Goal: Task Accomplishment & Management: Complete application form

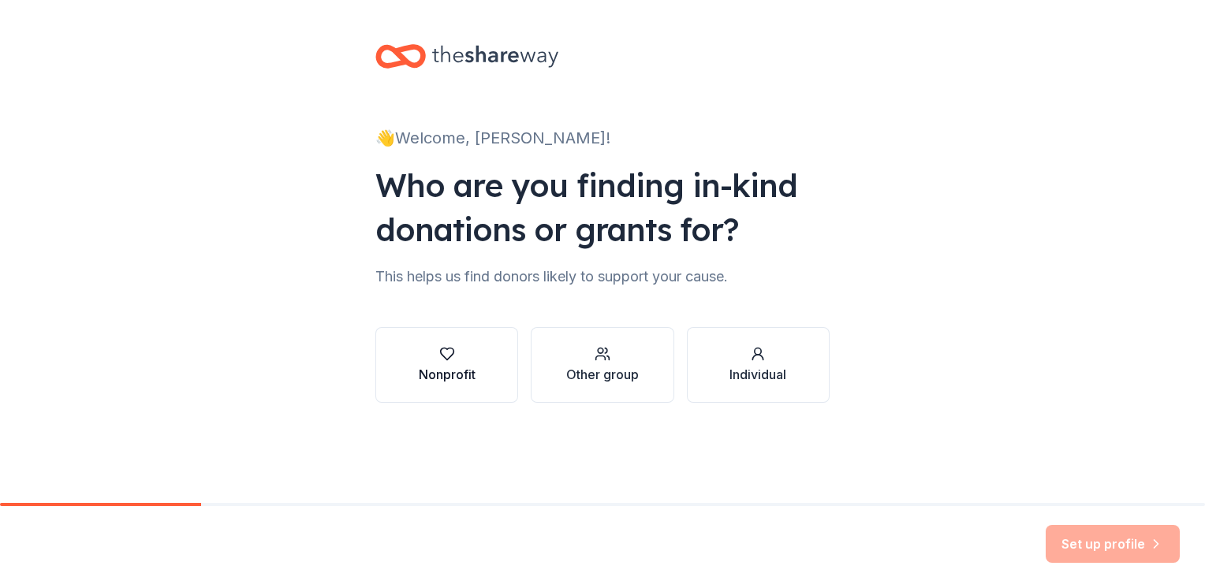
click at [427, 371] on div "Nonprofit" at bounding box center [447, 374] width 57 height 19
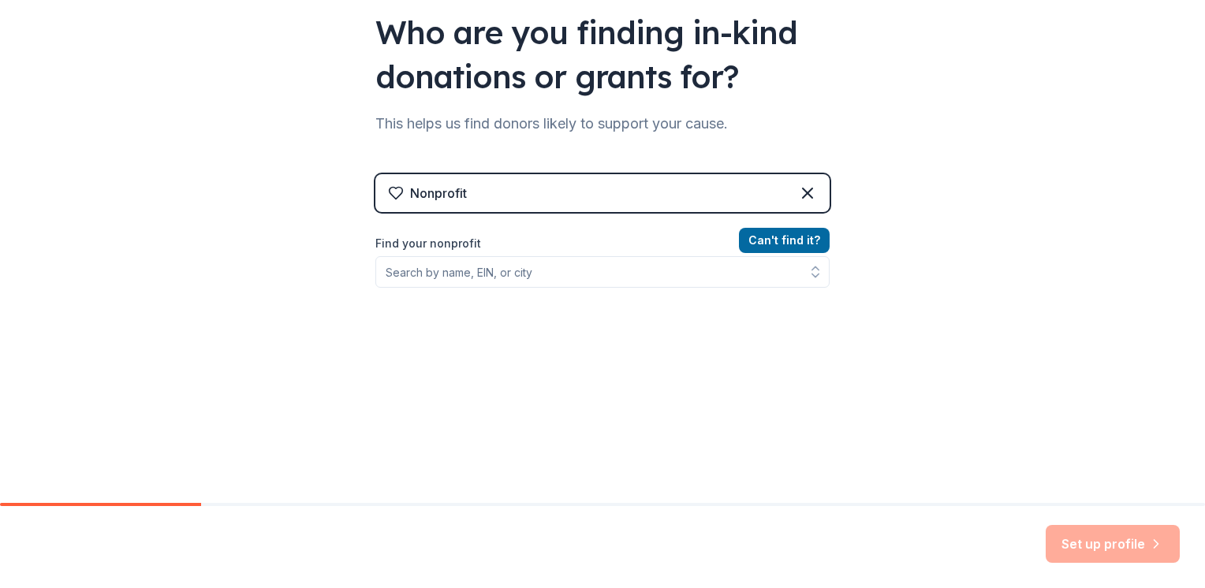
scroll to position [151, 0]
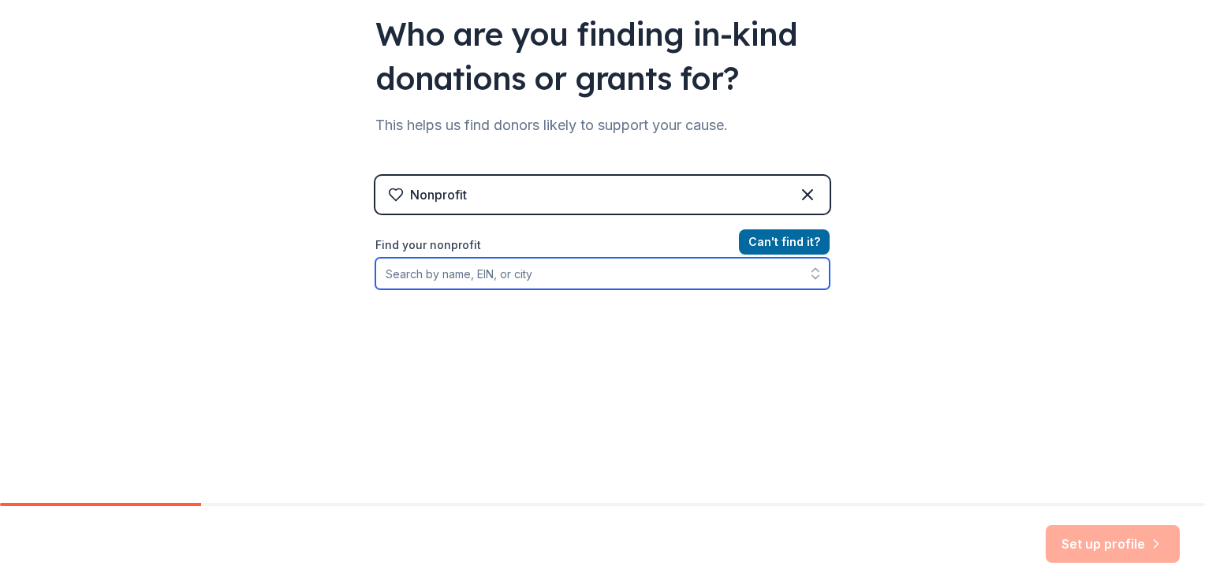
click at [579, 279] on input "Find your nonprofit" at bounding box center [602, 274] width 454 height 32
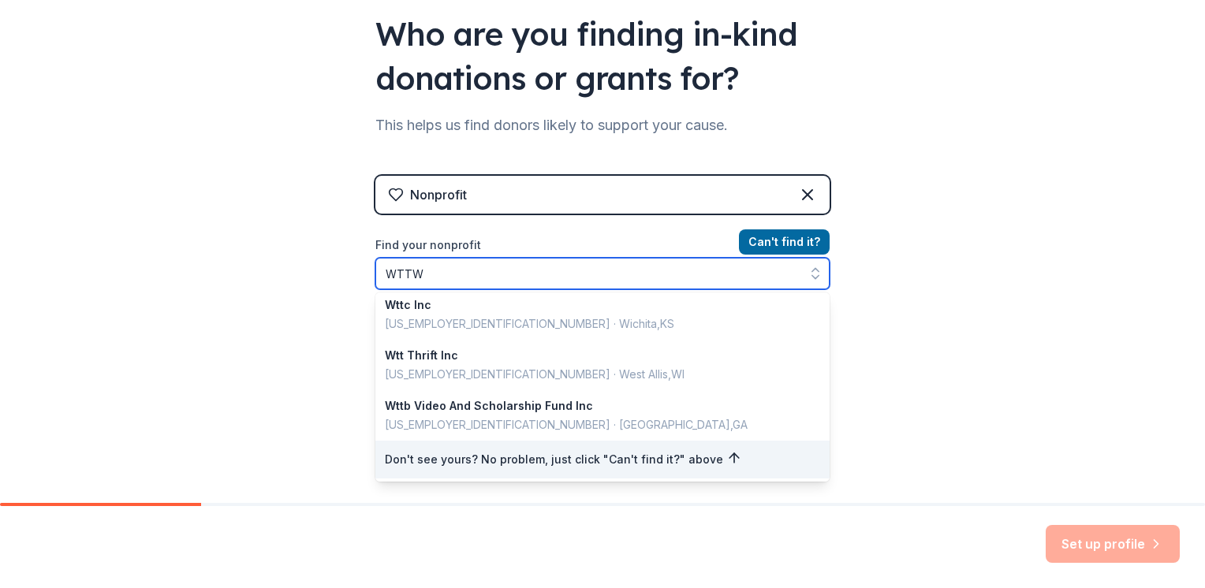
scroll to position [0, 0]
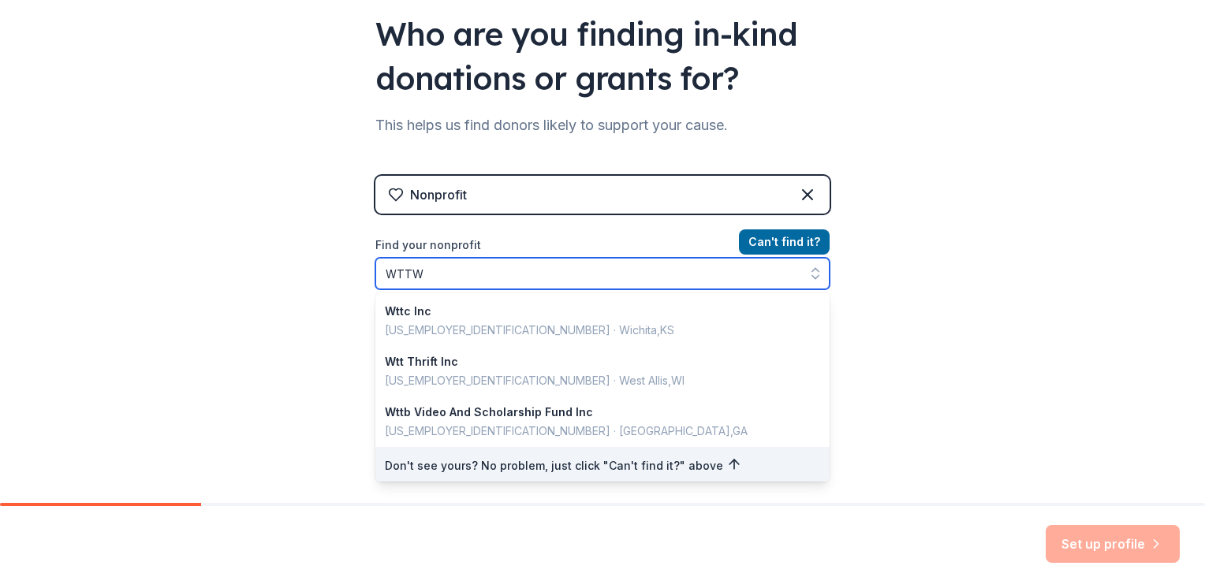
drag, startPoint x: 432, startPoint y: 270, endPoint x: 278, endPoint y: 256, distance: 154.3
click at [277, 257] on div "👋 Welcome, Matt! Who are you finding in-kind donations or grants for? This help…" at bounding box center [602, 186] width 1205 height 674
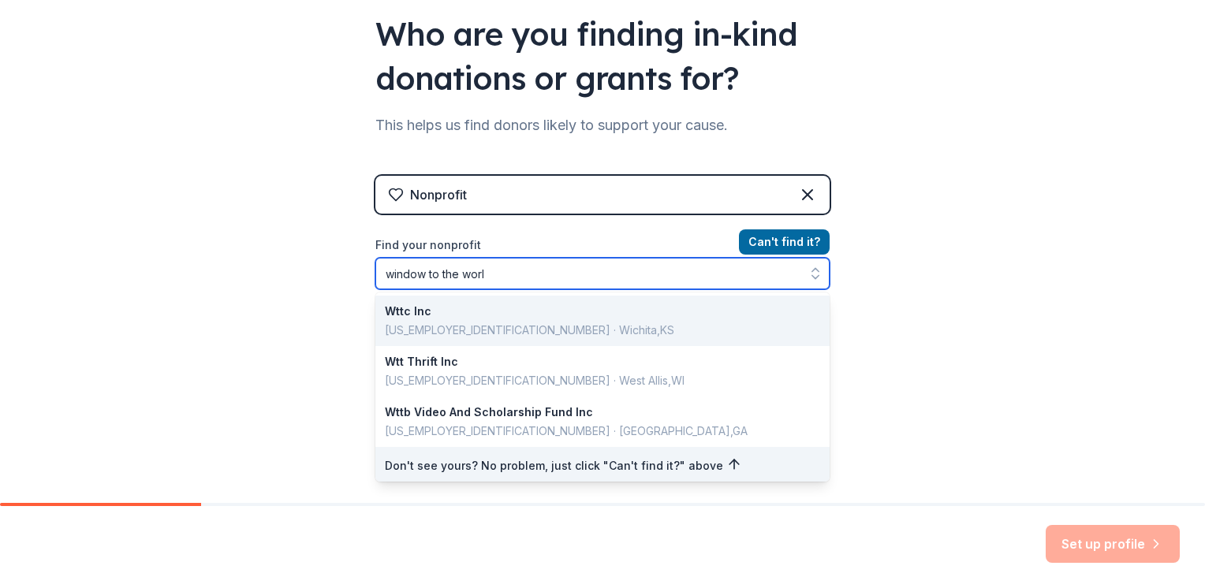
type input "window to the world"
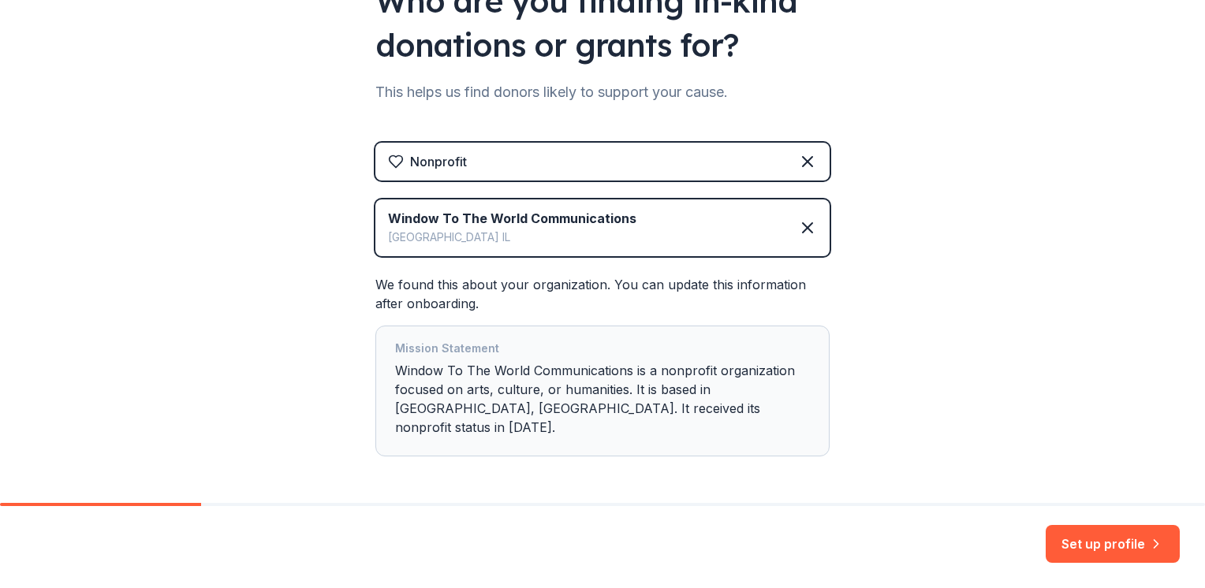
scroll to position [183, 0]
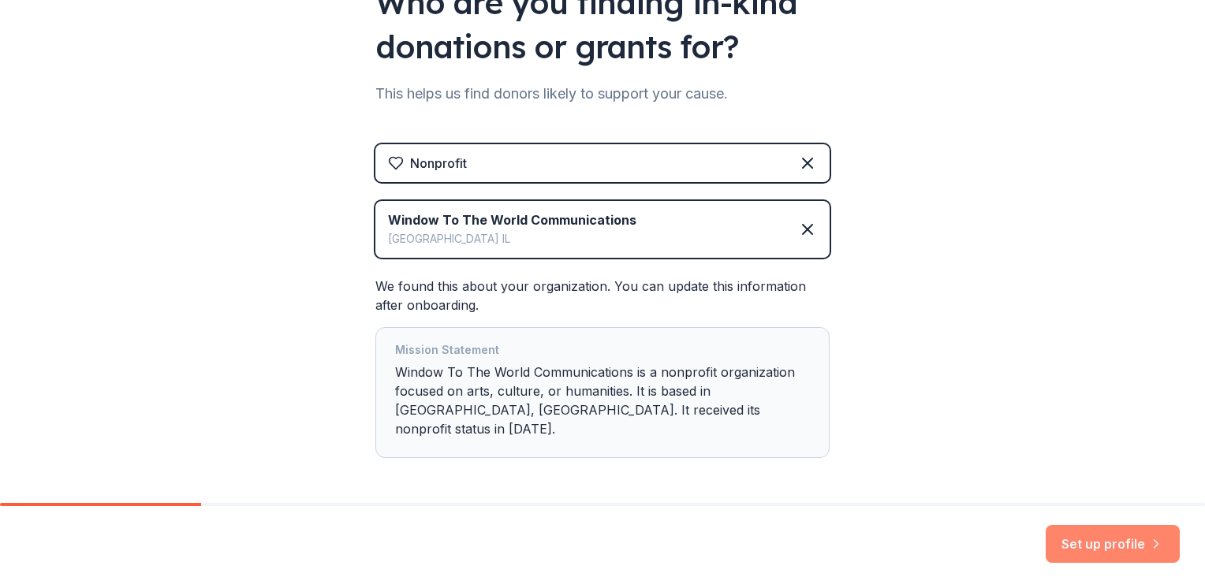
click at [1082, 549] on button "Set up profile" at bounding box center [1113, 544] width 134 height 38
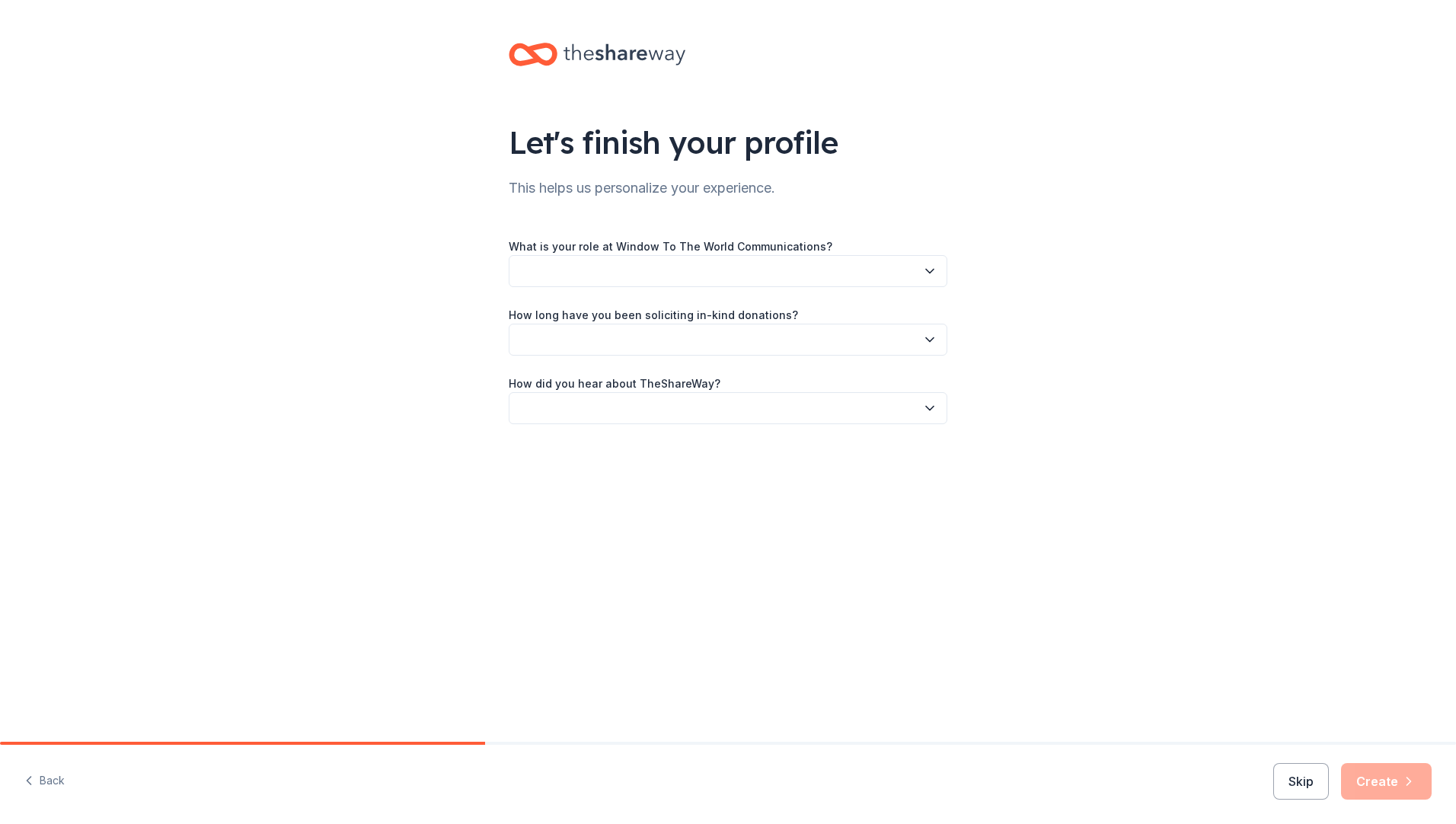
click at [549, 275] on button "button" at bounding box center [728, 270] width 438 height 32
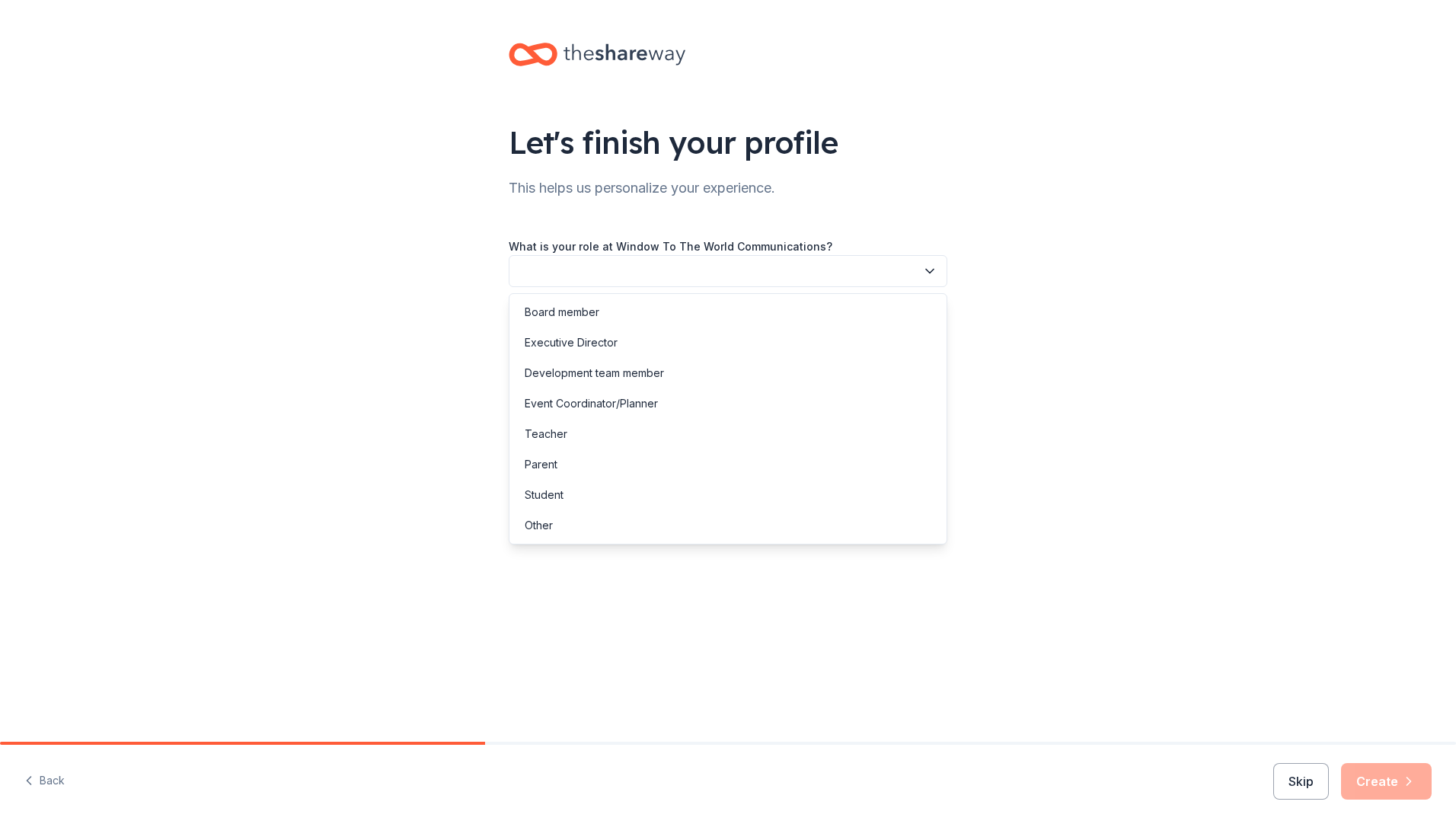
click at [626, 567] on div "Let's finish your profile This helps us personalize your experience. What is yo…" at bounding box center [728, 371] width 1456 height 742
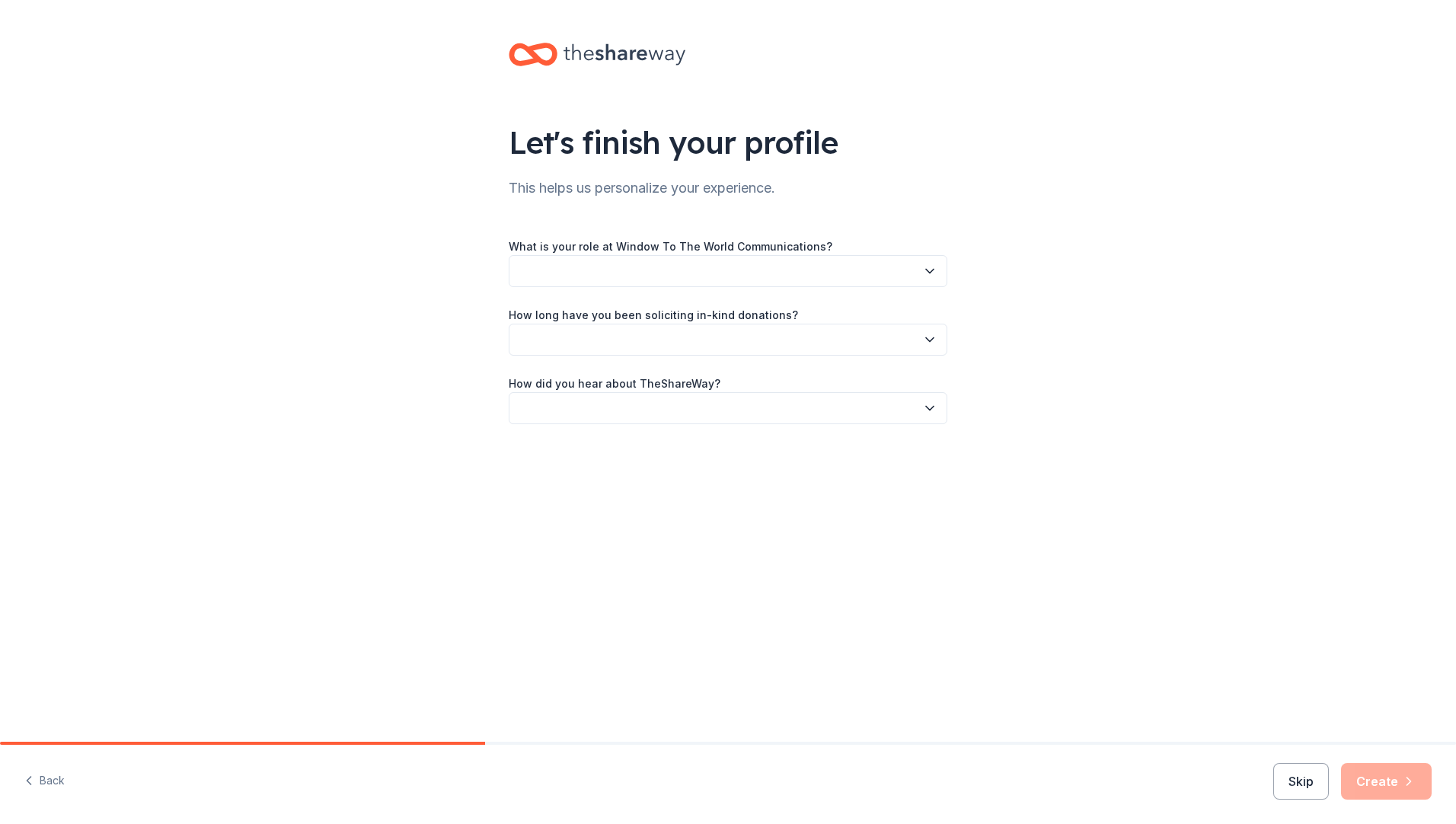
click at [630, 265] on button "button" at bounding box center [728, 270] width 438 height 32
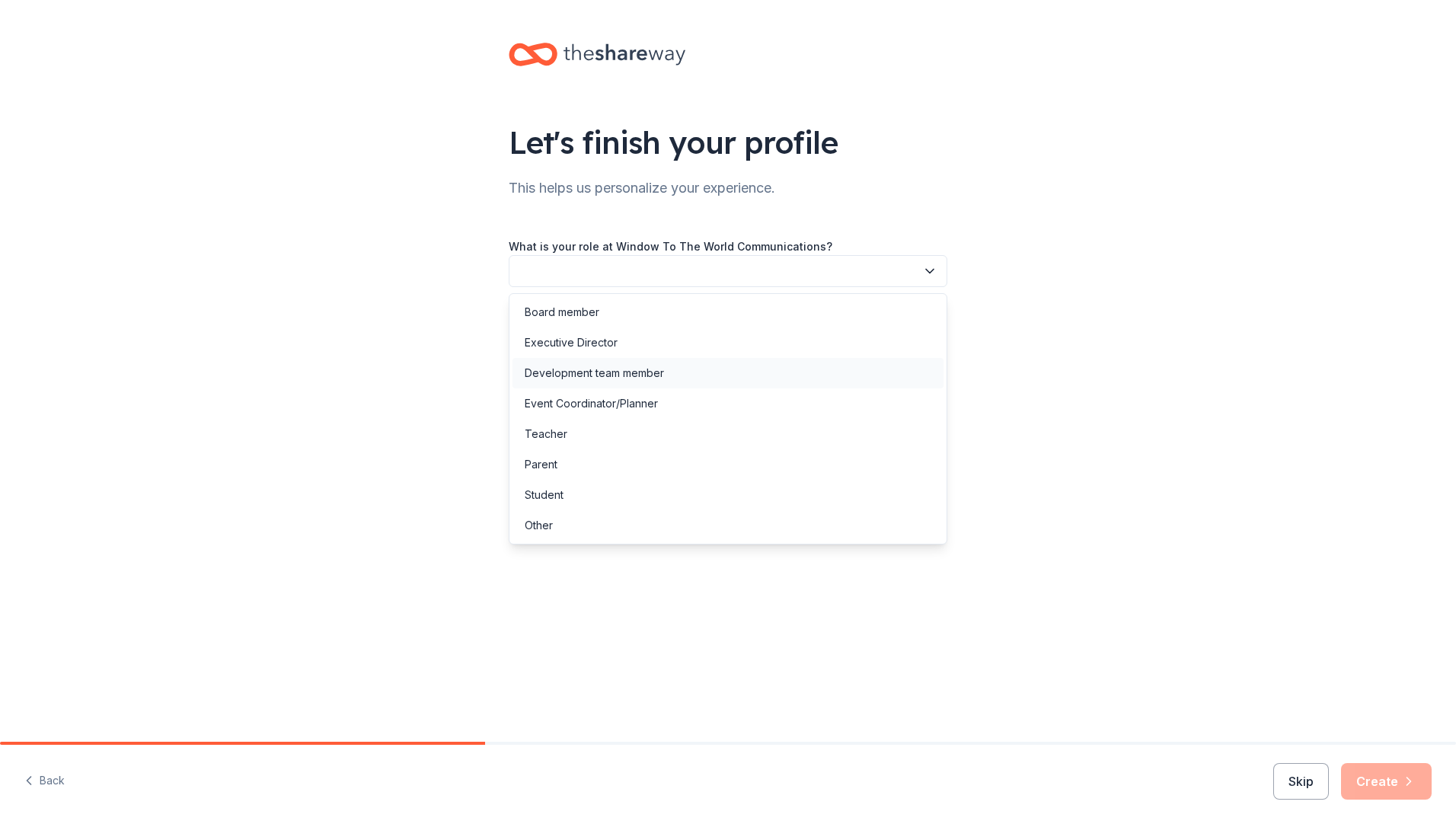
click at [674, 380] on div "Development team member" at bounding box center [728, 374] width 431 height 31
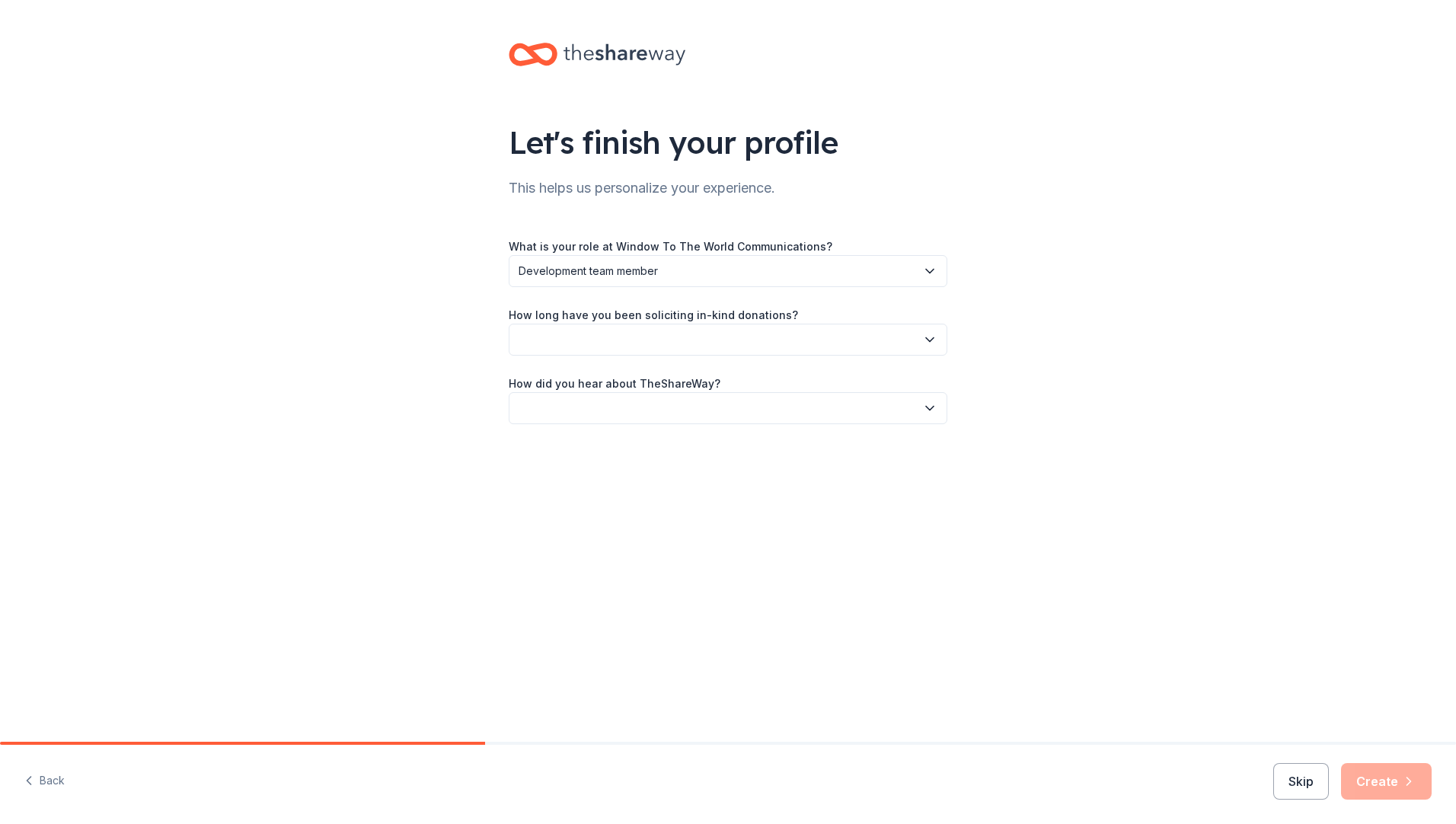
click at [664, 352] on button "button" at bounding box center [728, 339] width 438 height 32
click at [645, 420] on div "1 to 2 years" at bounding box center [728, 412] width 431 height 31
click at [653, 416] on button "button" at bounding box center [728, 408] width 438 height 32
click at [646, 456] on div "Friend or colleague" at bounding box center [728, 449] width 431 height 31
click at [1162, 567] on icon "button" at bounding box center [1409, 781] width 15 height 15
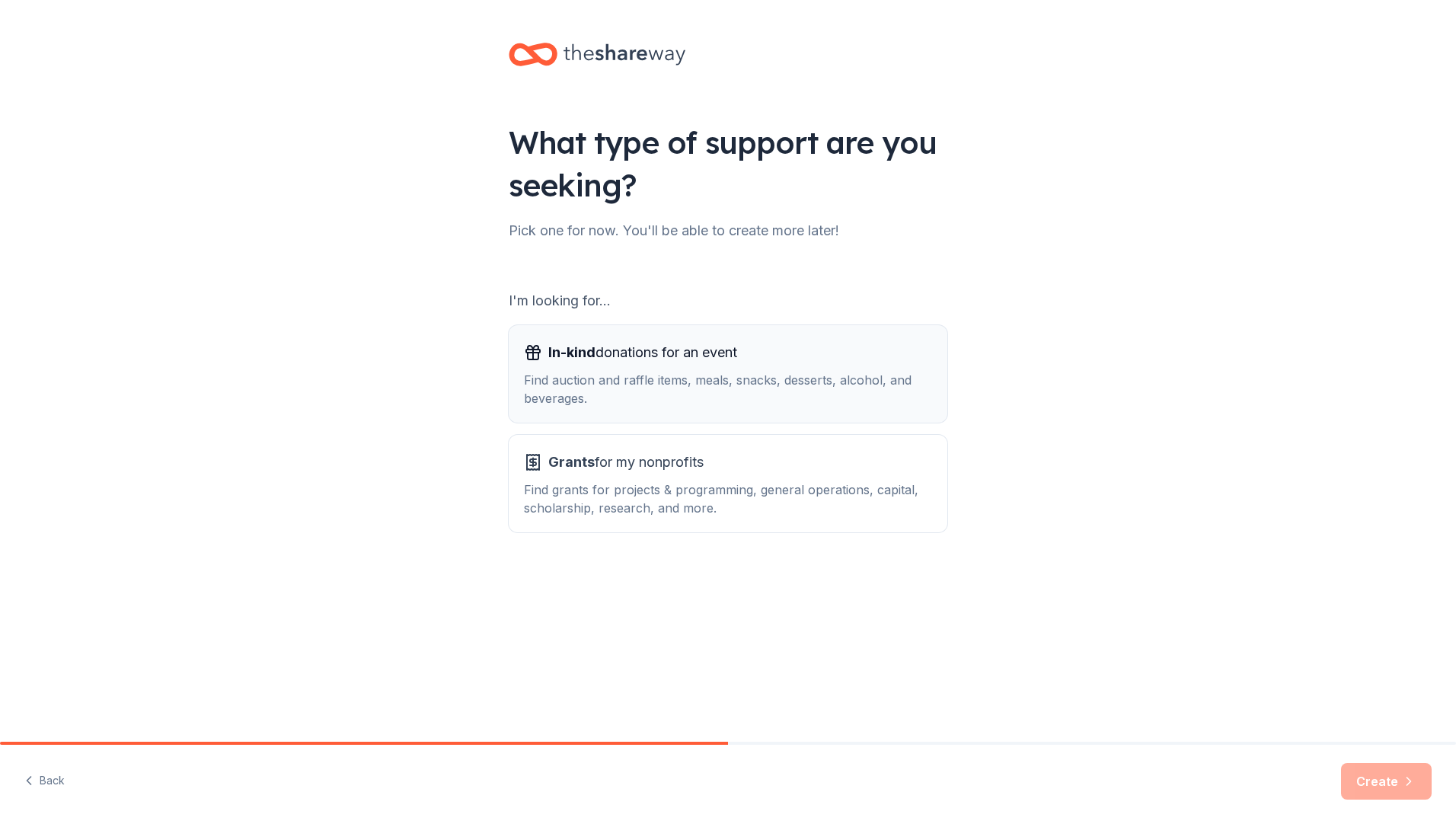
click at [684, 361] on span "In-kind donations for an event" at bounding box center [643, 352] width 189 height 24
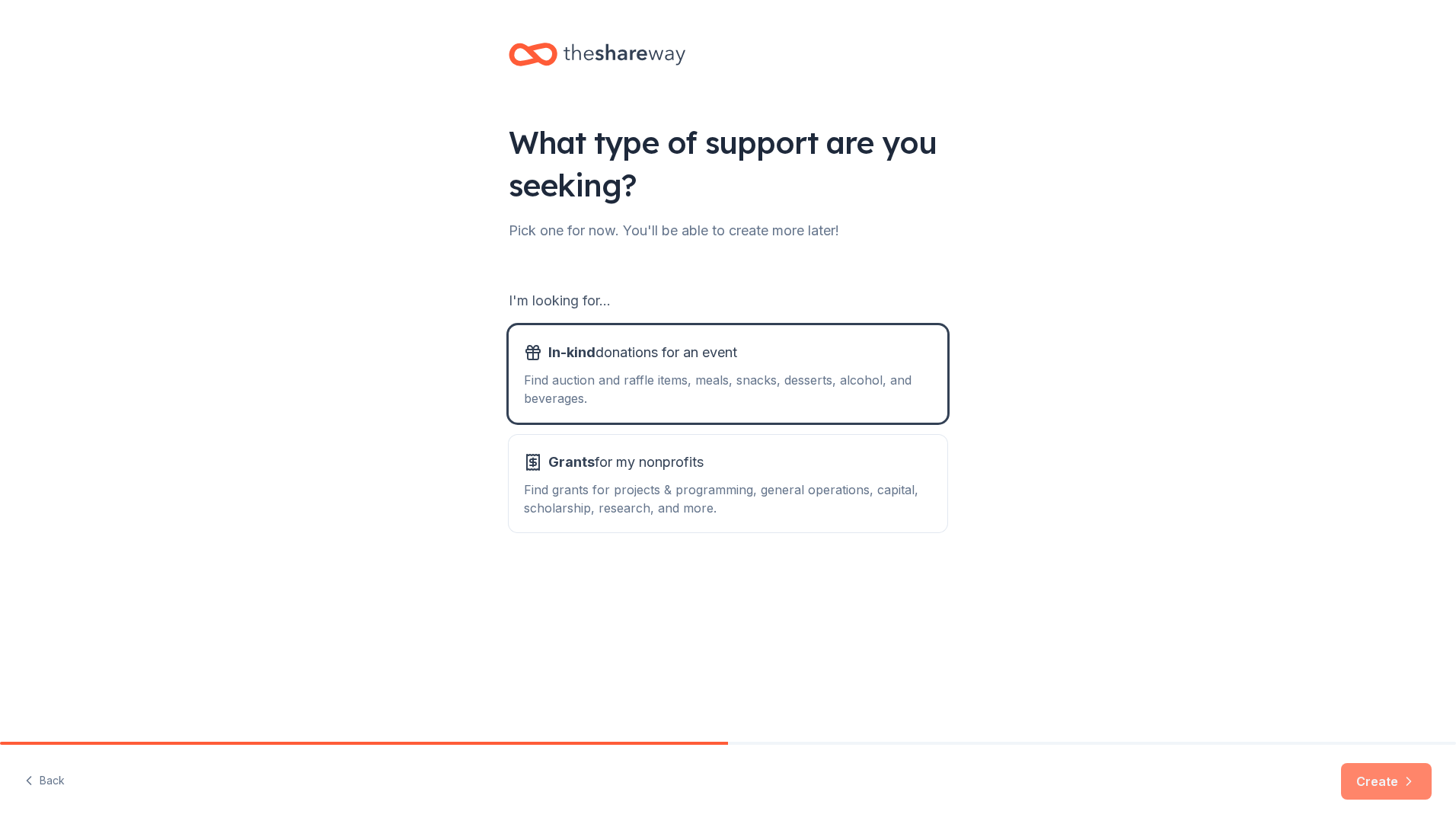
click at [1162, 567] on button "Create" at bounding box center [1386, 781] width 91 height 37
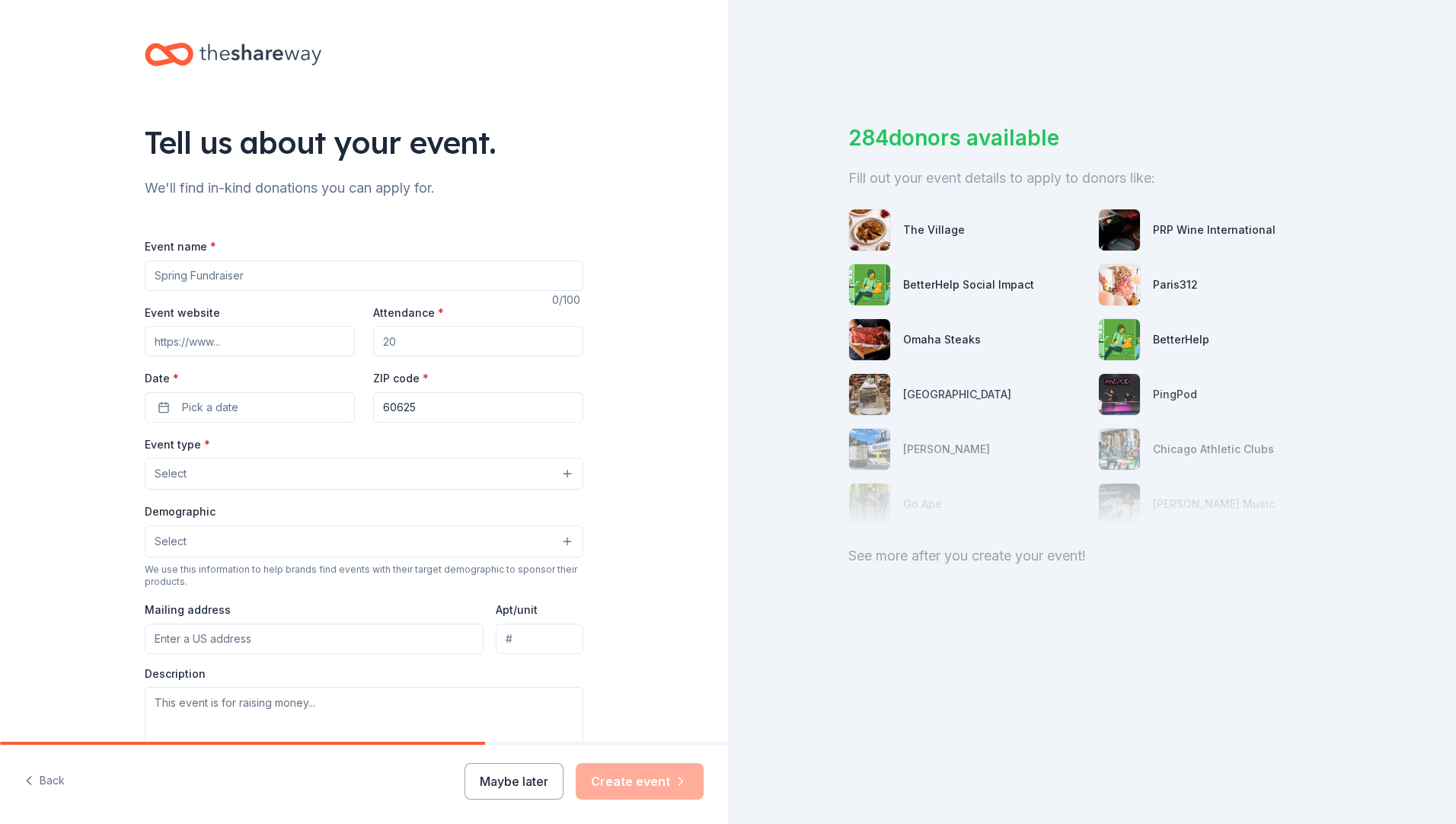
click at [200, 275] on input "Event name *" at bounding box center [364, 276] width 438 height 31
type input "WTTW Be a Winner Sweepstakes"
click at [403, 349] on input "Attendance *" at bounding box center [478, 341] width 210 height 31
click at [466, 368] on div "Event website Attendance * Date * Pick a date ZIP code * 60625" at bounding box center [364, 363] width 438 height 120
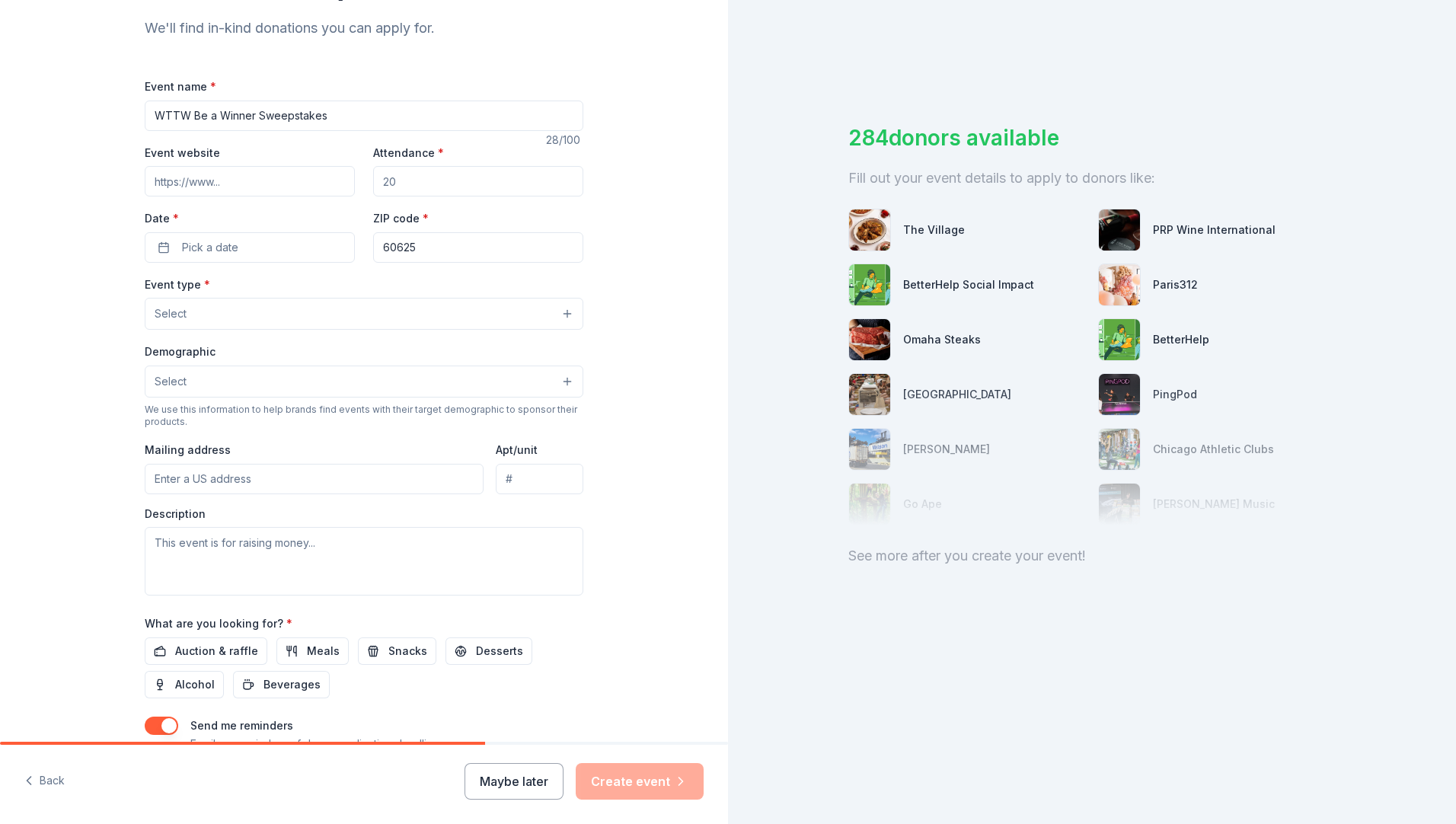
scroll to position [43, 0]
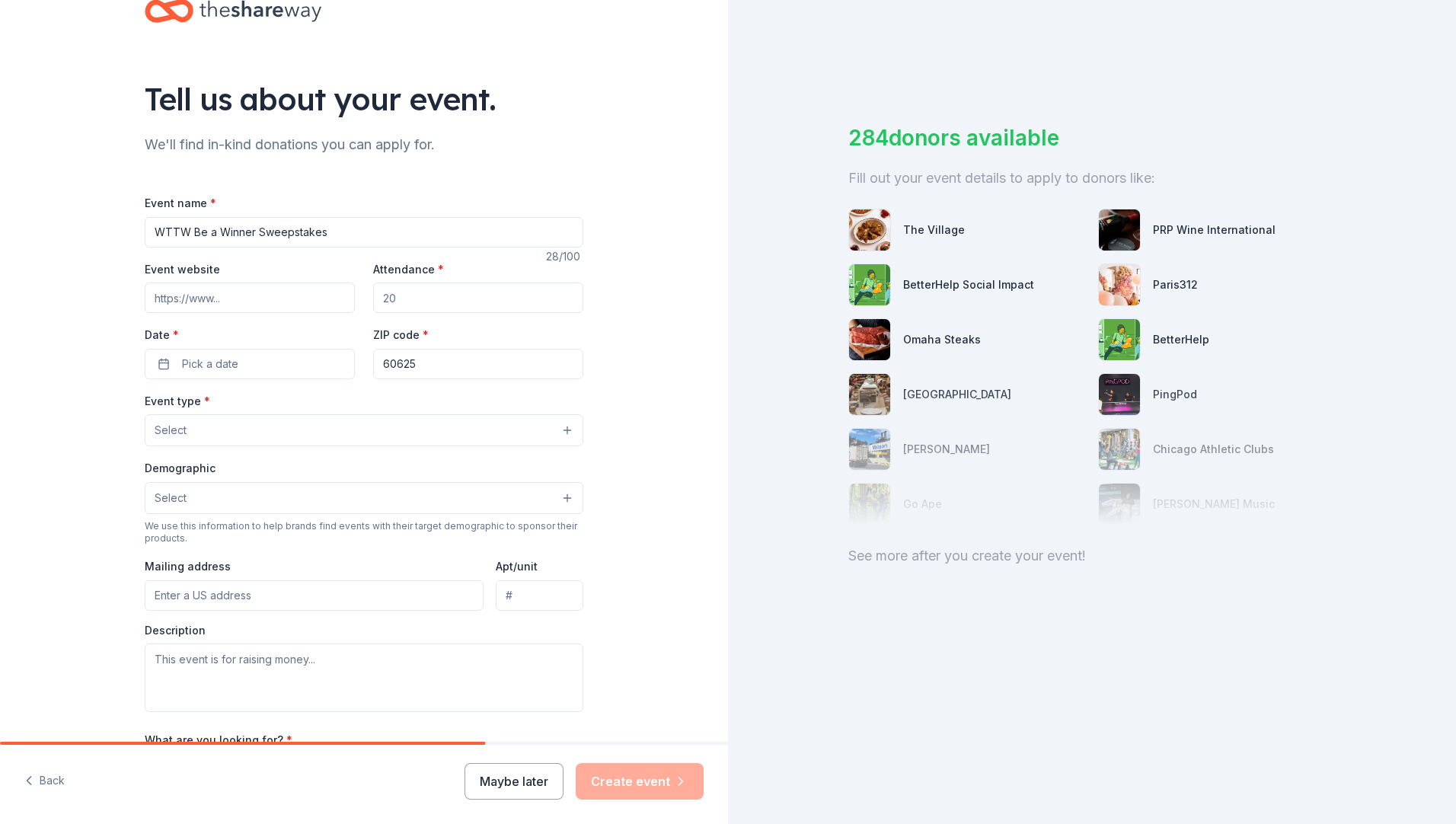
click at [337, 300] on input "Event website" at bounding box center [250, 298] width 210 height 31
click at [251, 286] on input "www.wttw.com/sweepstakes" at bounding box center [250, 298] width 210 height 31
type input "www.wttw.com/sweepstakes"
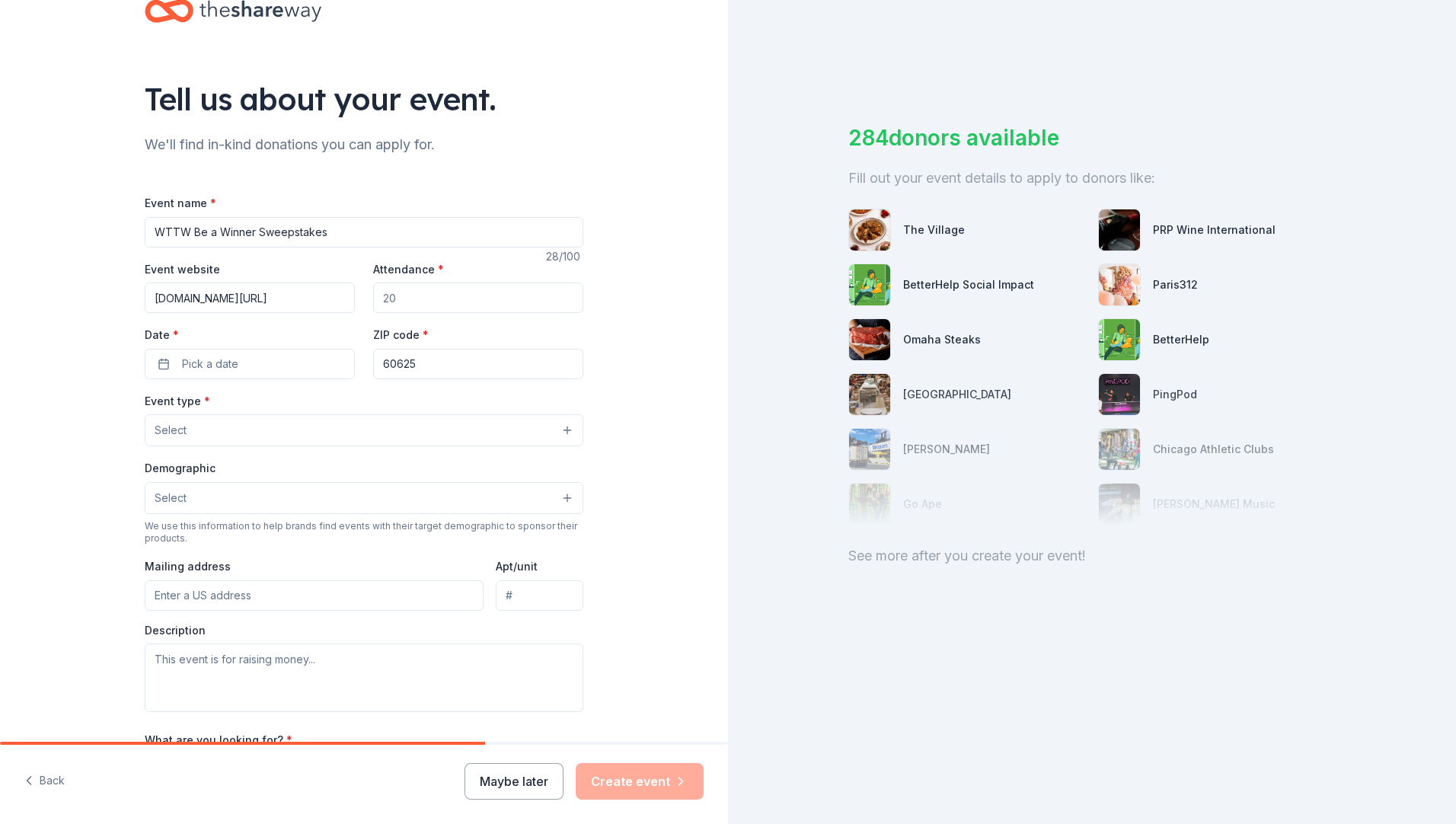
click at [412, 300] on input "Attendance *" at bounding box center [478, 298] width 210 height 31
type input "2"
type input "500000"
click at [248, 359] on button "Pick a date" at bounding box center [250, 364] width 210 height 31
click at [324, 405] on button "Go to next month" at bounding box center [326, 405] width 21 height 21
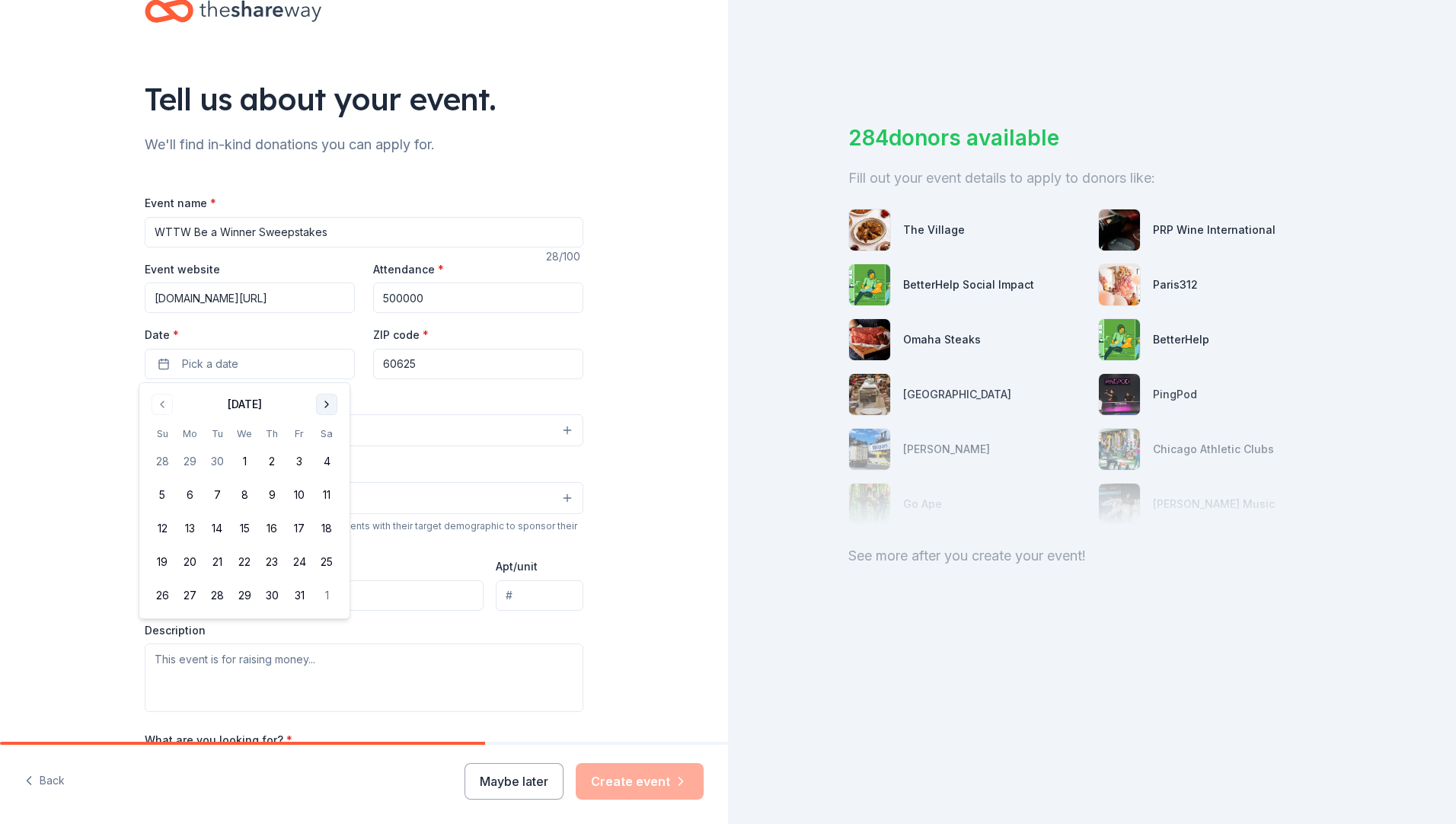
click at [324, 405] on button "Go to next month" at bounding box center [326, 405] width 21 height 21
click at [325, 405] on button "Go to next month" at bounding box center [326, 405] width 21 height 21
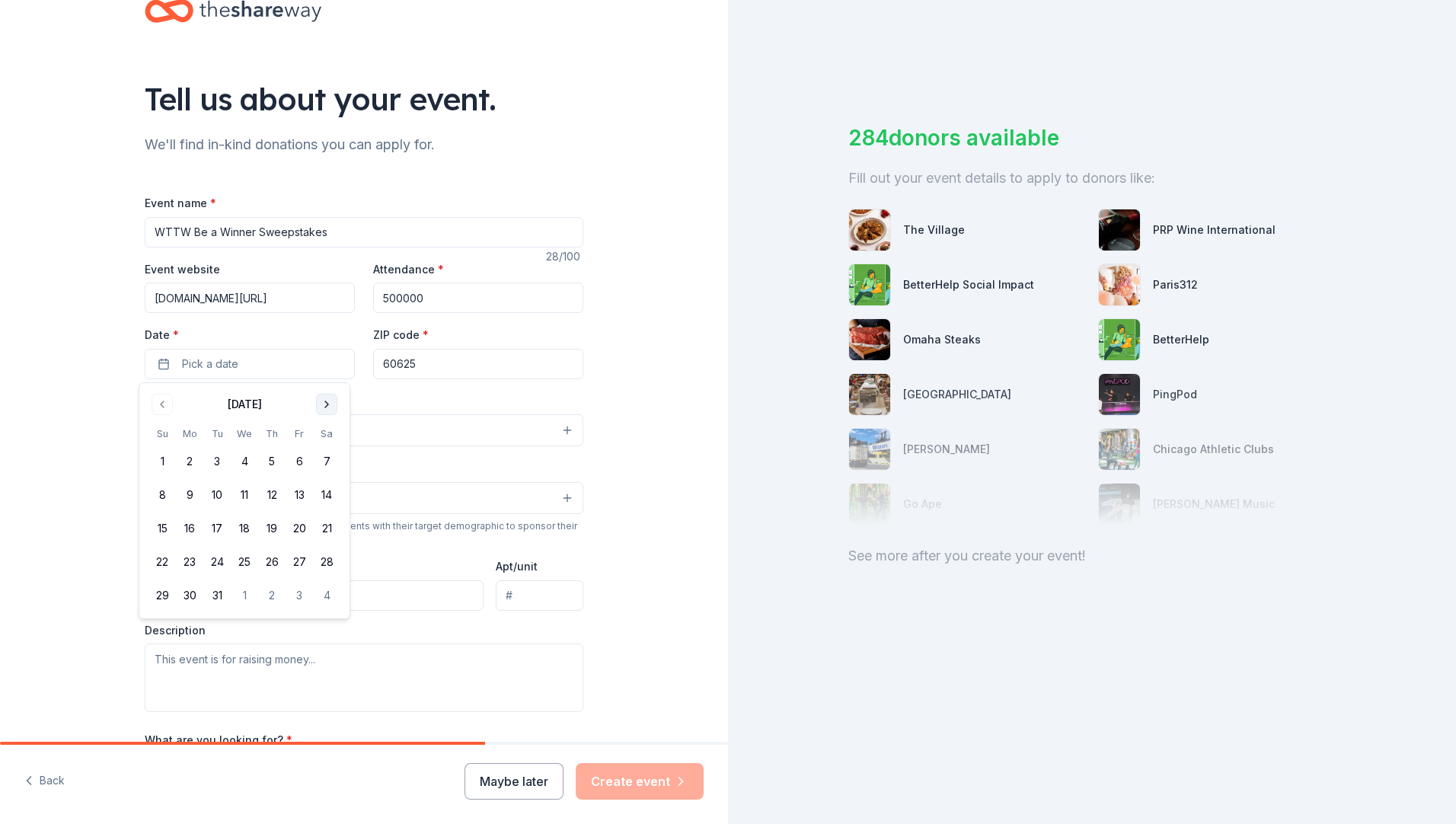
click at [325, 405] on button "Go to next month" at bounding box center [326, 405] width 21 height 21
click at [243, 457] on button "1" at bounding box center [244, 462] width 27 height 27
click at [85, 485] on div "Tell us about your event. We'll find in-kind donations you can apply for. Event…" at bounding box center [364, 464] width 728 height 1014
click at [276, 436] on button "Select" at bounding box center [364, 430] width 438 height 32
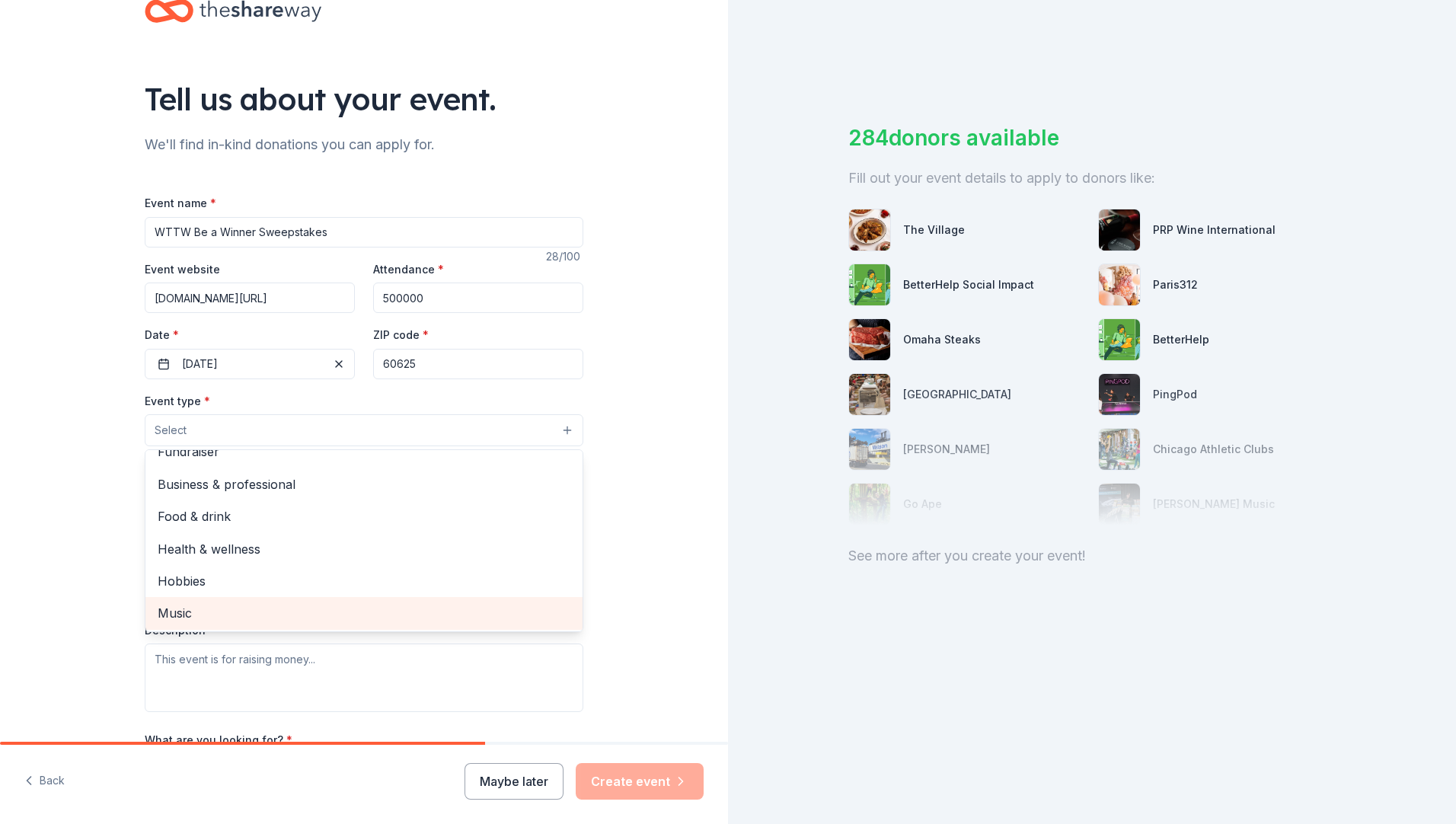
scroll to position [0, 0]
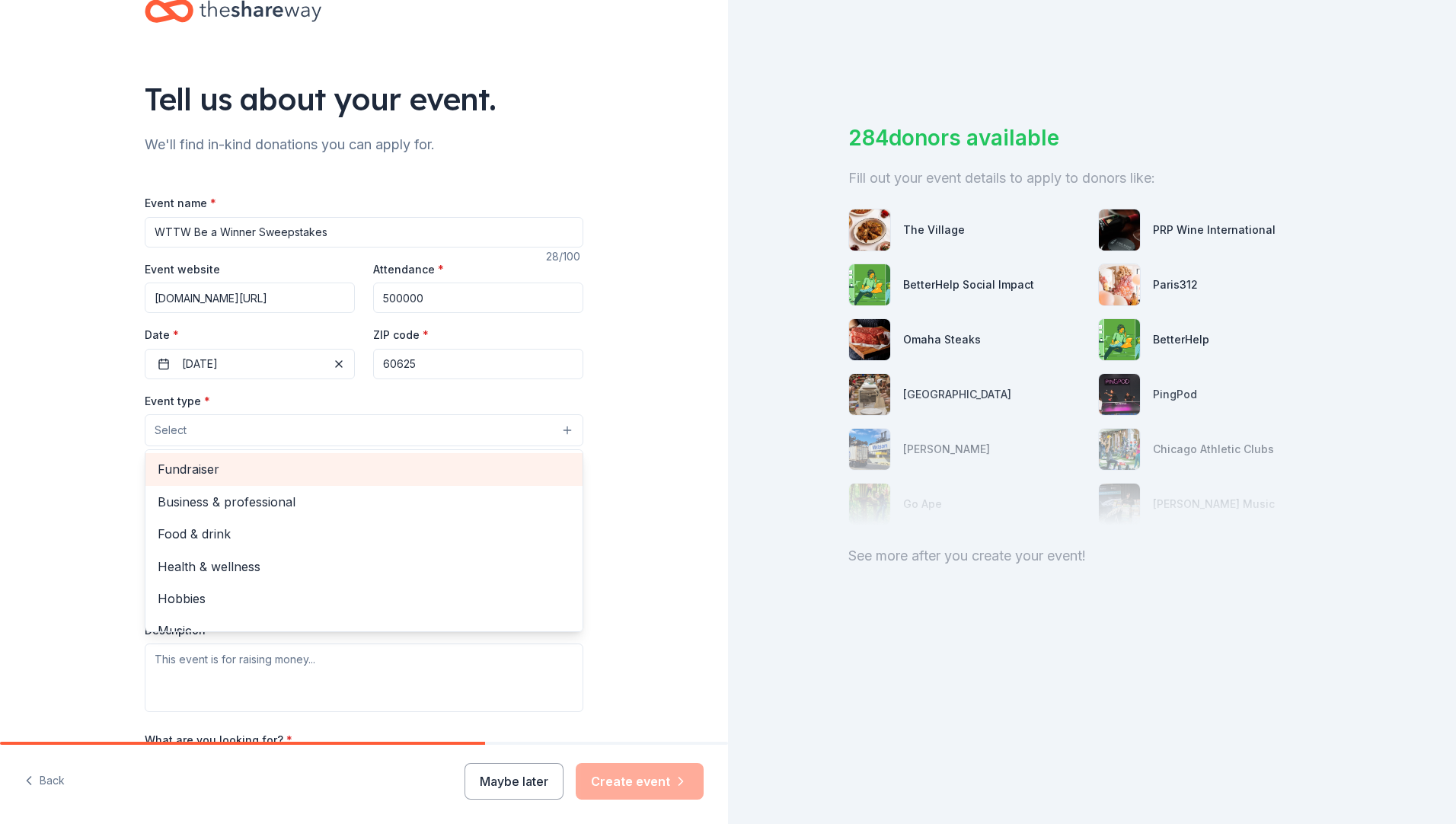
click at [241, 475] on span "Fundraiser" at bounding box center [363, 469] width 412 height 20
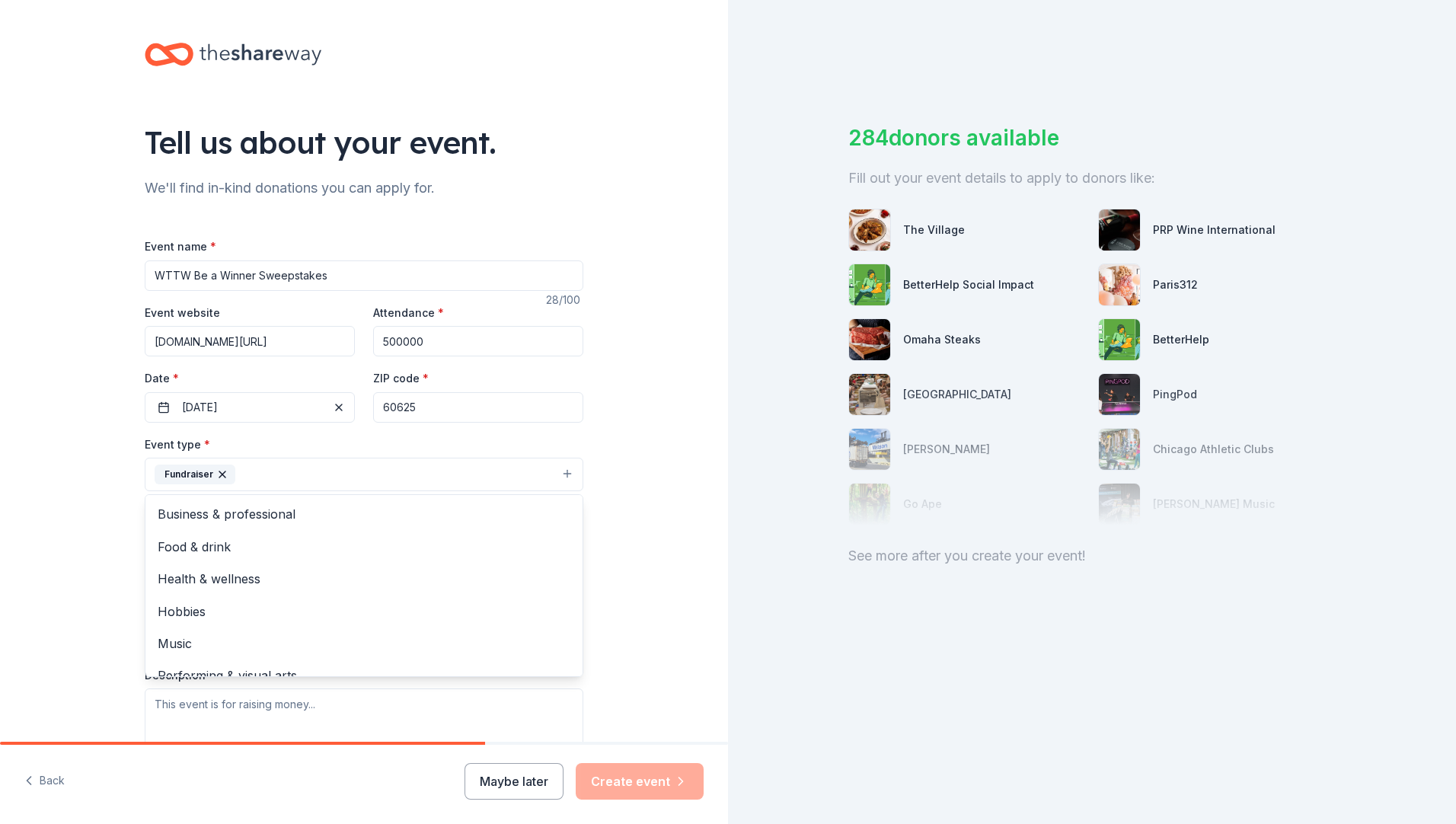
click at [87, 567] on div "Tell us about your event. We'll find in-kind donations you can apply for. Event…" at bounding box center [364, 507] width 728 height 1015
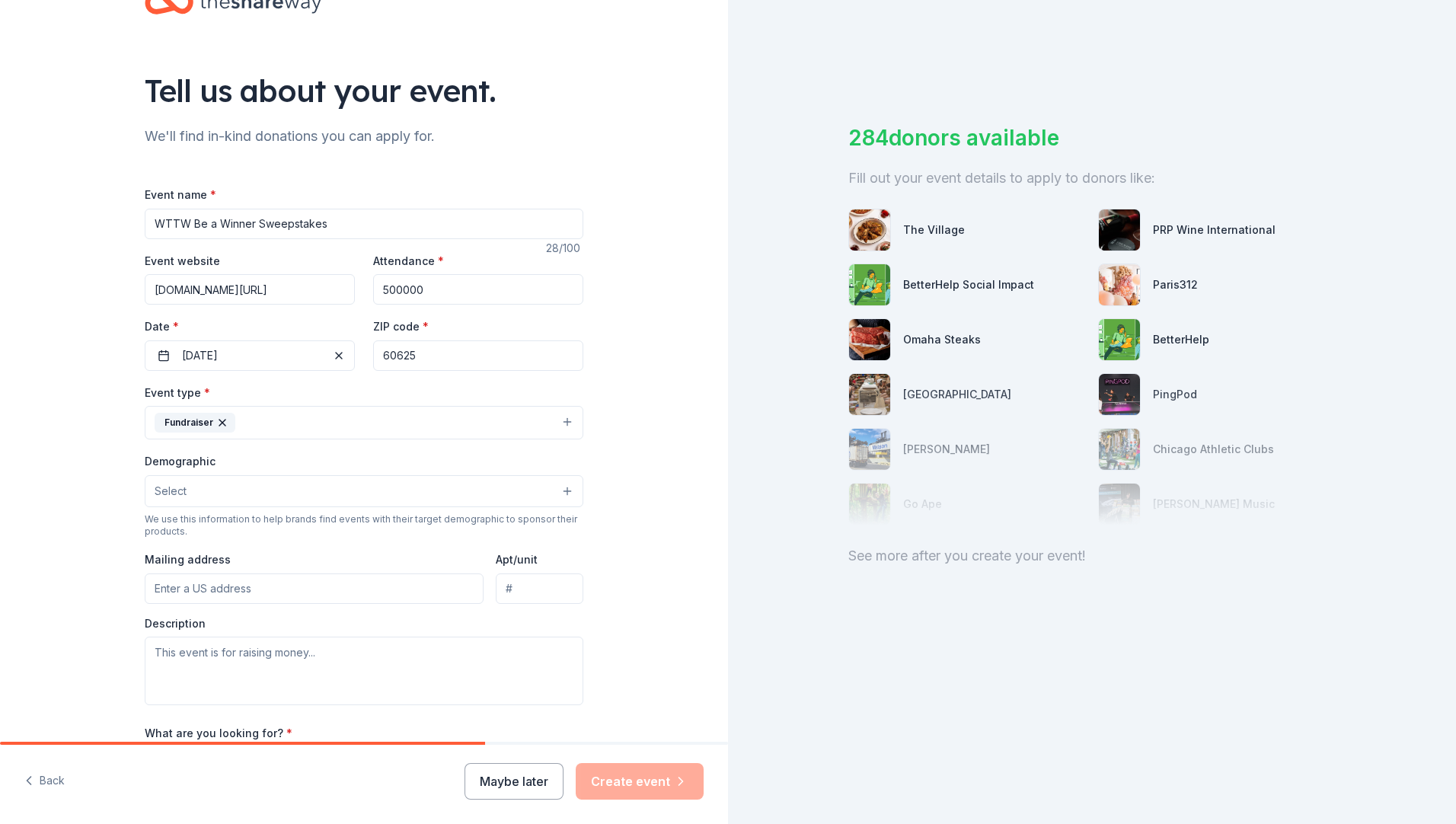
scroll to position [76, 0]
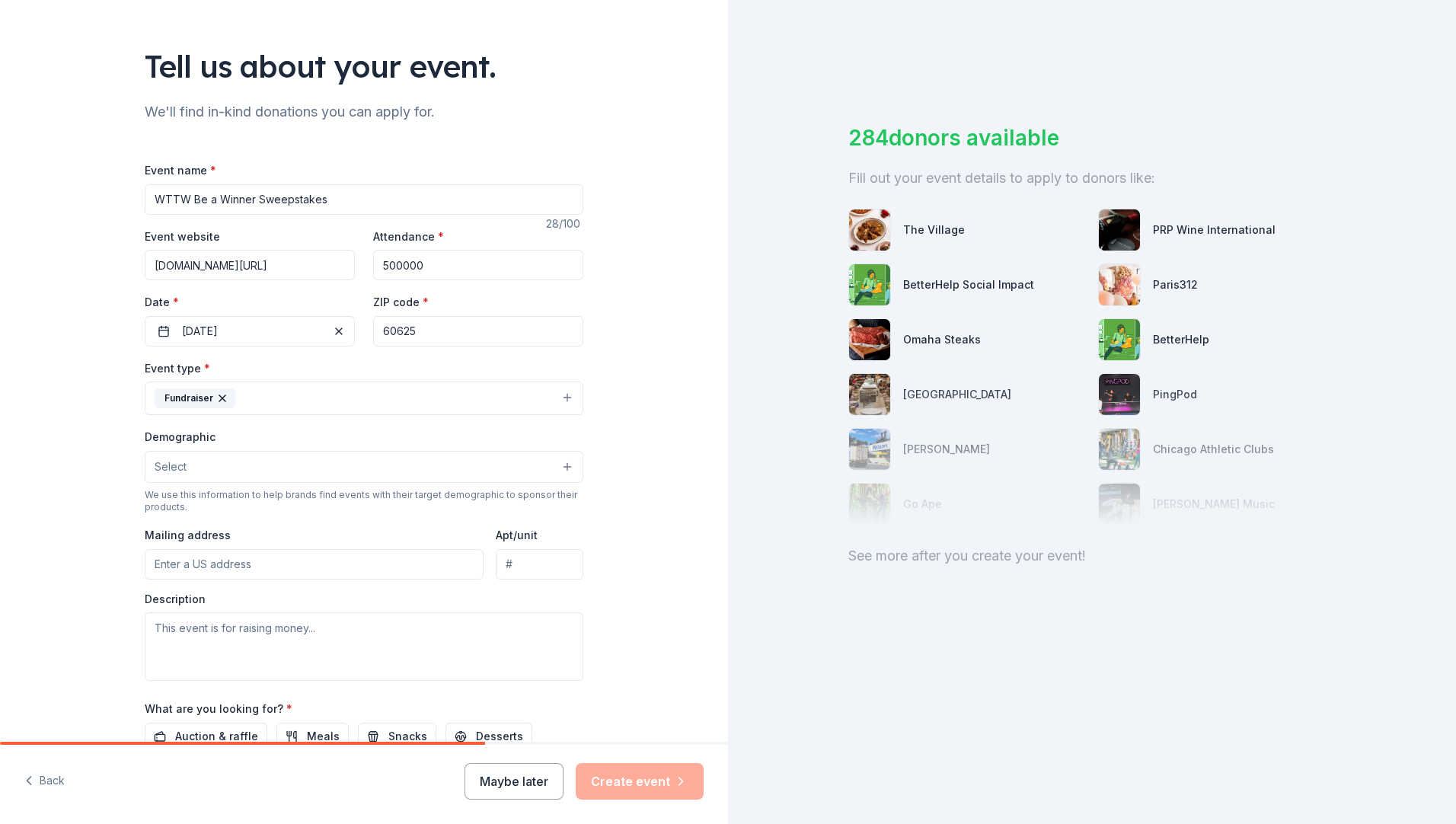
click at [563, 469] on button "Select" at bounding box center [364, 467] width 438 height 32
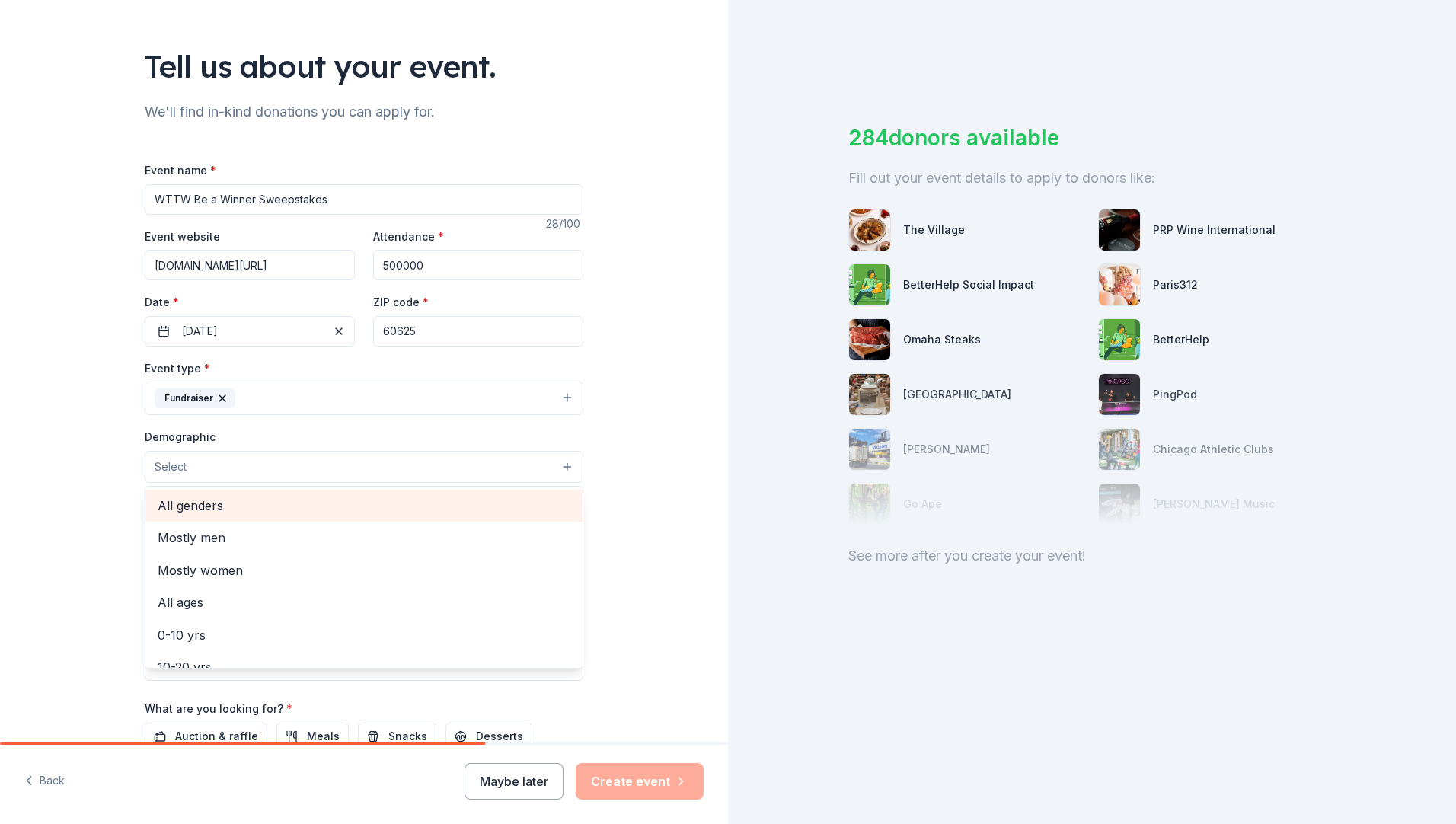
click at [248, 508] on span "All genders" at bounding box center [363, 505] width 412 height 20
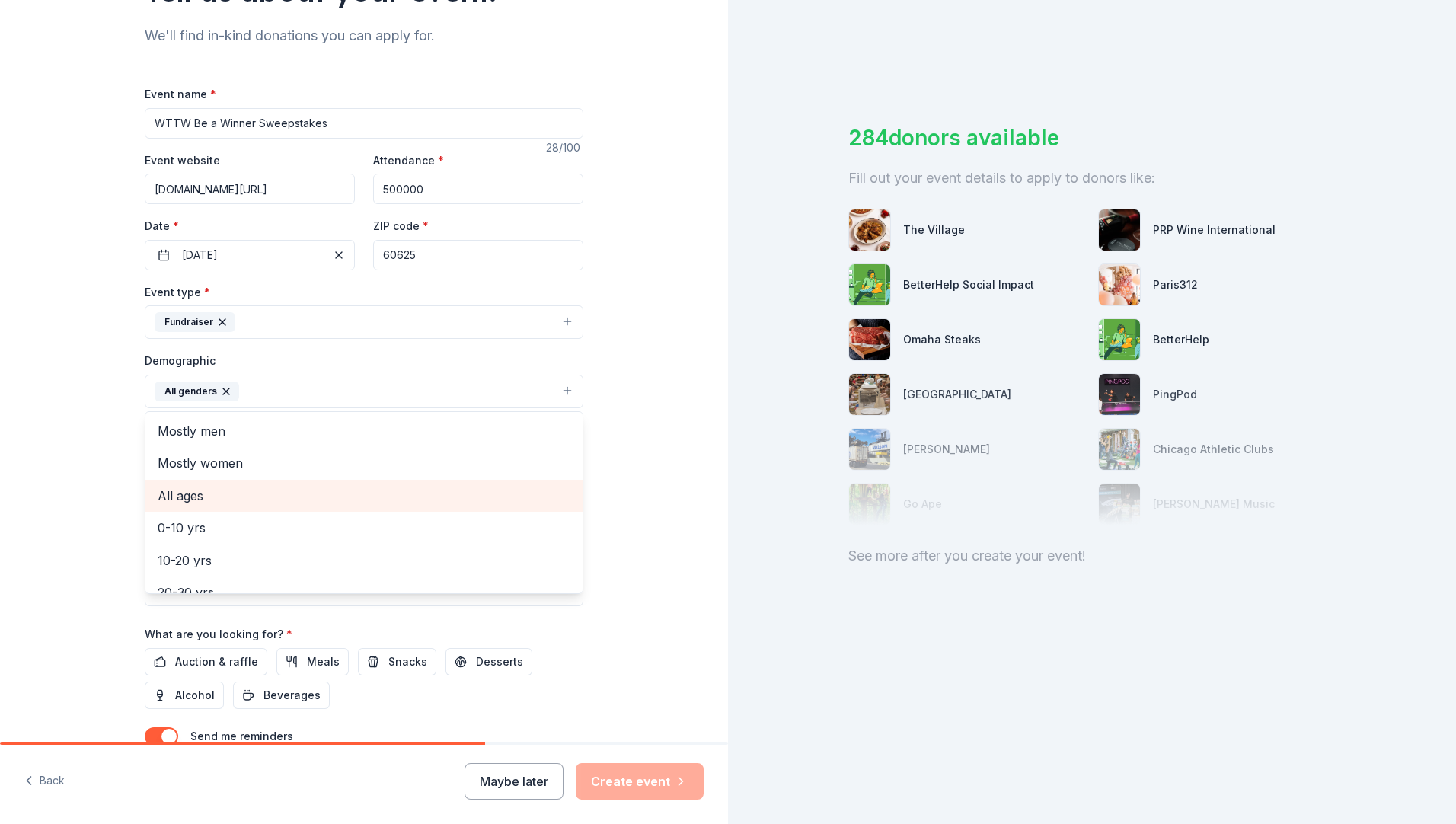
click at [214, 494] on span "All ages" at bounding box center [363, 496] width 412 height 20
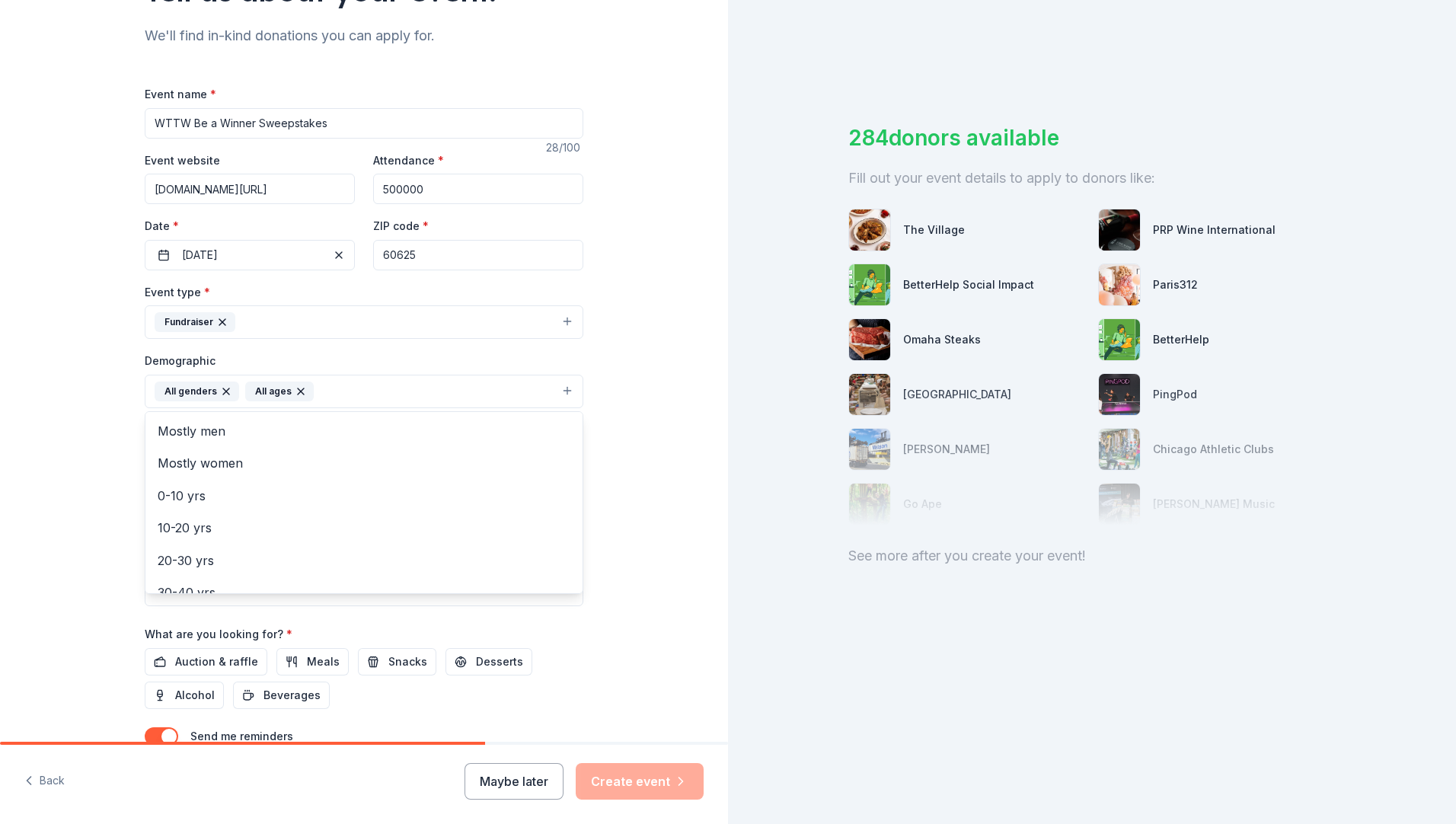
click at [105, 511] on div "Tell us about your event. We'll find in-kind donations you can apply for. Event…" at bounding box center [364, 355] width 728 height 1017
click at [254, 493] on input "Mailing address" at bounding box center [314, 490] width 339 height 31
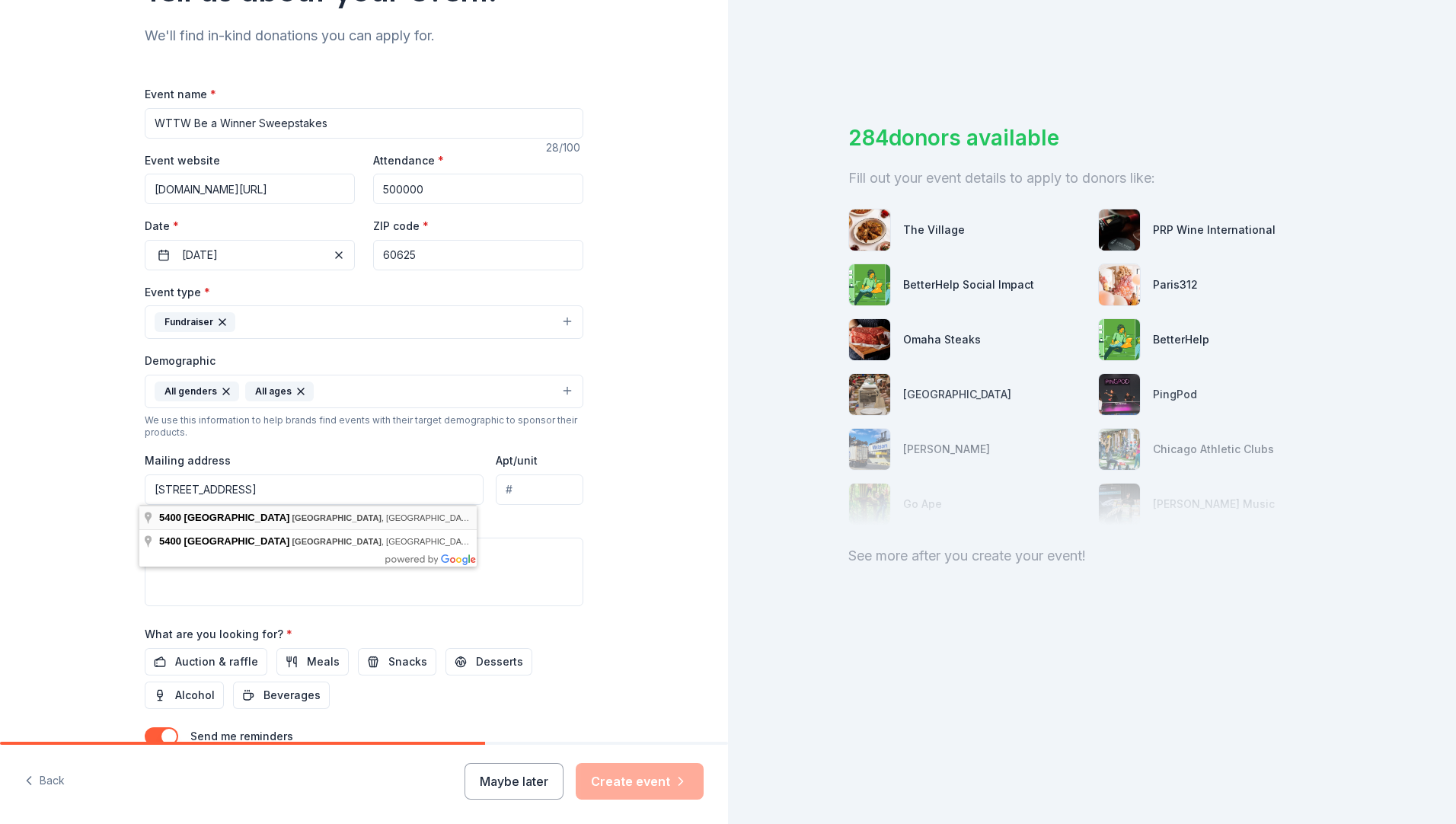
type input "5400 North Saint Louis Avenue, Chicago, IL, 60625"
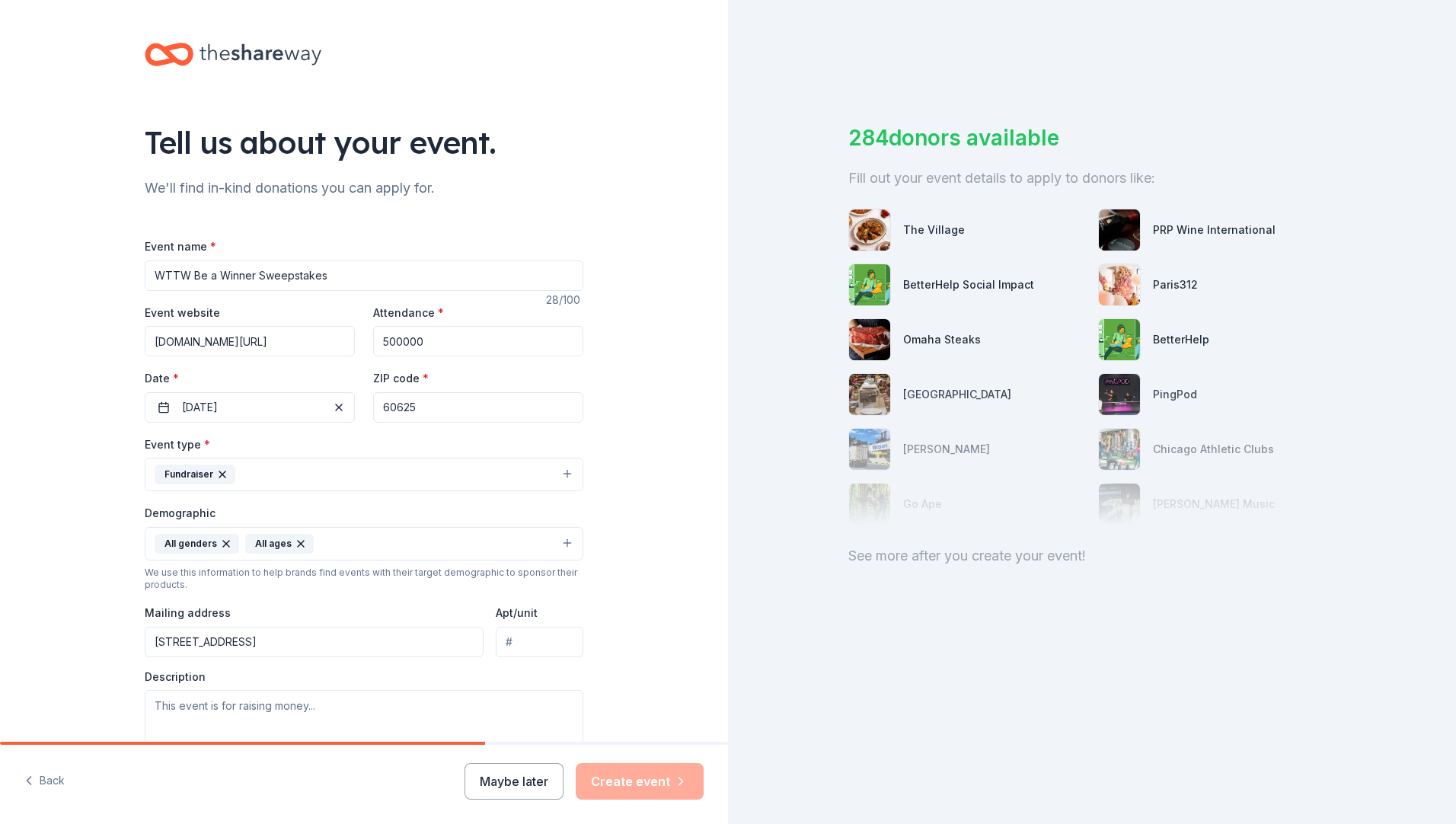
scroll to position [275, 0]
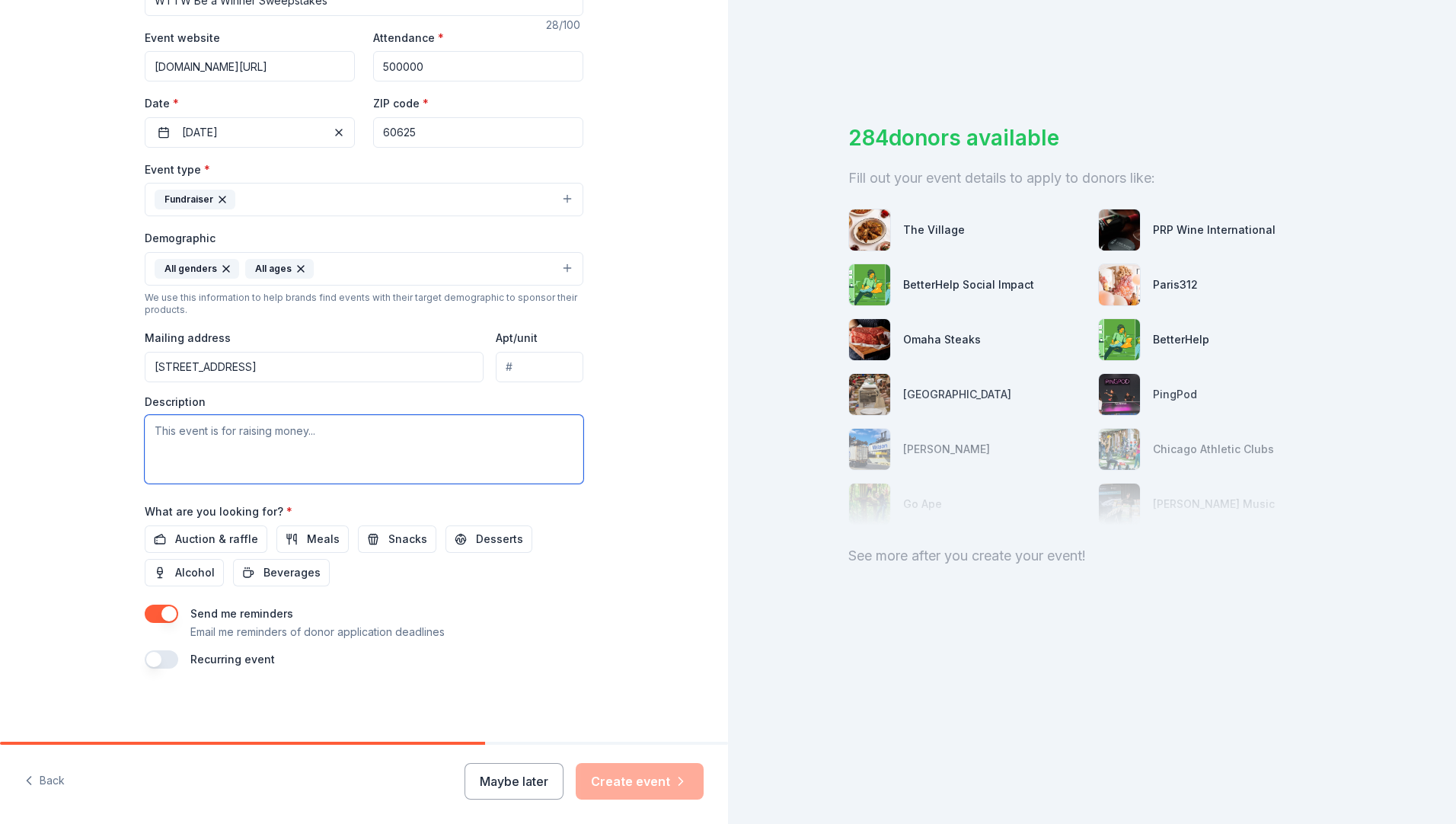
click at [254, 432] on textarea at bounding box center [364, 449] width 438 height 69
paste textarea "I’m reaching out to you today on behalf of WTTW, Chicago’s PBS station, to pres…"
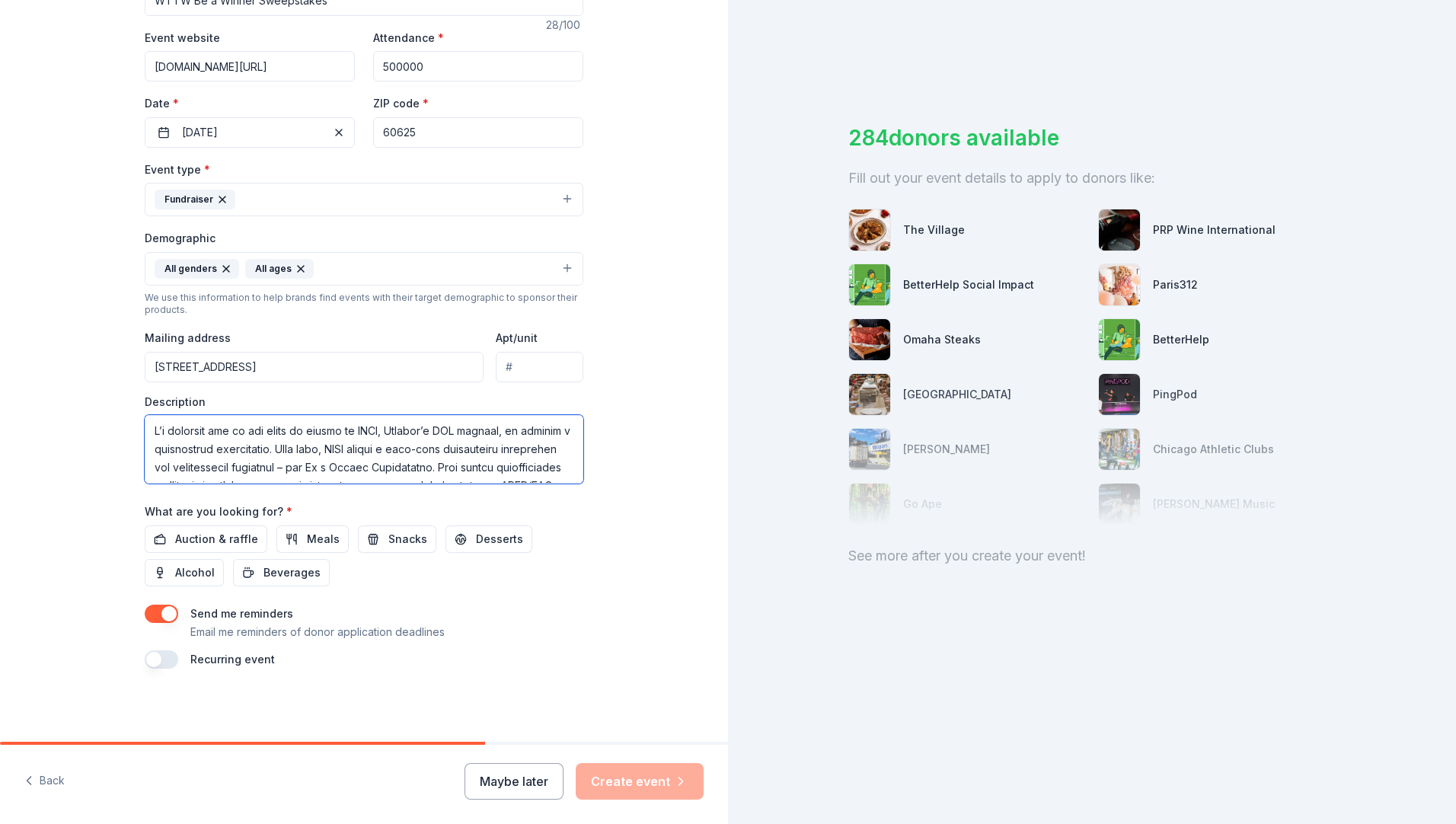
drag, startPoint x: 325, startPoint y: 448, endPoint x: 114, endPoint y: 417, distance: 213.3
click at [121, 417] on div "Tell us about your event. We'll find in-kind donations you can apply for. Event…" at bounding box center [364, 233] width 488 height 1017
click at [420, 431] on textarea at bounding box center [364, 449] width 438 height 69
drag, startPoint x: 403, startPoint y: 430, endPoint x: 510, endPoint y: 431, distance: 107.0
click at [510, 431] on textarea at bounding box center [364, 449] width 438 height 69
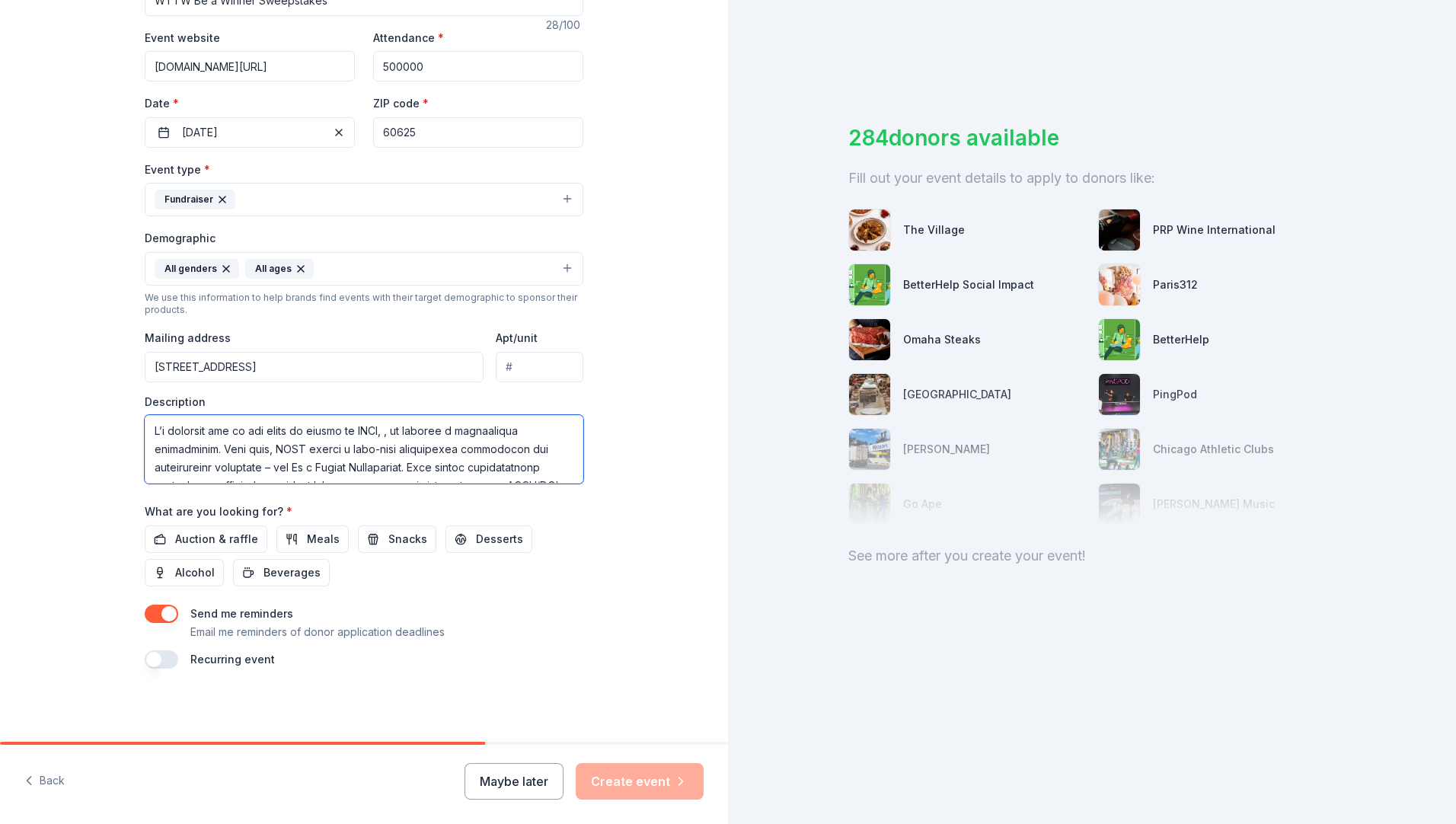
drag, startPoint x: 212, startPoint y: 451, endPoint x: 105, endPoint y: 415, distance: 112.9
click at [105, 415] on div "Tell us about your event. We'll find in-kind donations you can apply for. Event…" at bounding box center [364, 233] width 728 height 1017
click at [243, 431] on textarea at bounding box center [364, 449] width 438 height 69
paste textarea "Chicago’s PBS station"
click at [510, 470] on textarea at bounding box center [364, 449] width 438 height 69
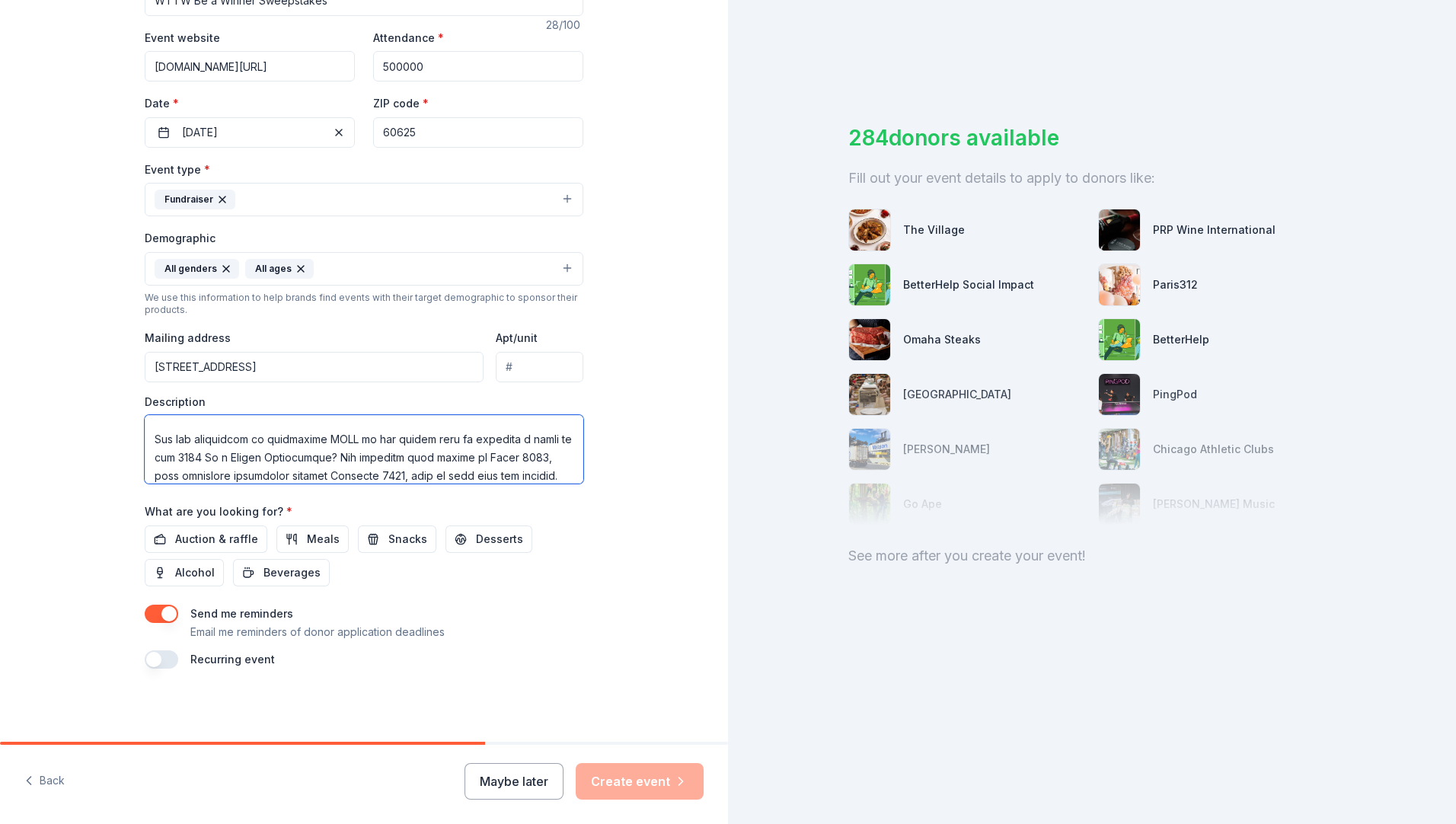
scroll to position [229, 0]
drag, startPoint x: 148, startPoint y: 440, endPoint x: 352, endPoint y: 456, distance: 204.6
click at [352, 456] on textarea at bounding box center [364, 449] width 438 height 69
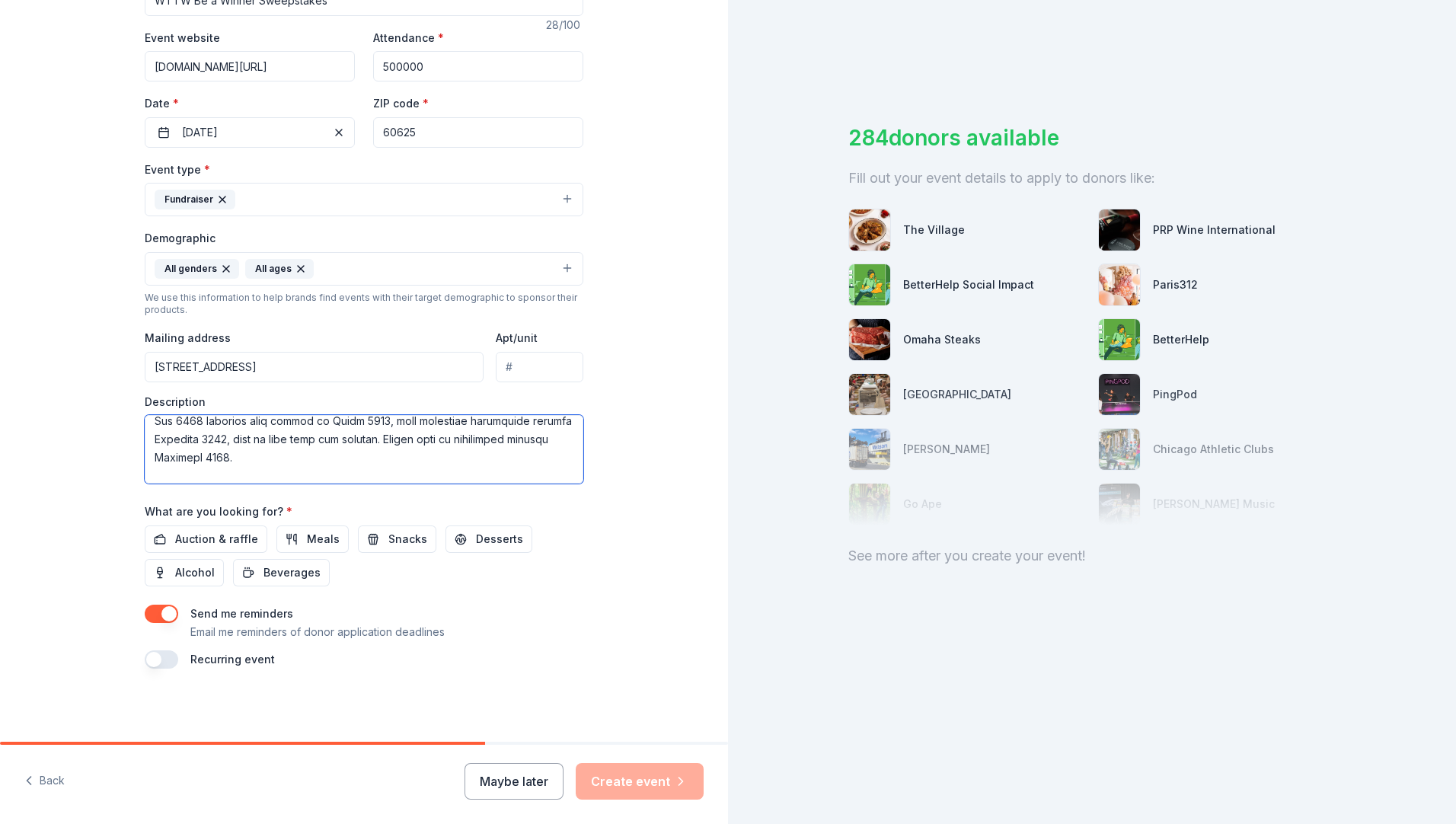
click at [327, 470] on textarea at bounding box center [364, 449] width 438 height 69
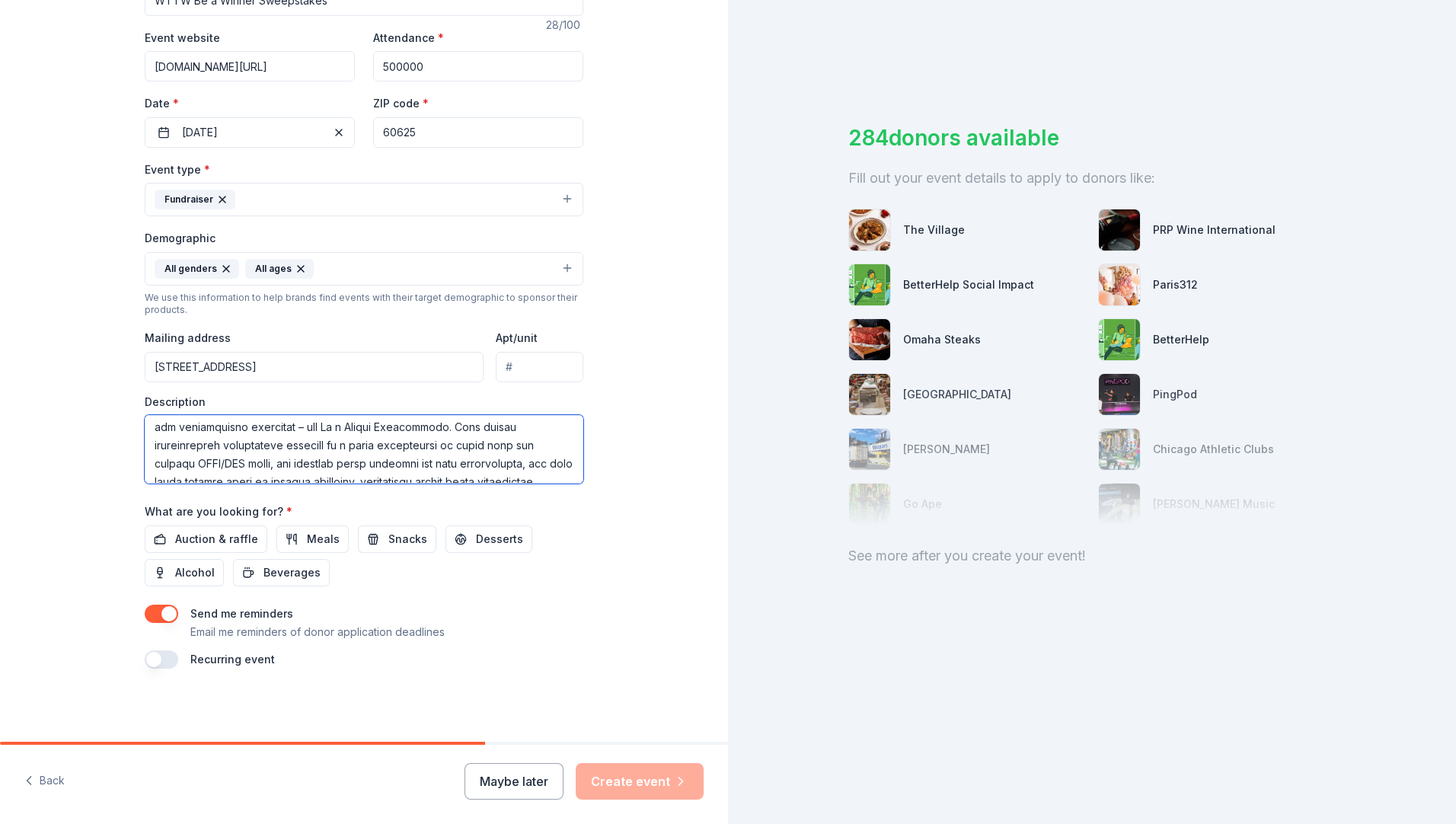
scroll to position [0, 0]
click at [436, 467] on textarea at bounding box center [364, 449] width 438 height 69
click at [451, 460] on textarea at bounding box center [364, 449] width 438 height 69
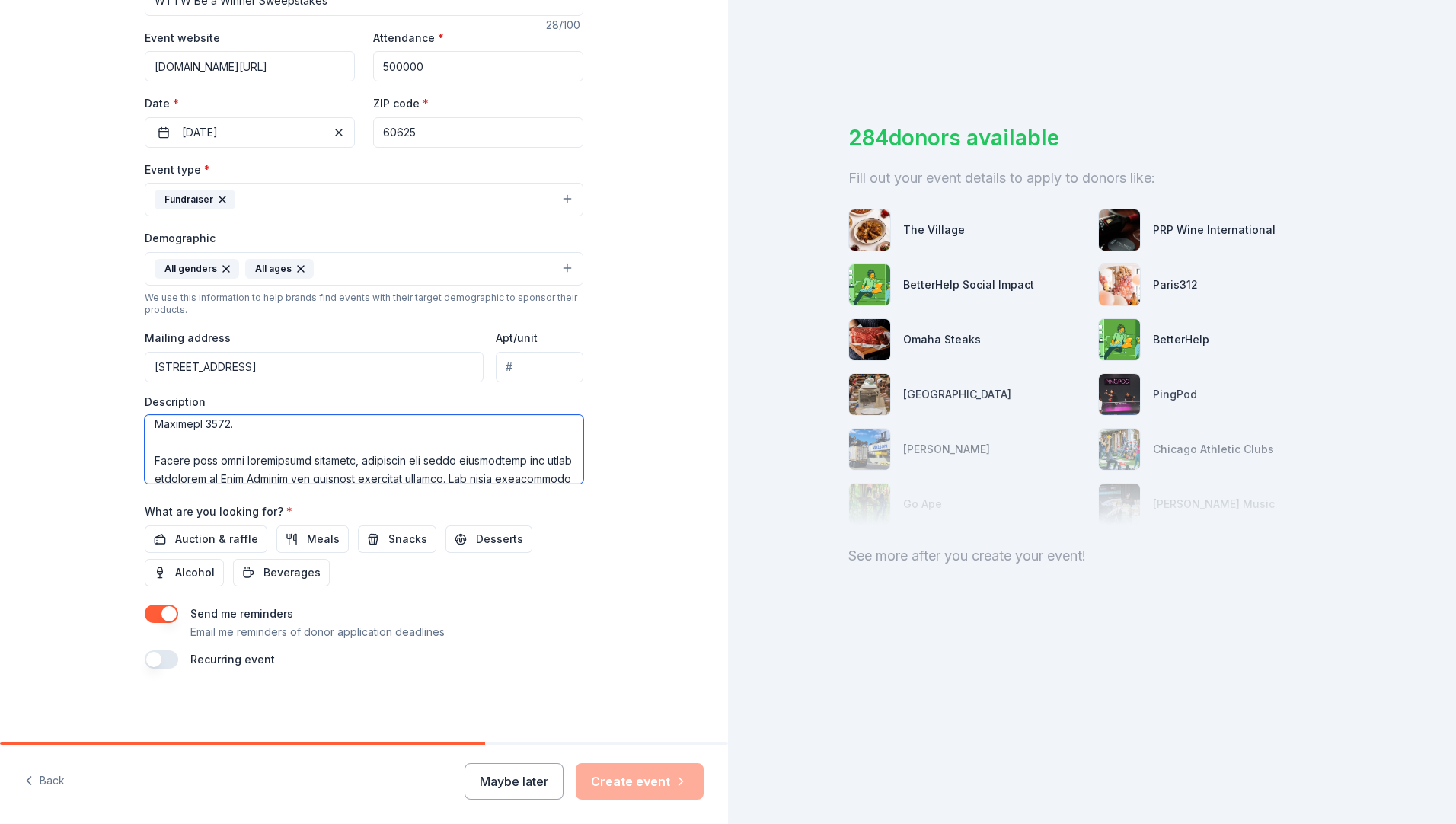
scroll to position [257, 0]
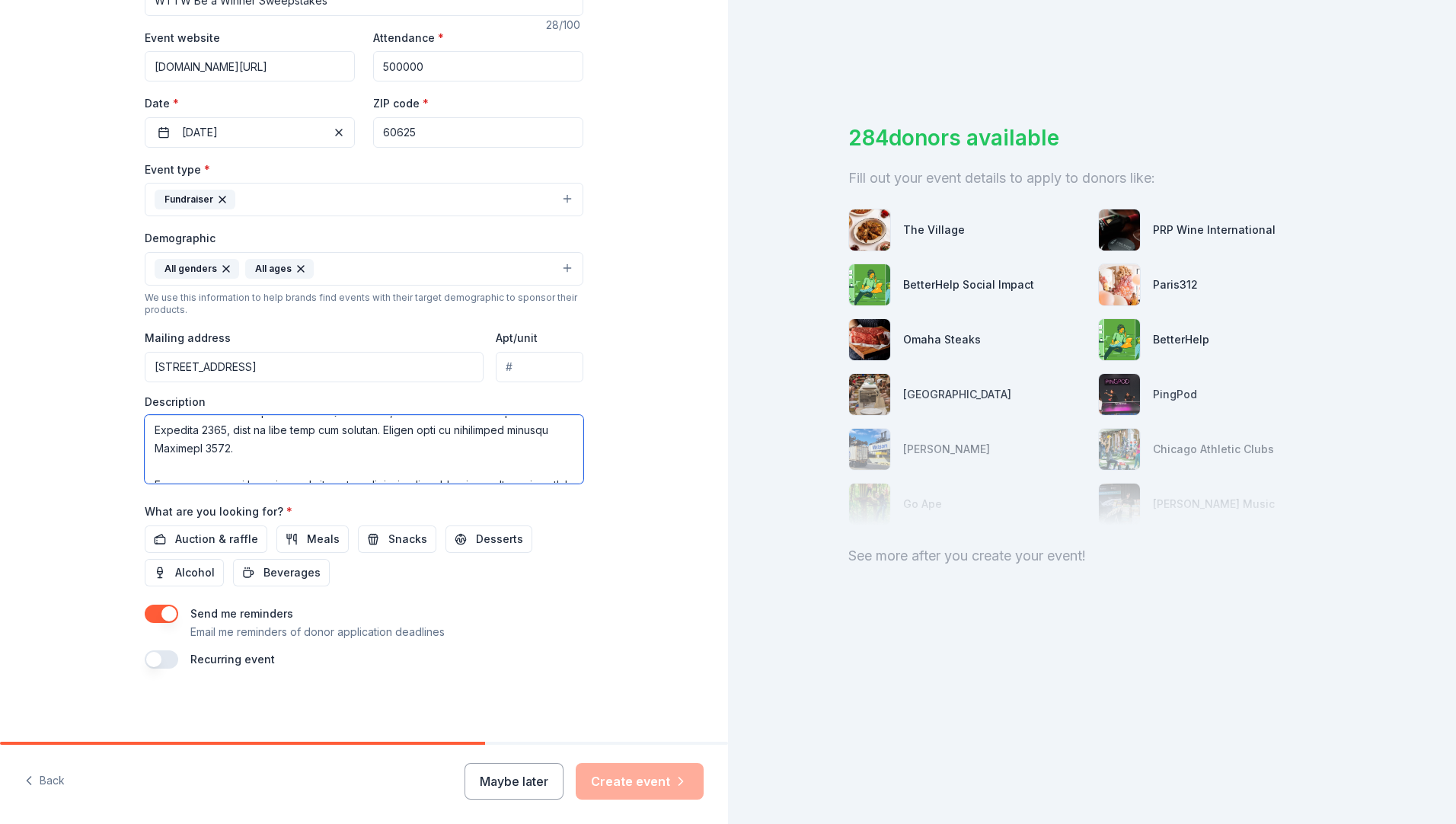
click at [263, 448] on textarea at bounding box center [364, 449] width 438 height 69
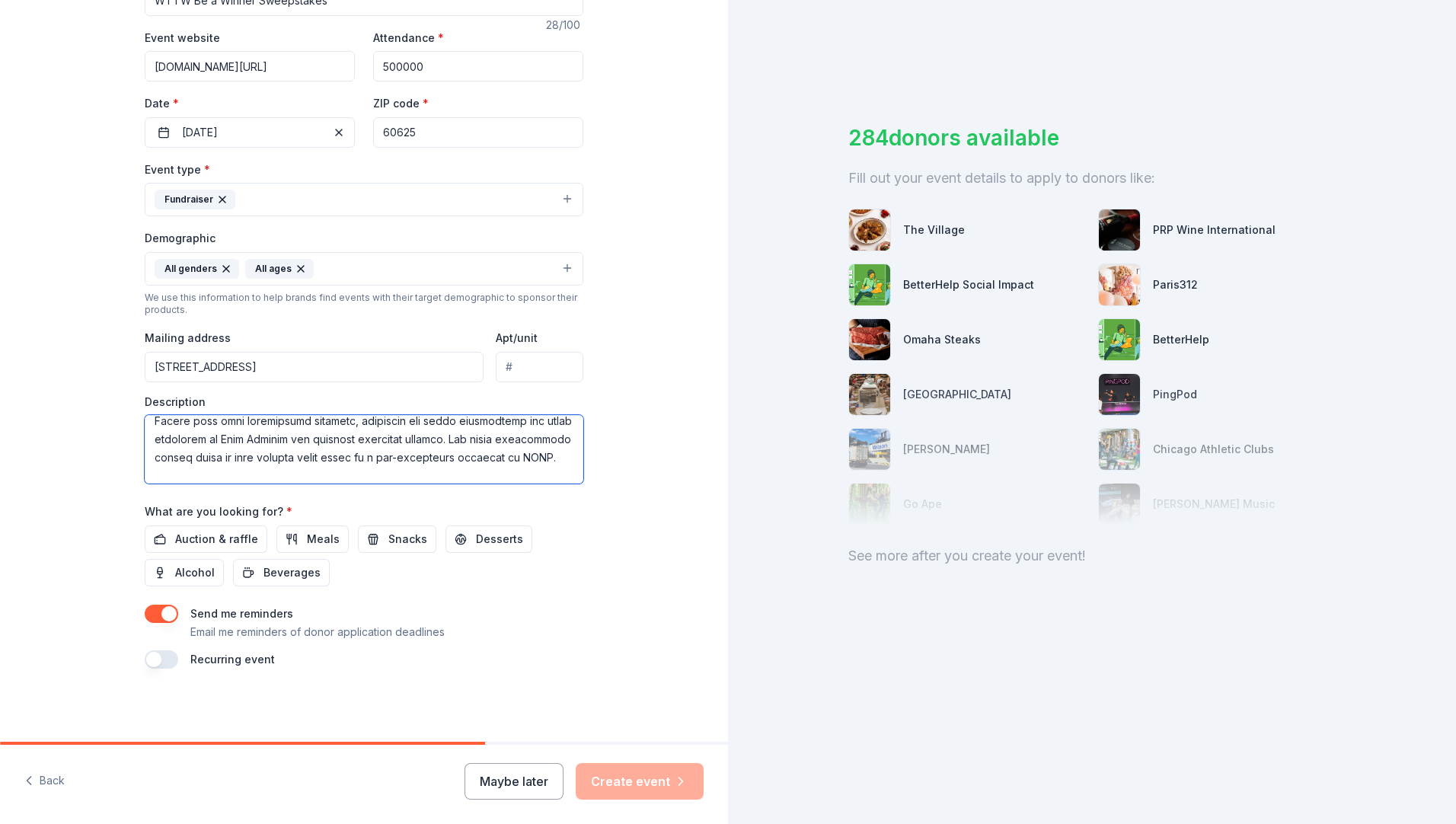
drag, startPoint x: 480, startPoint y: 441, endPoint x: 509, endPoint y: 469, distance: 40.3
click at [509, 469] on textarea at bounding box center [364, 449] width 438 height 69
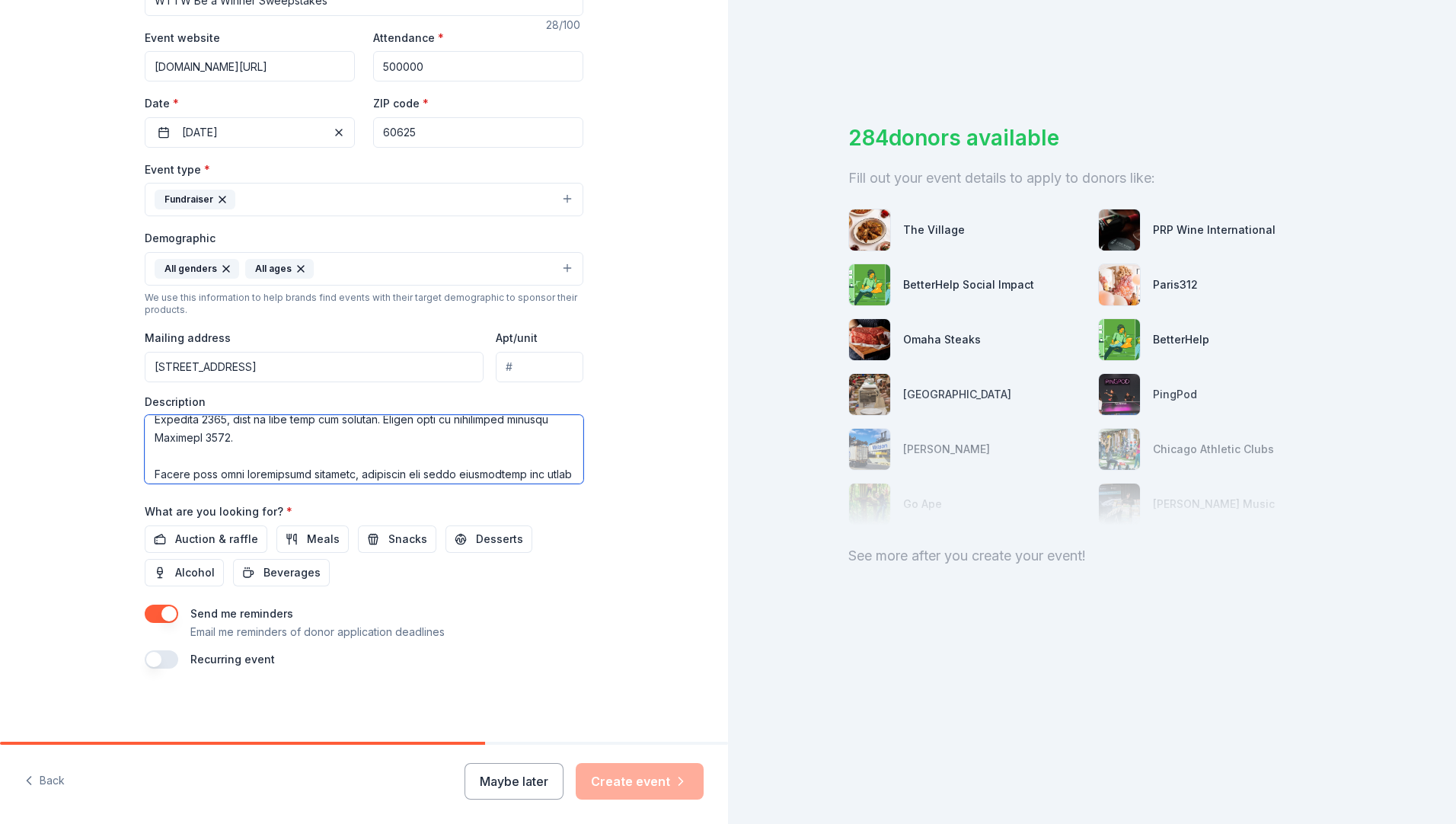
scroll to position [244, 0]
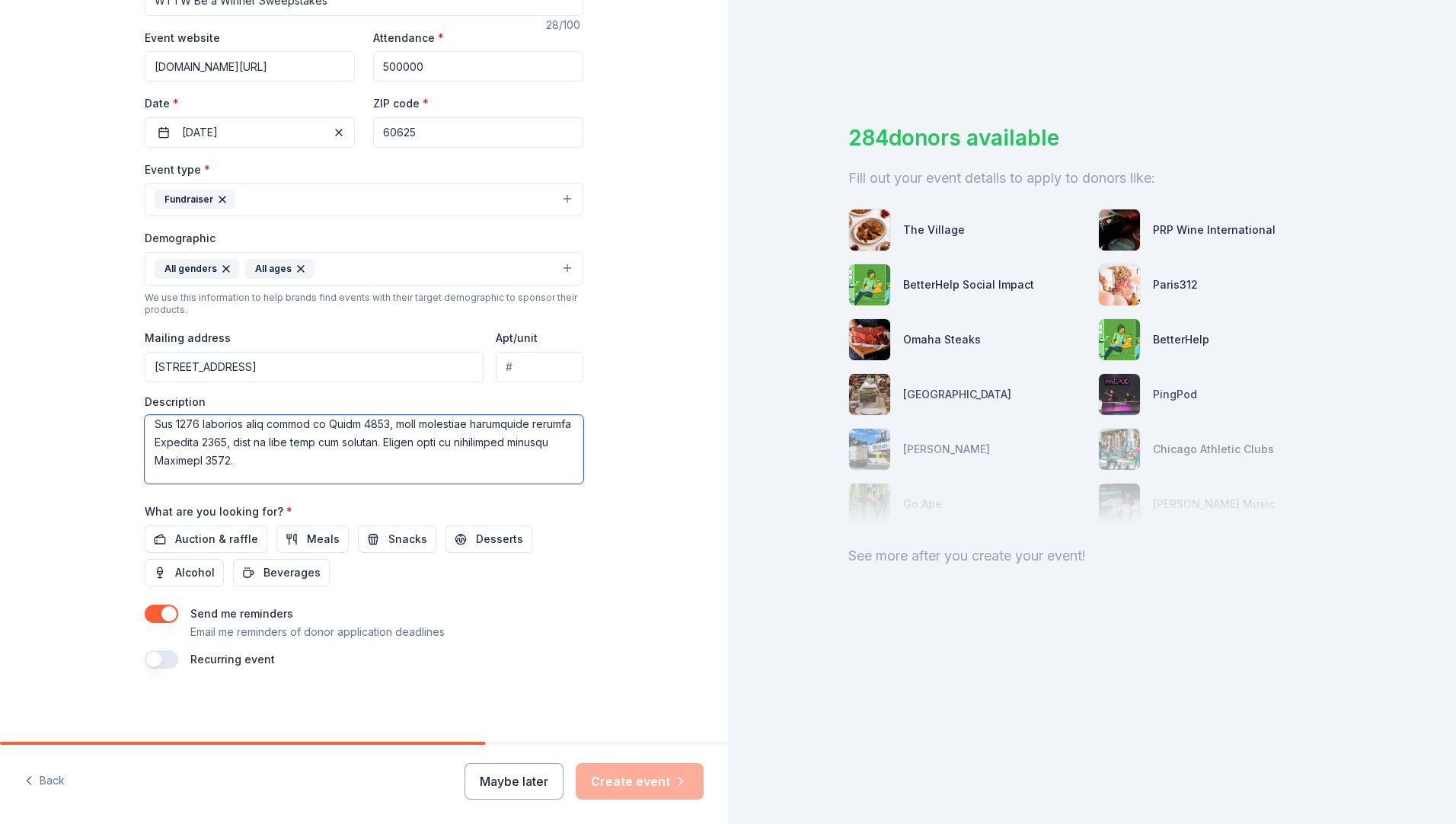
click at [309, 458] on textarea at bounding box center [364, 449] width 438 height 69
paste textarea "The total approximate retail value of your donated prize would be a tax-deducti…"
click at [279, 455] on textarea at bounding box center [364, 449] width 438 height 69
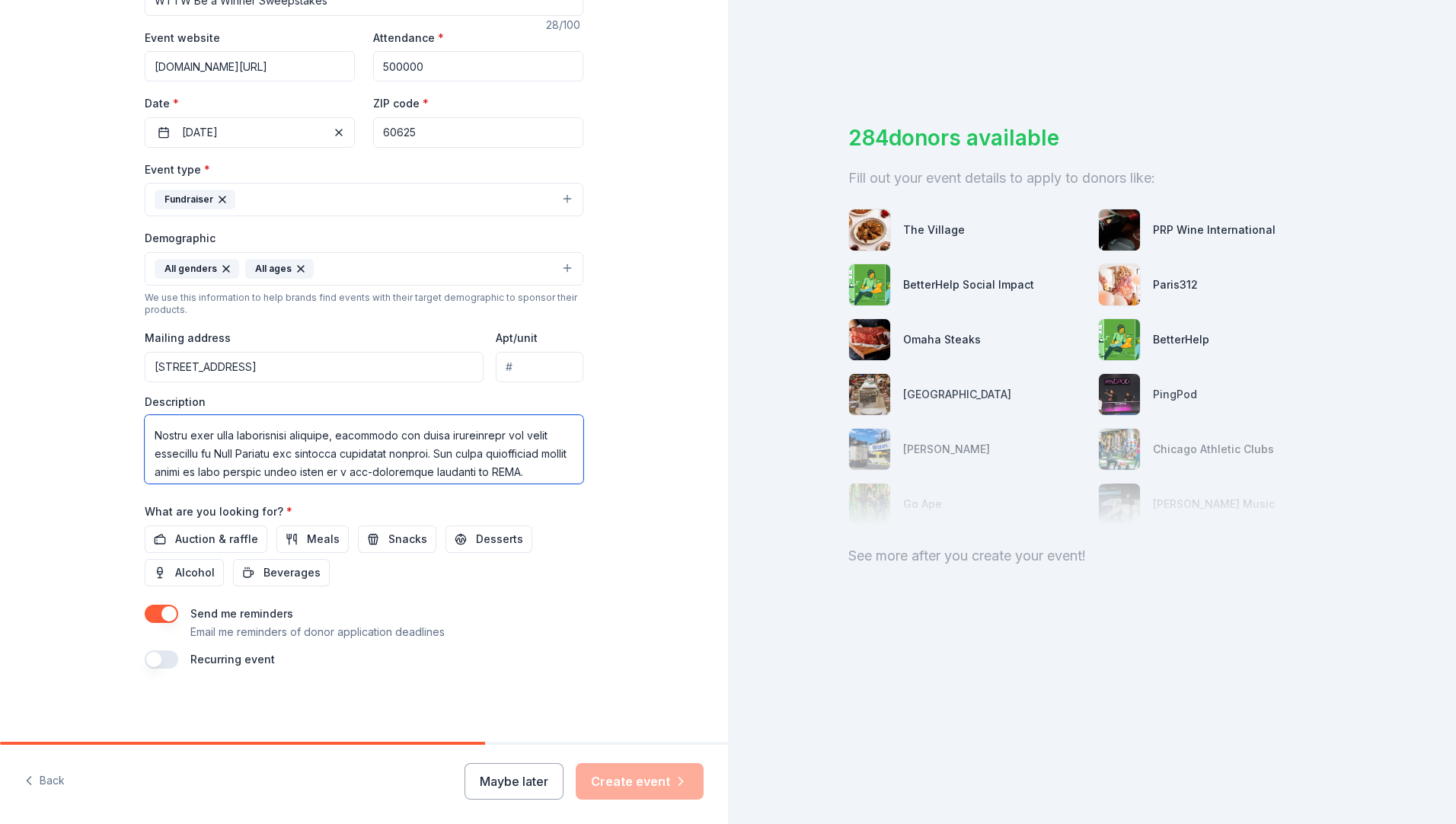
scroll to position [324, 0]
click at [184, 439] on textarea at bounding box center [364, 449] width 438 height 69
drag, startPoint x: 452, startPoint y: 438, endPoint x: 419, endPoint y: 442, distance: 33.2
click at [419, 442] on textarea at bounding box center [364, 449] width 438 height 69
drag, startPoint x: 190, startPoint y: 456, endPoint x: 143, endPoint y: 452, distance: 47.2
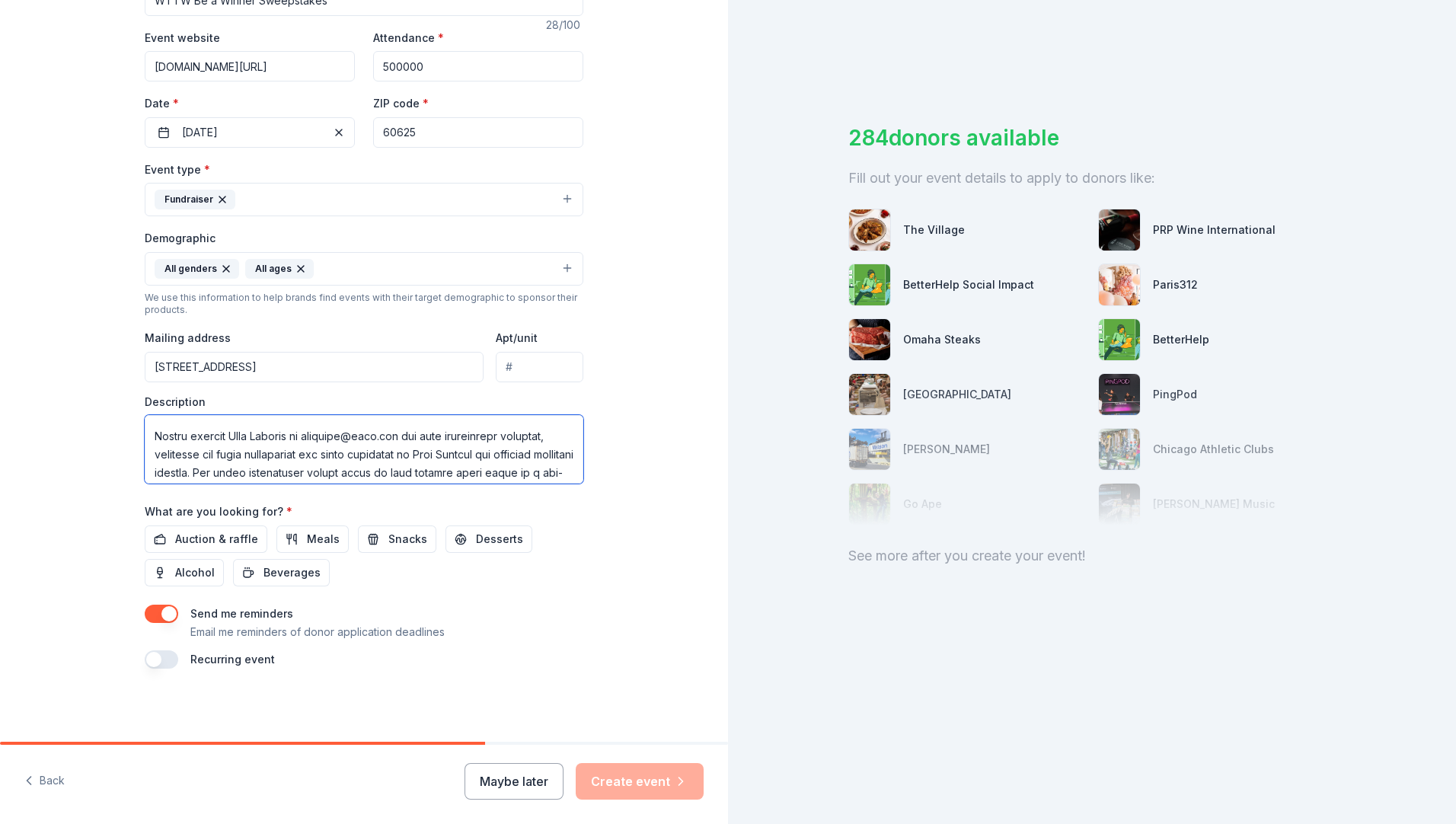
click at [145, 452] on textarea at bounding box center [364, 449] width 438 height 69
drag, startPoint x: 425, startPoint y: 456, endPoint x: 488, endPoint y: 453, distance: 63.1
click at [488, 453] on textarea at bounding box center [364, 449] width 438 height 69
drag, startPoint x: 470, startPoint y: 452, endPoint x: 782, endPoint y: 530, distance: 321.6
click at [470, 451] on textarea at bounding box center [364, 449] width 438 height 69
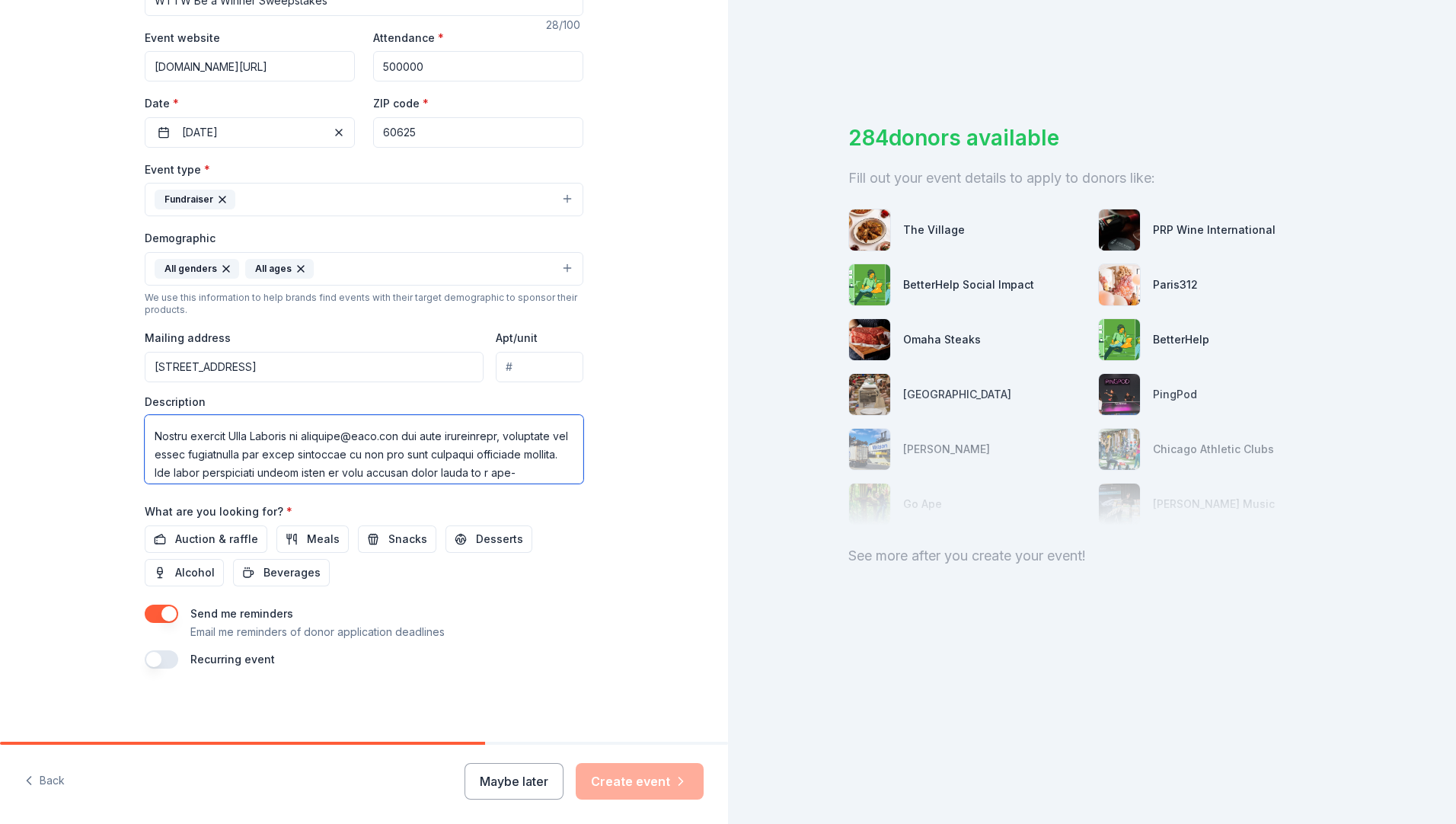
scroll to position [400, 0]
click at [366, 453] on textarea at bounding box center [364, 449] width 438 height 69
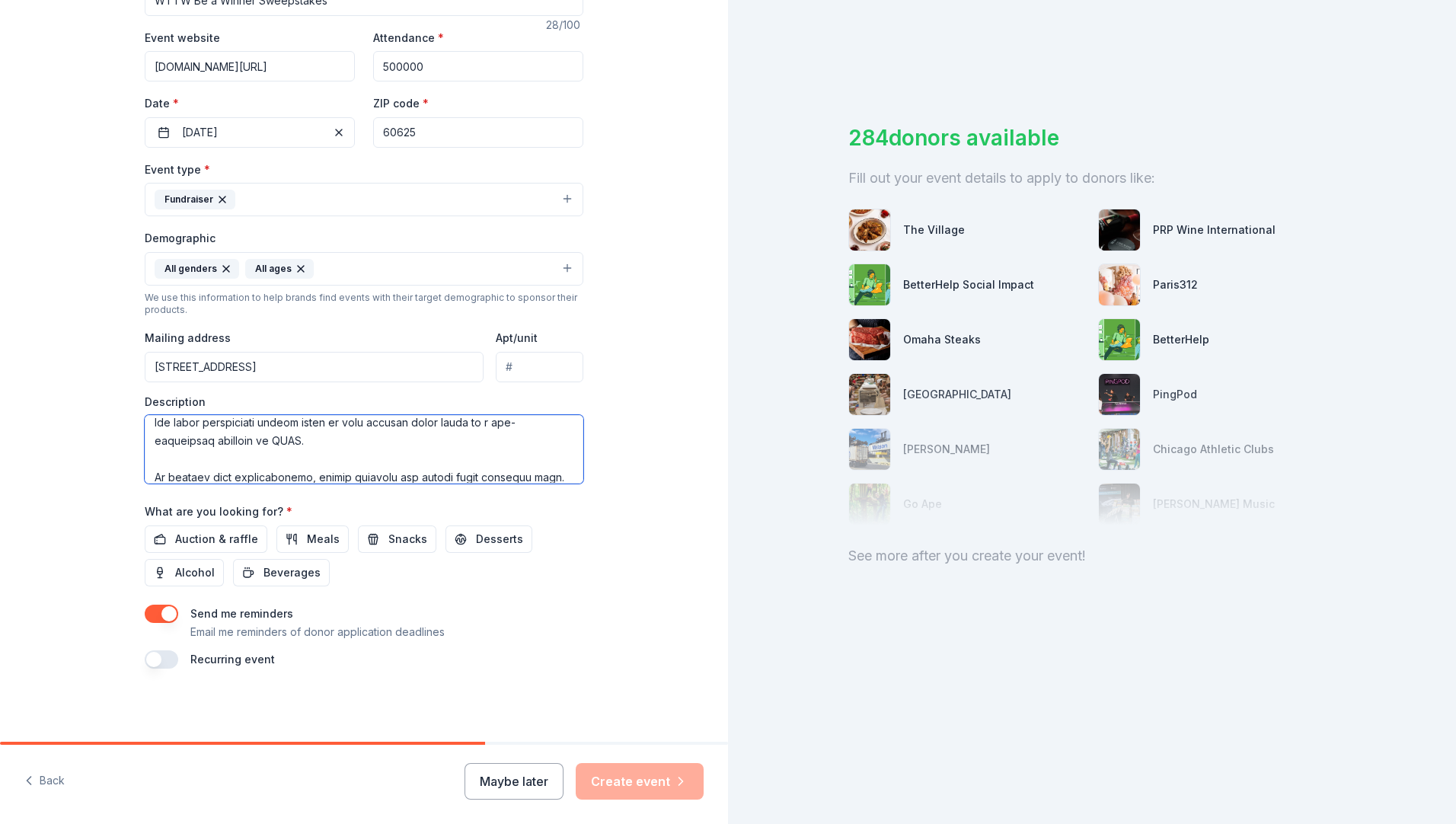
scroll to position [355, 0]
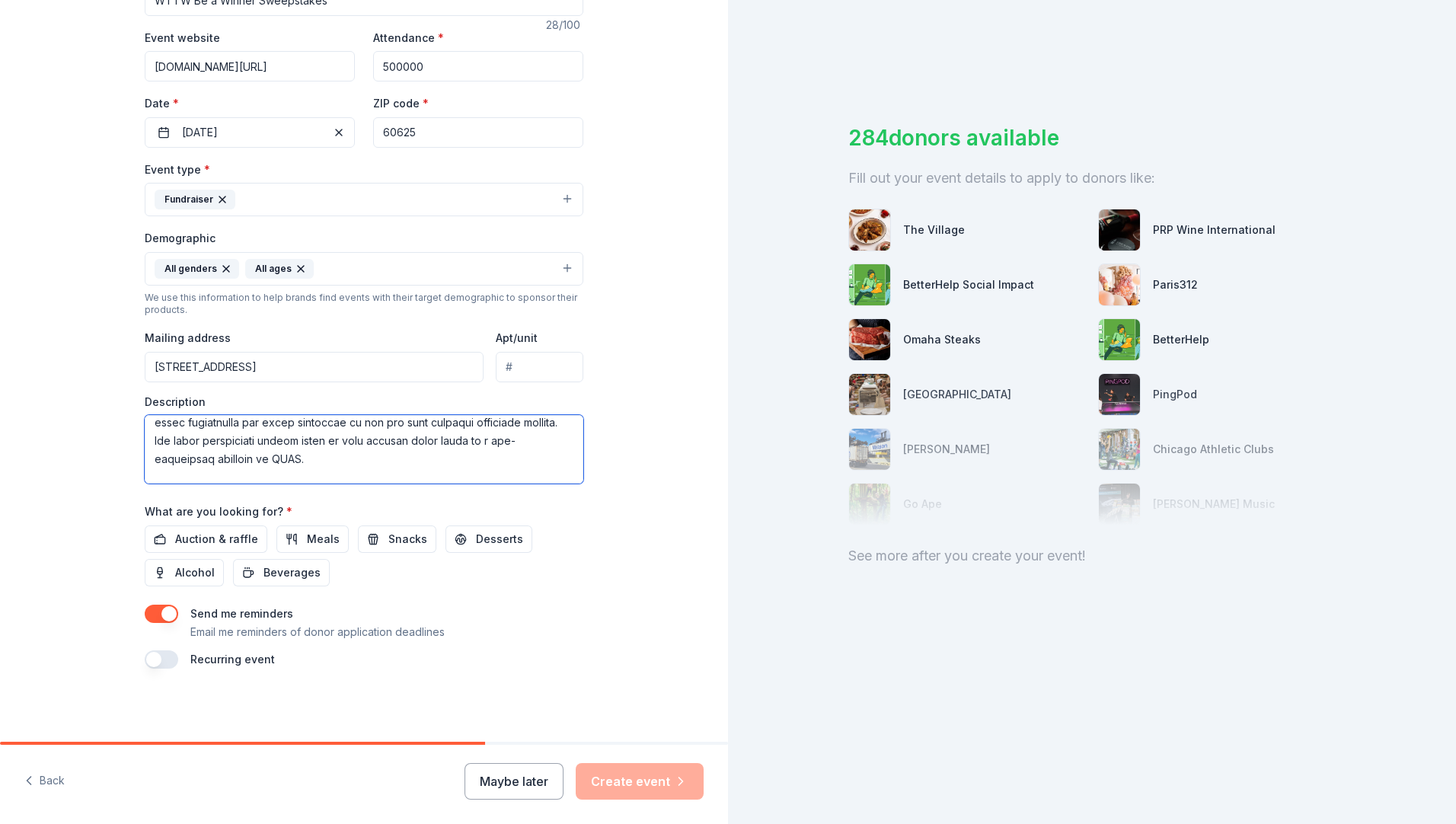
drag, startPoint x: 394, startPoint y: 460, endPoint x: 251, endPoint y: 440, distance: 144.4
click at [251, 440] on textarea at bounding box center [364, 449] width 438 height 69
drag, startPoint x: 293, startPoint y: 472, endPoint x: 146, endPoint y: 434, distance: 151.8
click at [146, 434] on textarea at bounding box center [364, 449] width 438 height 69
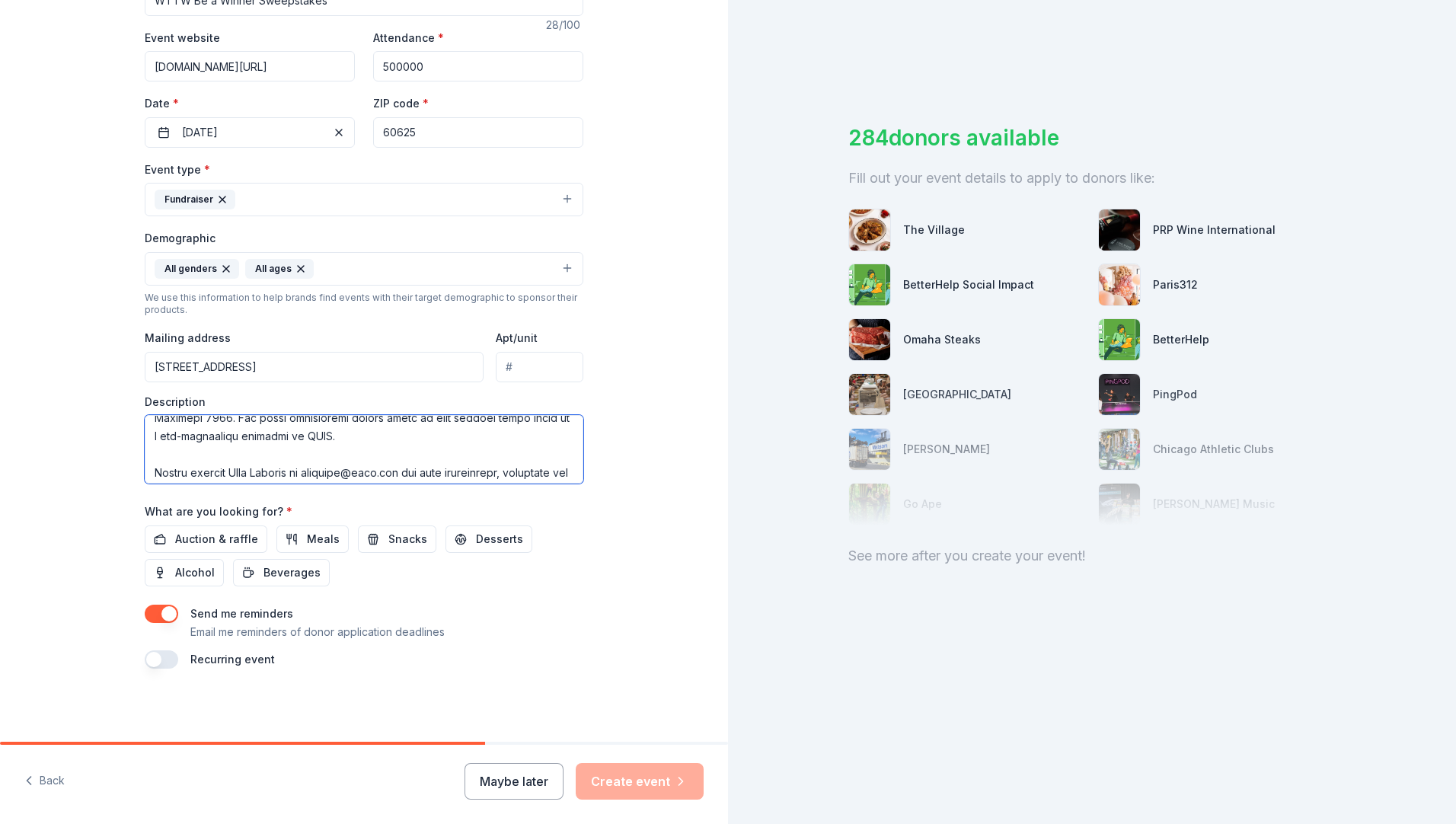
scroll to position [402, 0]
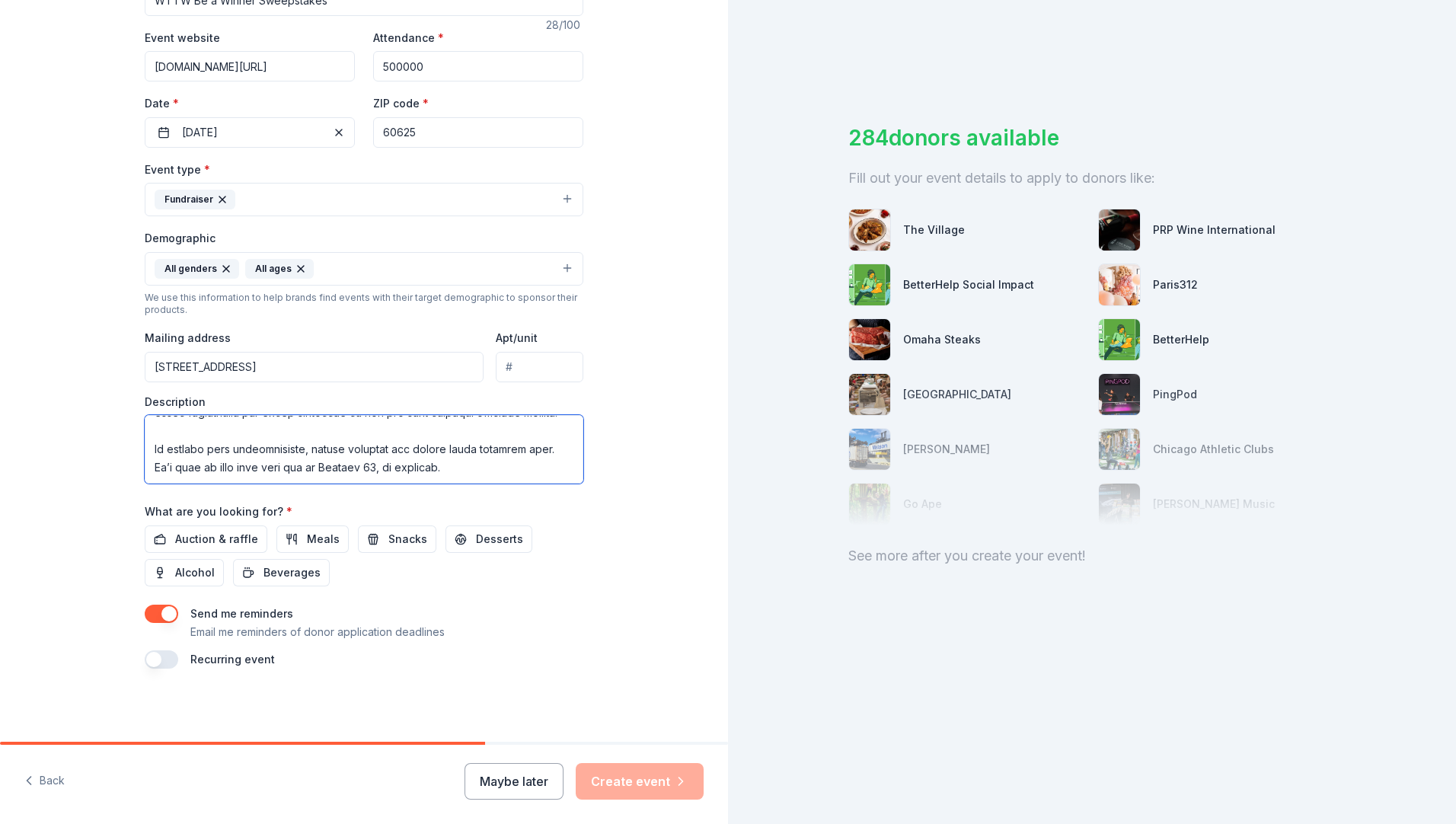
drag, startPoint x: 347, startPoint y: 452, endPoint x: 142, endPoint y: 438, distance: 205.5
click at [145, 438] on textarea at bounding box center [364, 449] width 438 height 69
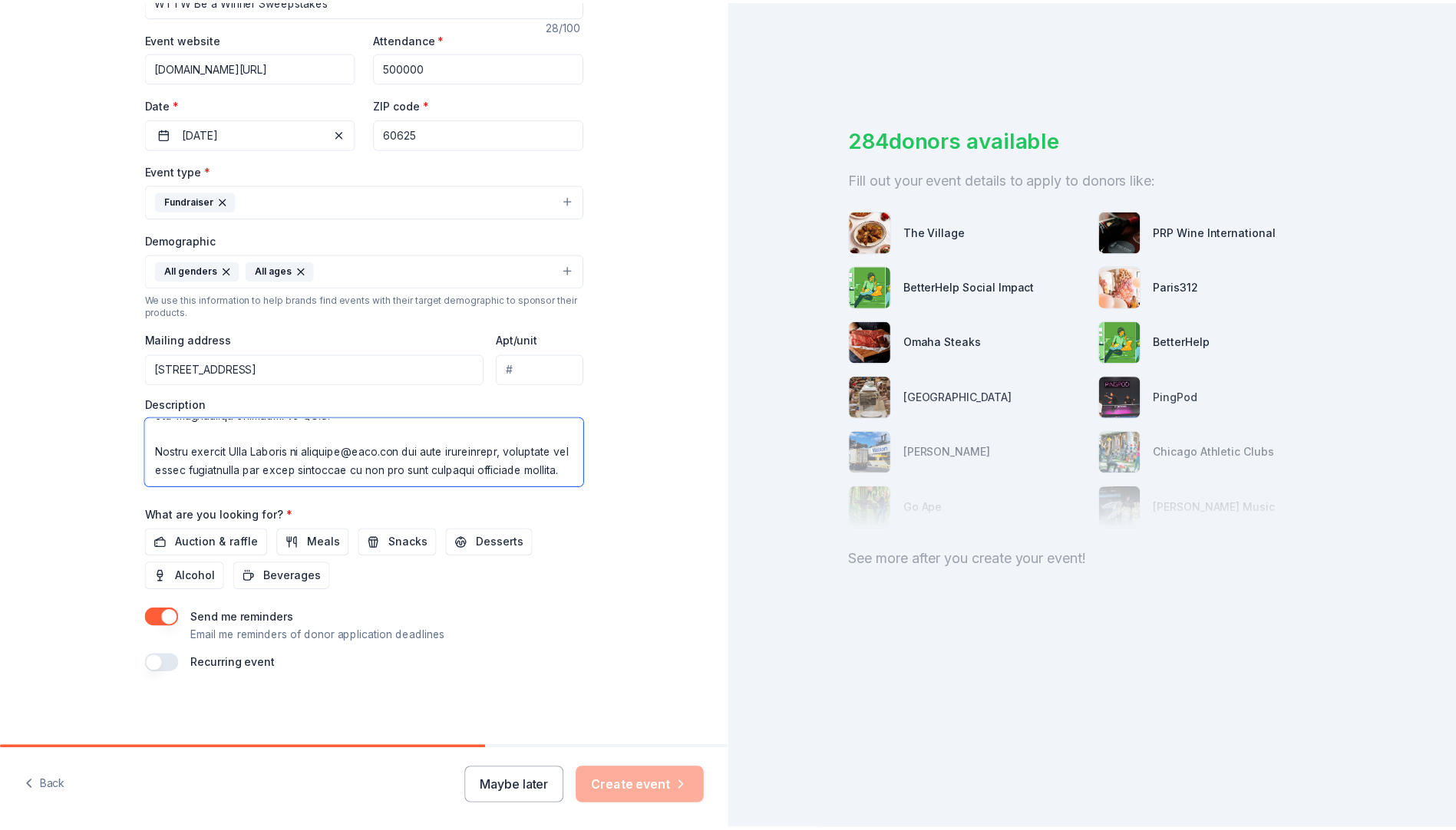
scroll to position [332, 0]
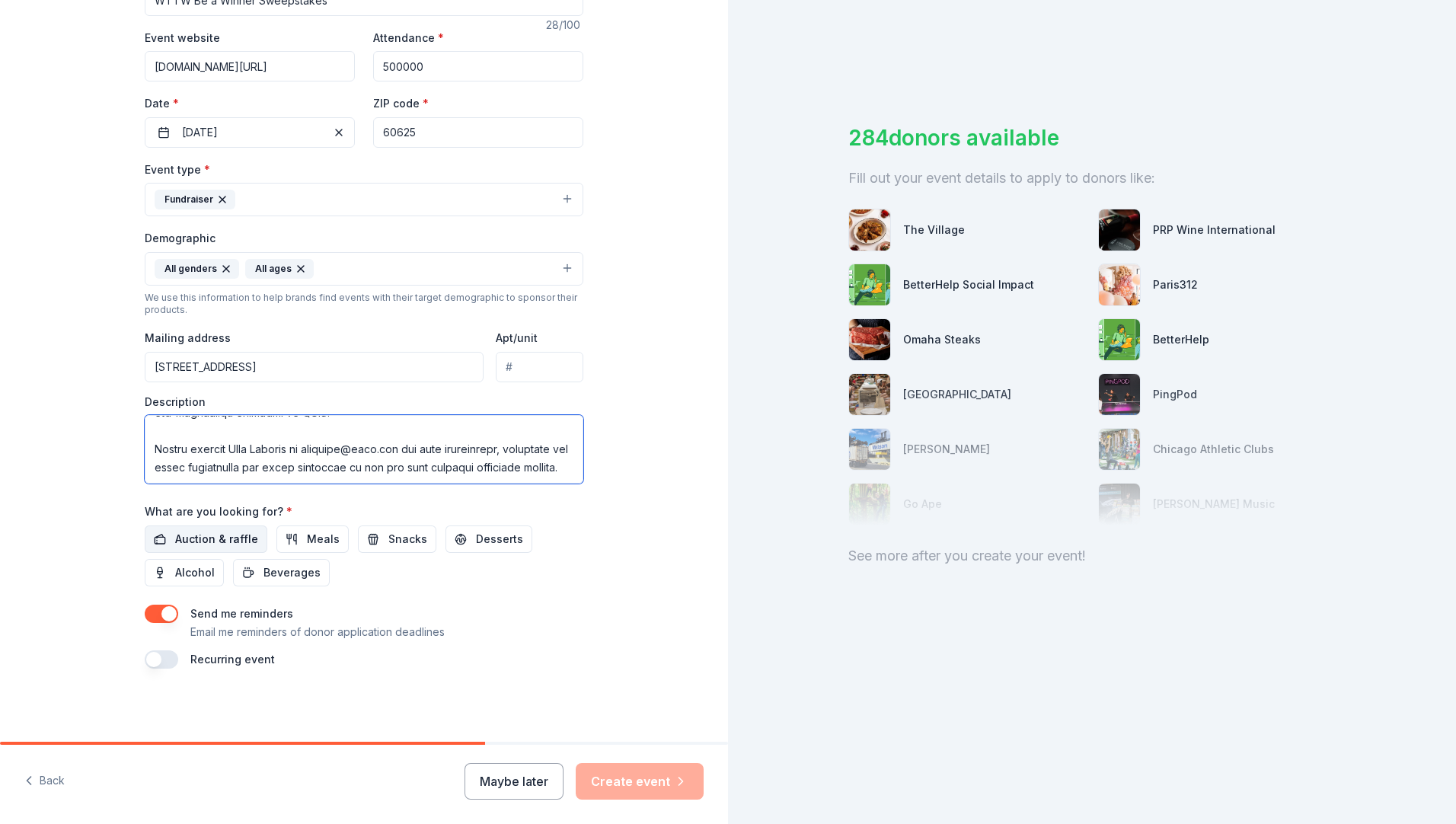
type textarea "Each year, WTTW (Chicago’s PBS station) mounts a year-long fundraising initiati…"
click at [225, 546] on span "Auction & raffle" at bounding box center [216, 539] width 83 height 18
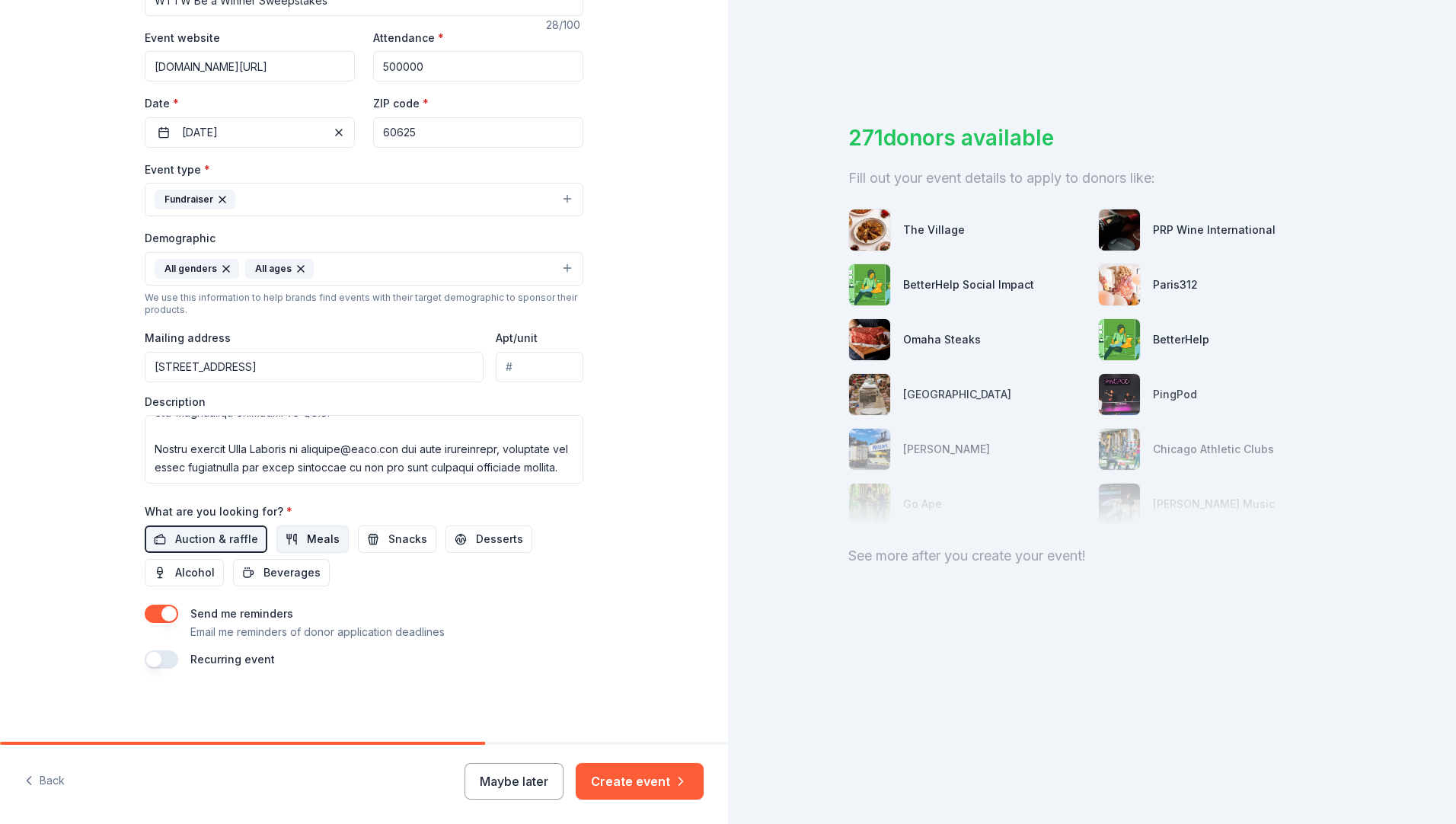
click at [315, 544] on span "Meals" at bounding box center [323, 539] width 33 height 18
click at [400, 539] on span "Snacks" at bounding box center [407, 539] width 39 height 18
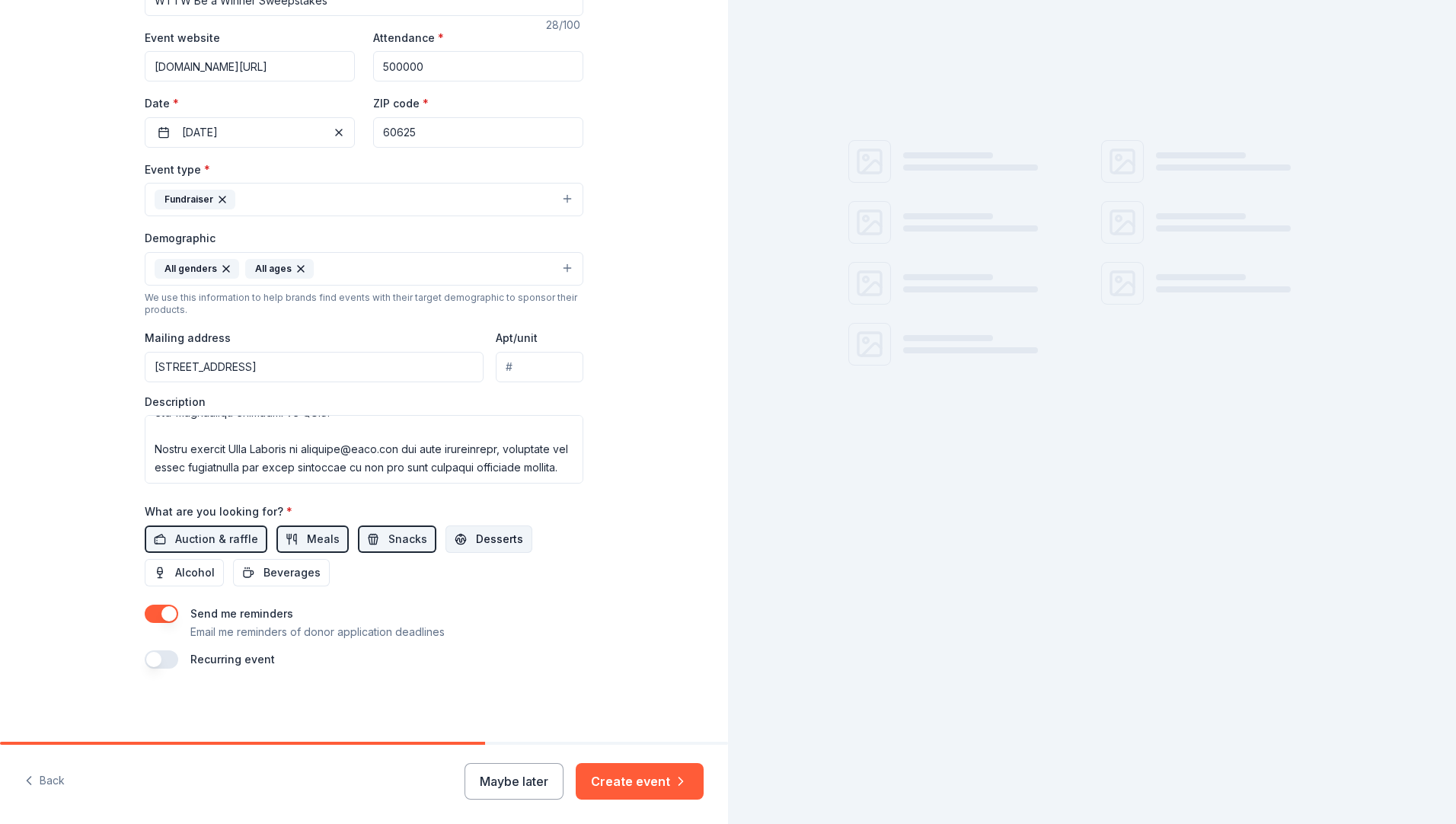
click at [445, 543] on button "Desserts" at bounding box center [489, 539] width 87 height 27
click at [190, 567] on span "Alcohol" at bounding box center [194, 573] width 40 height 18
click at [295, 567] on span "Beverages" at bounding box center [292, 573] width 57 height 18
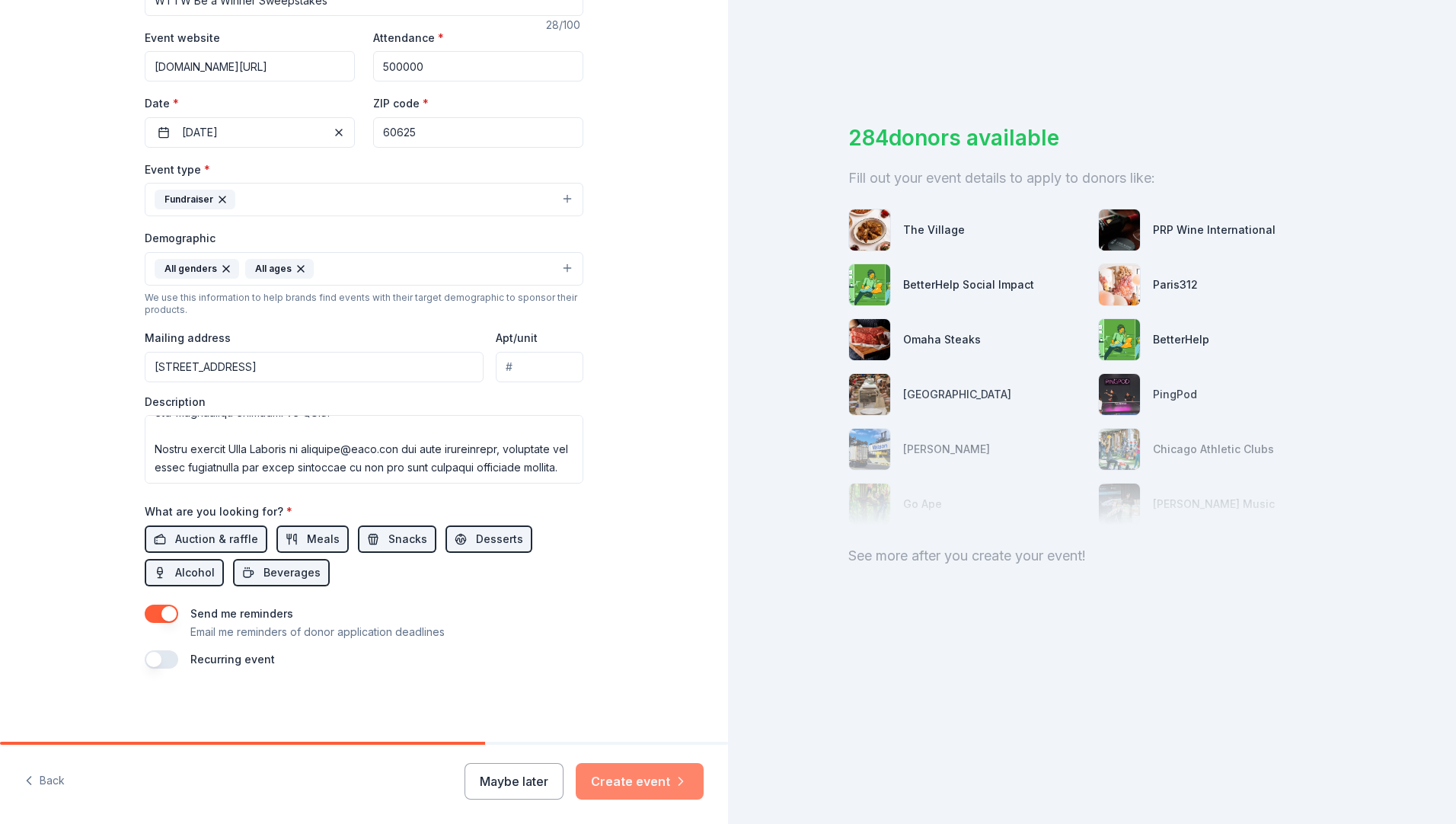
click at [630, 567] on button "Create event" at bounding box center [639, 781] width 127 height 37
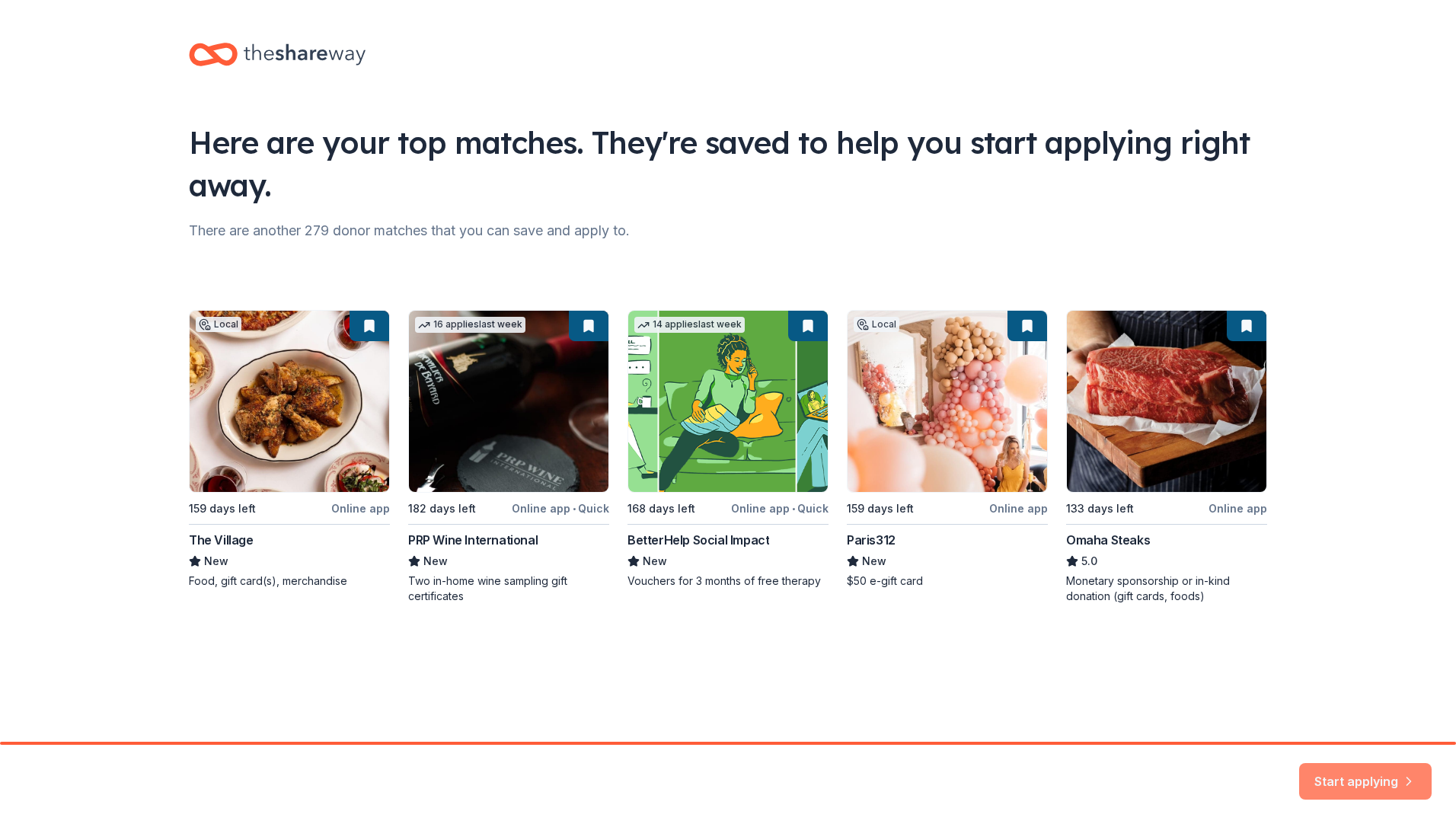
click at [1162, 567] on button "Start applying" at bounding box center [1364, 773] width 132 height 37
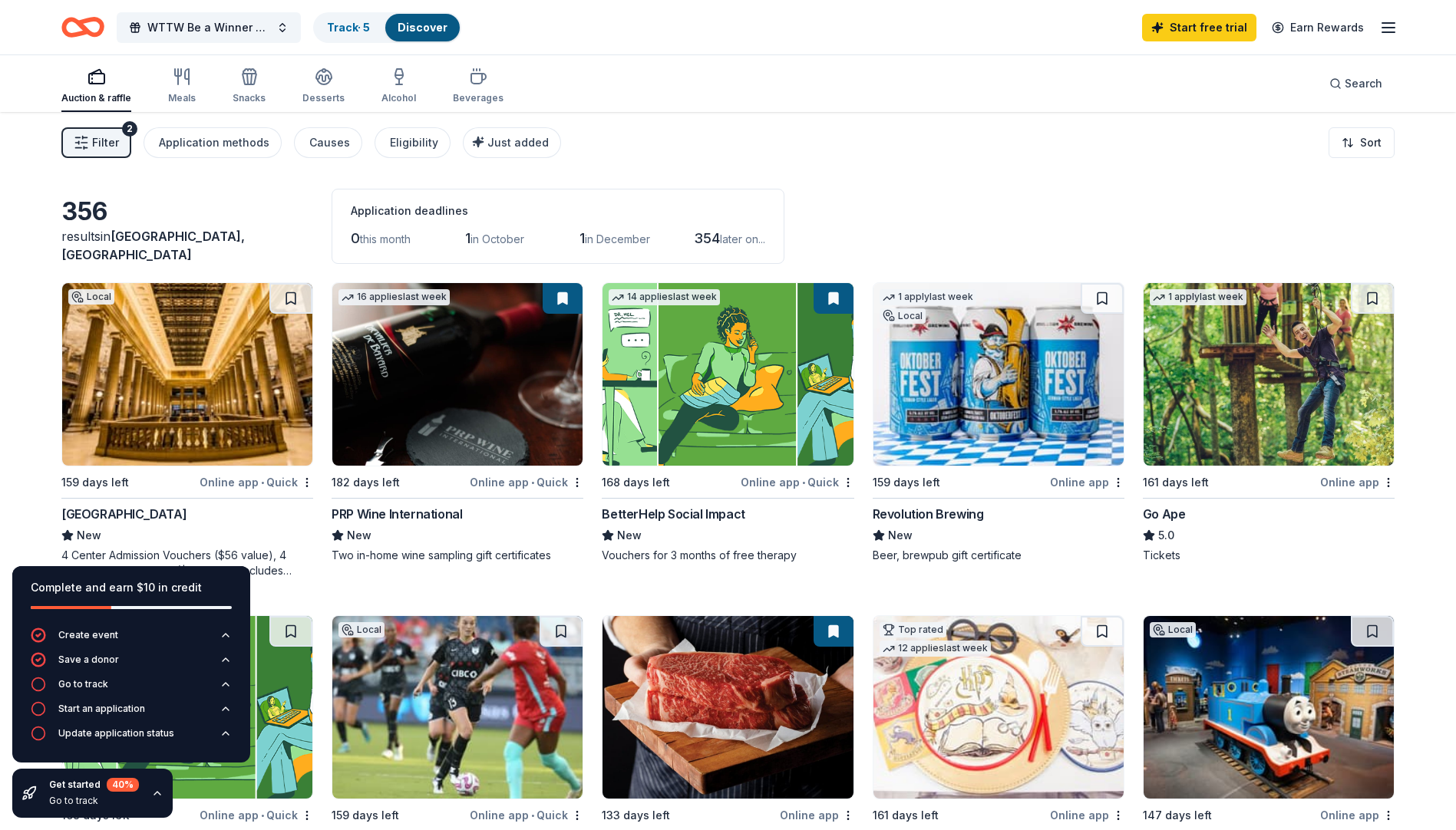
click at [96, 140] on span "Filter" at bounding box center [106, 142] width 27 height 18
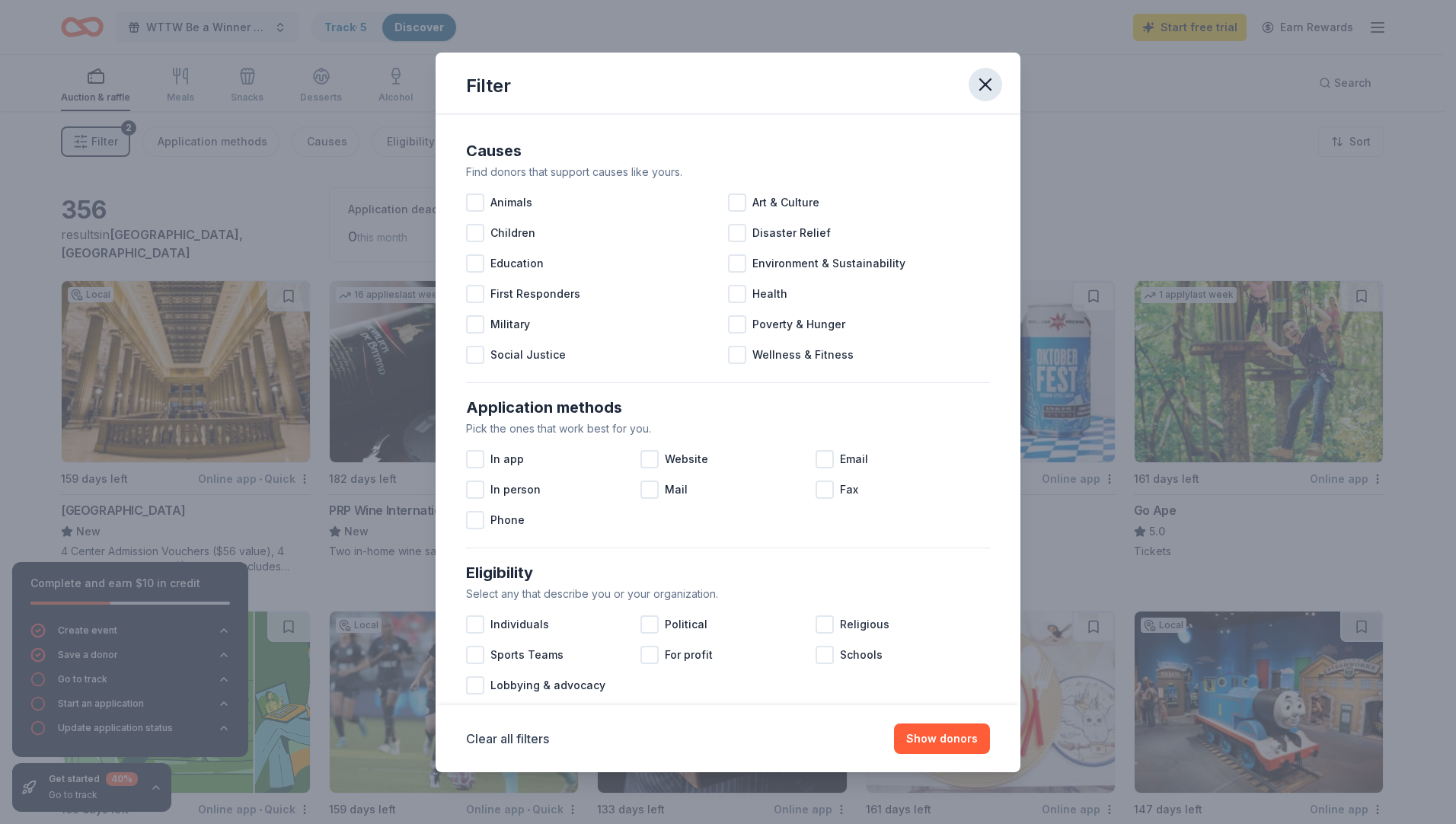
click at [985, 93] on icon "button" at bounding box center [985, 84] width 21 height 21
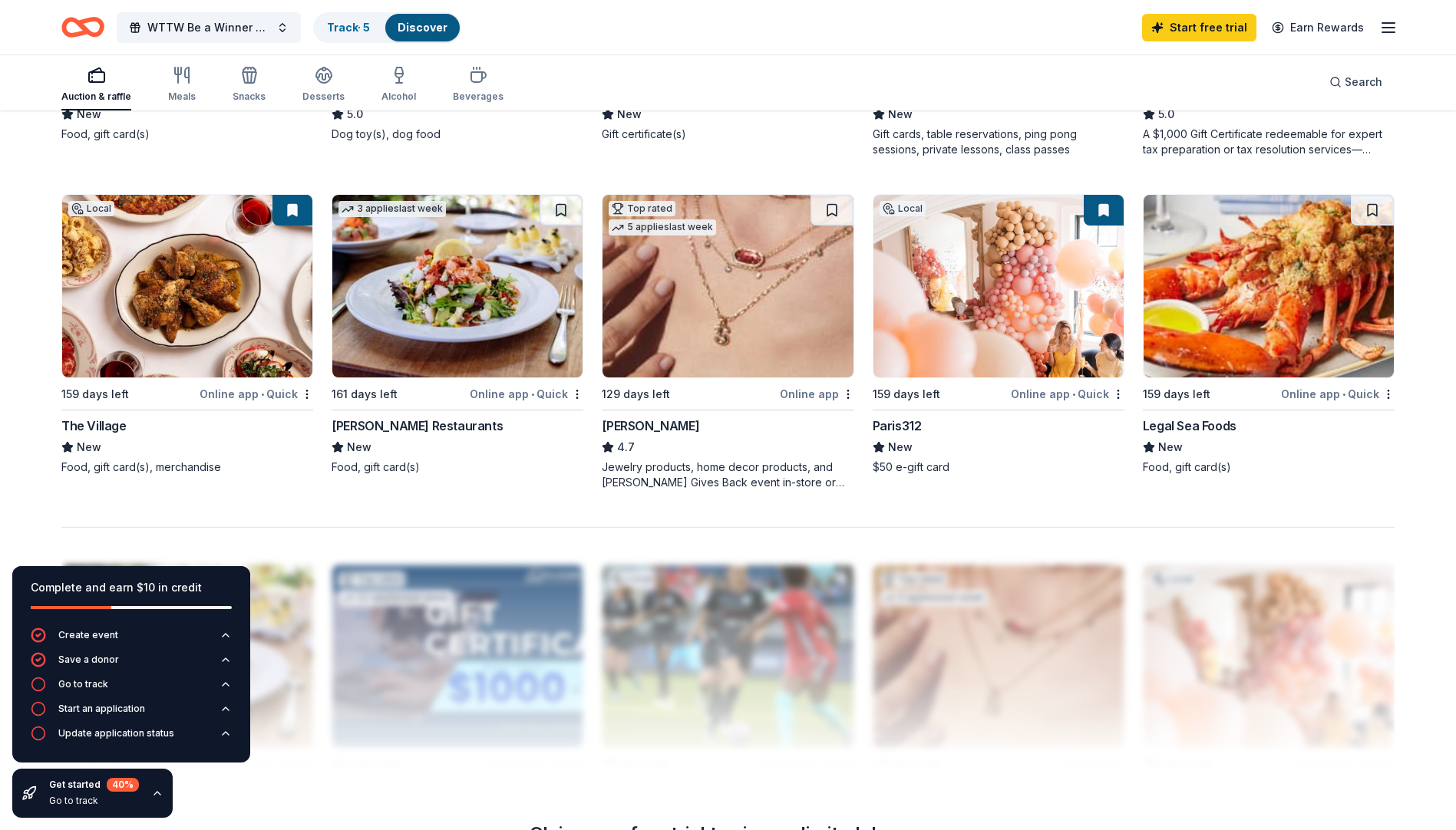
scroll to position [1399, 0]
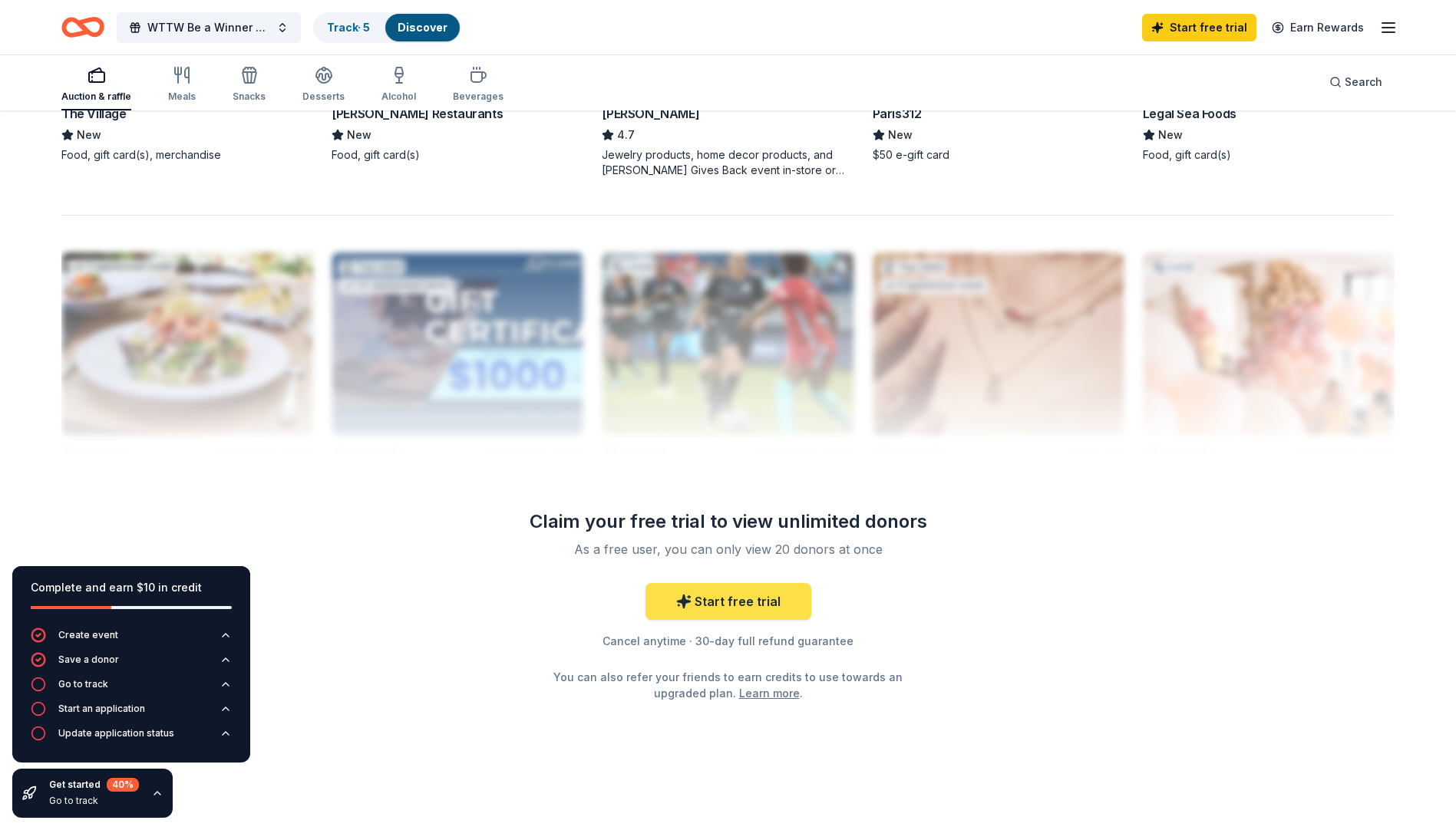
click at [742, 571] on link "Start free trial" at bounding box center [728, 601] width 165 height 37
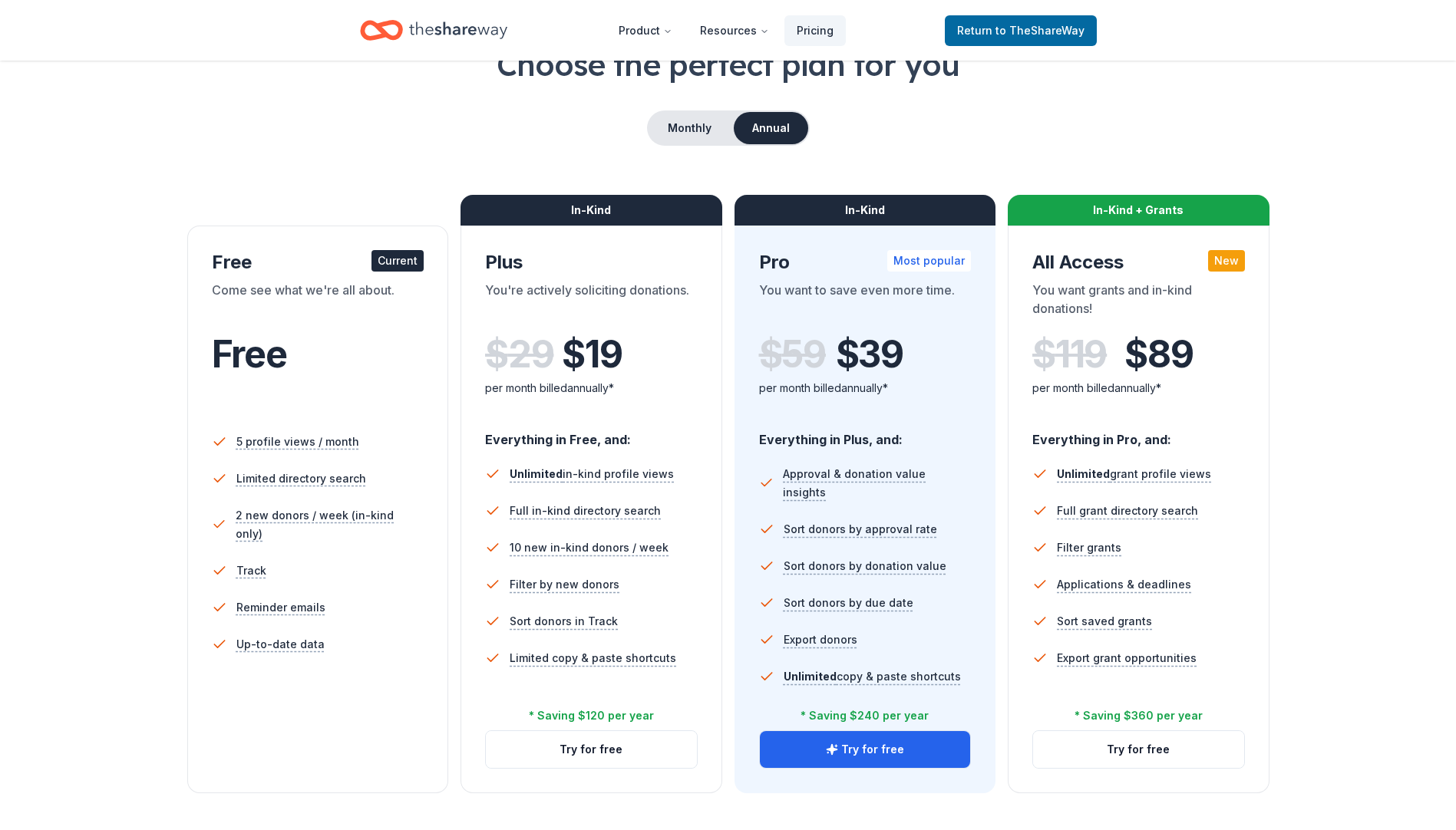
scroll to position [77, 0]
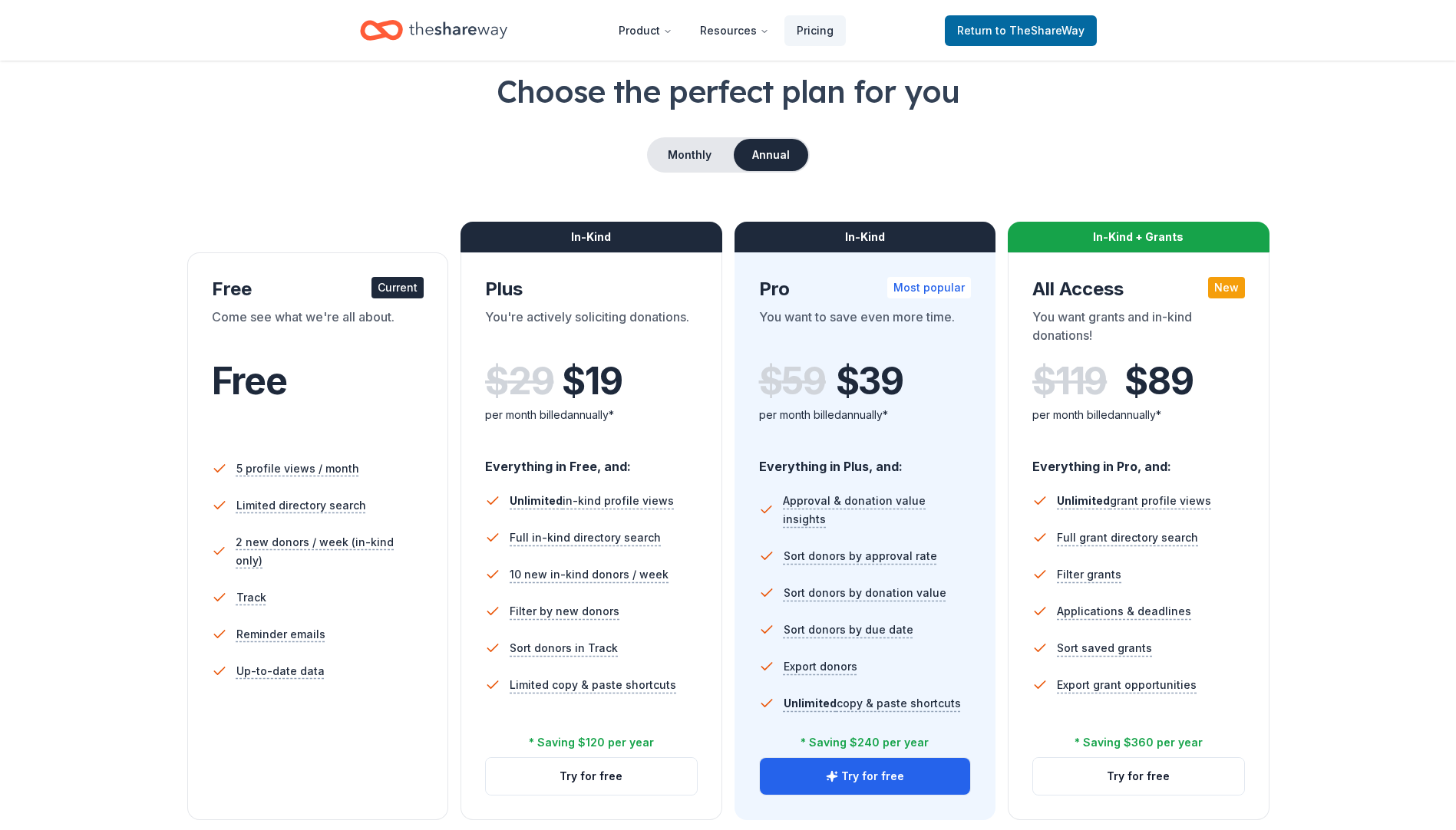
click at [781, 148] on button "Annual" at bounding box center [771, 155] width 74 height 32
click at [697, 163] on button "Monthly" at bounding box center [689, 155] width 82 height 32
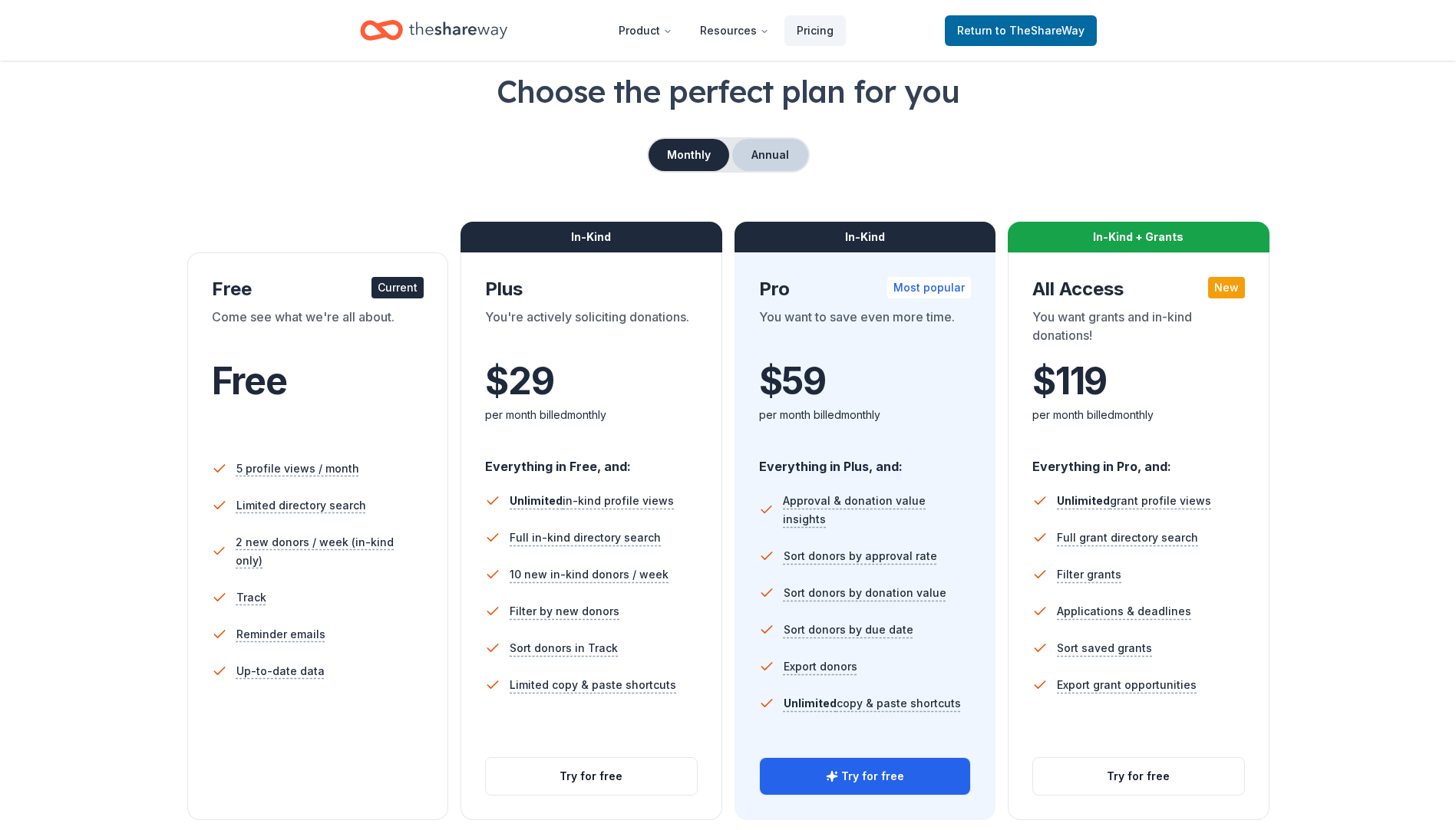
click at [789, 168] on button "Annual" at bounding box center [770, 155] width 76 height 32
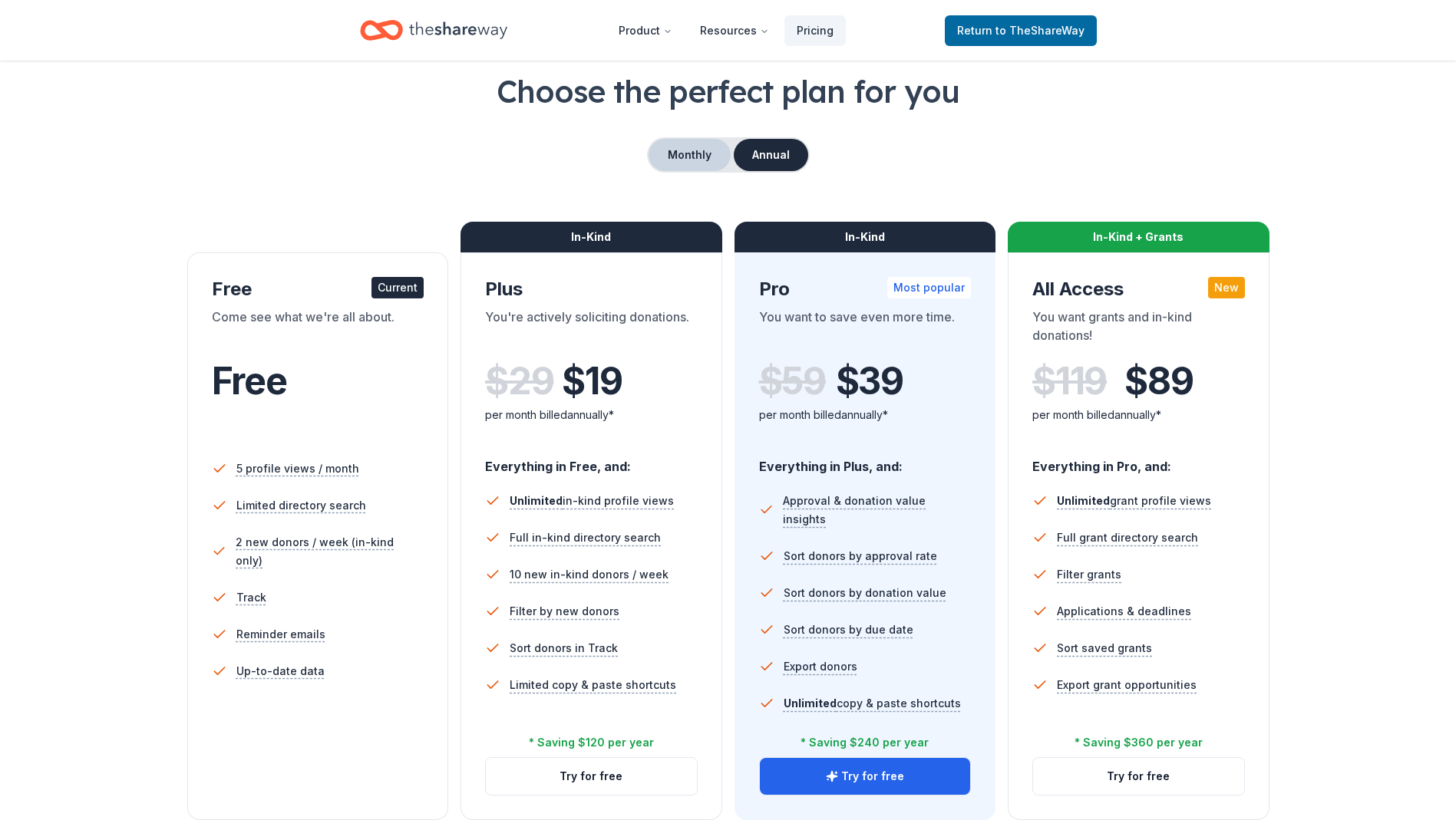
click at [680, 162] on button "Monthly" at bounding box center [689, 155] width 82 height 32
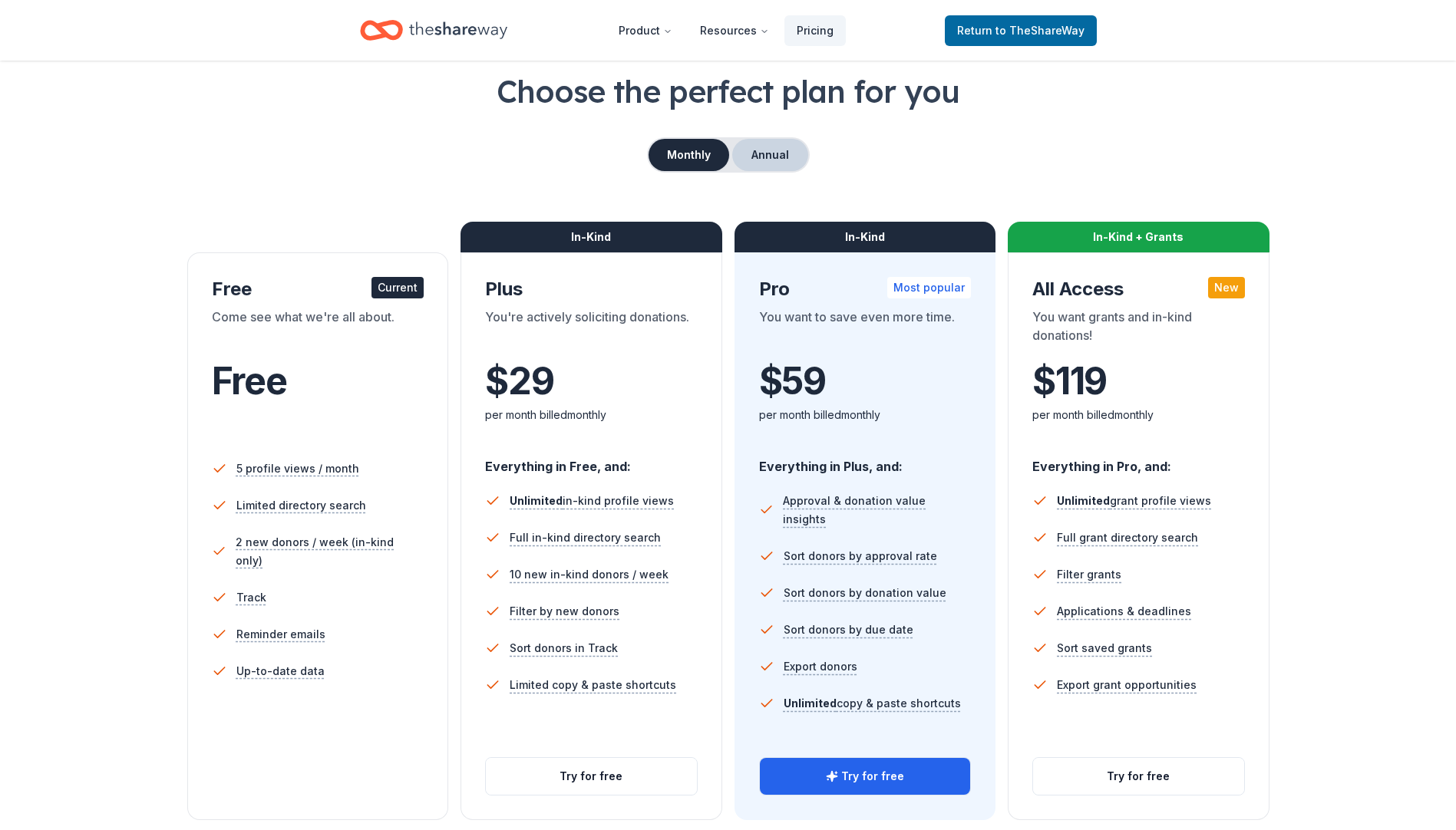
click at [756, 163] on button "Annual" at bounding box center [770, 155] width 76 height 32
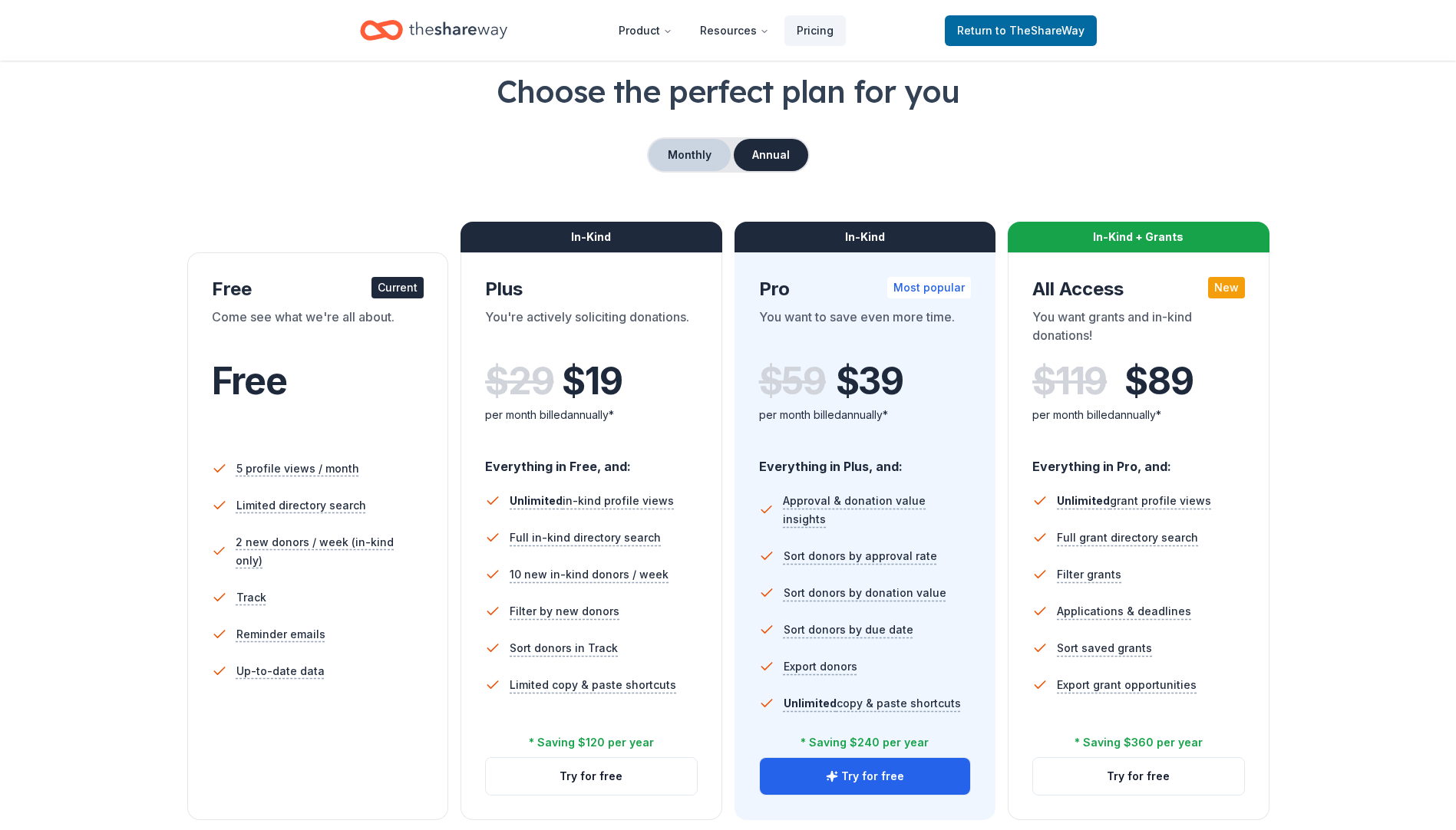
click at [689, 163] on button "Monthly" at bounding box center [689, 155] width 82 height 32
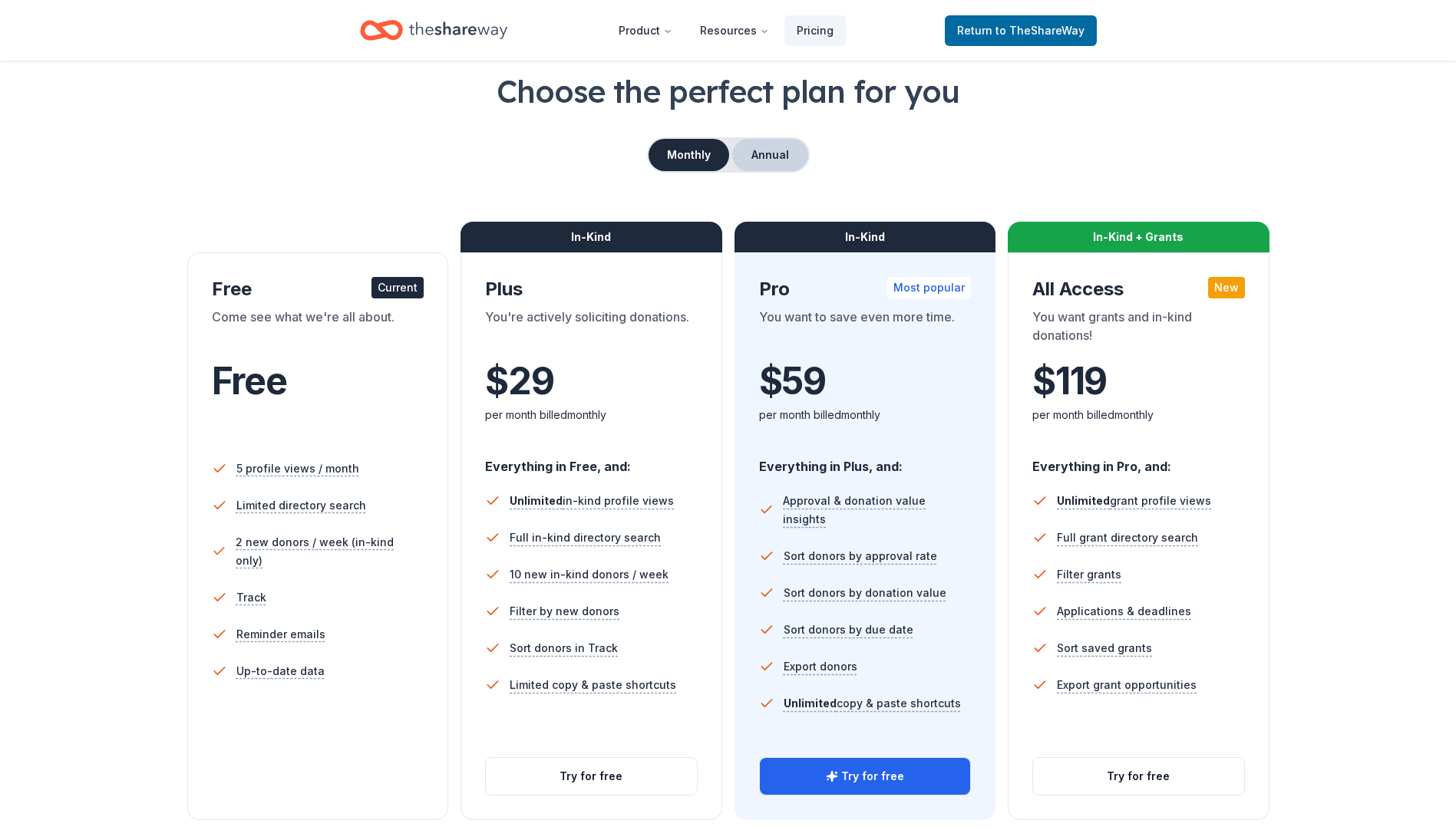
click at [768, 168] on button "Annual" at bounding box center [770, 155] width 76 height 32
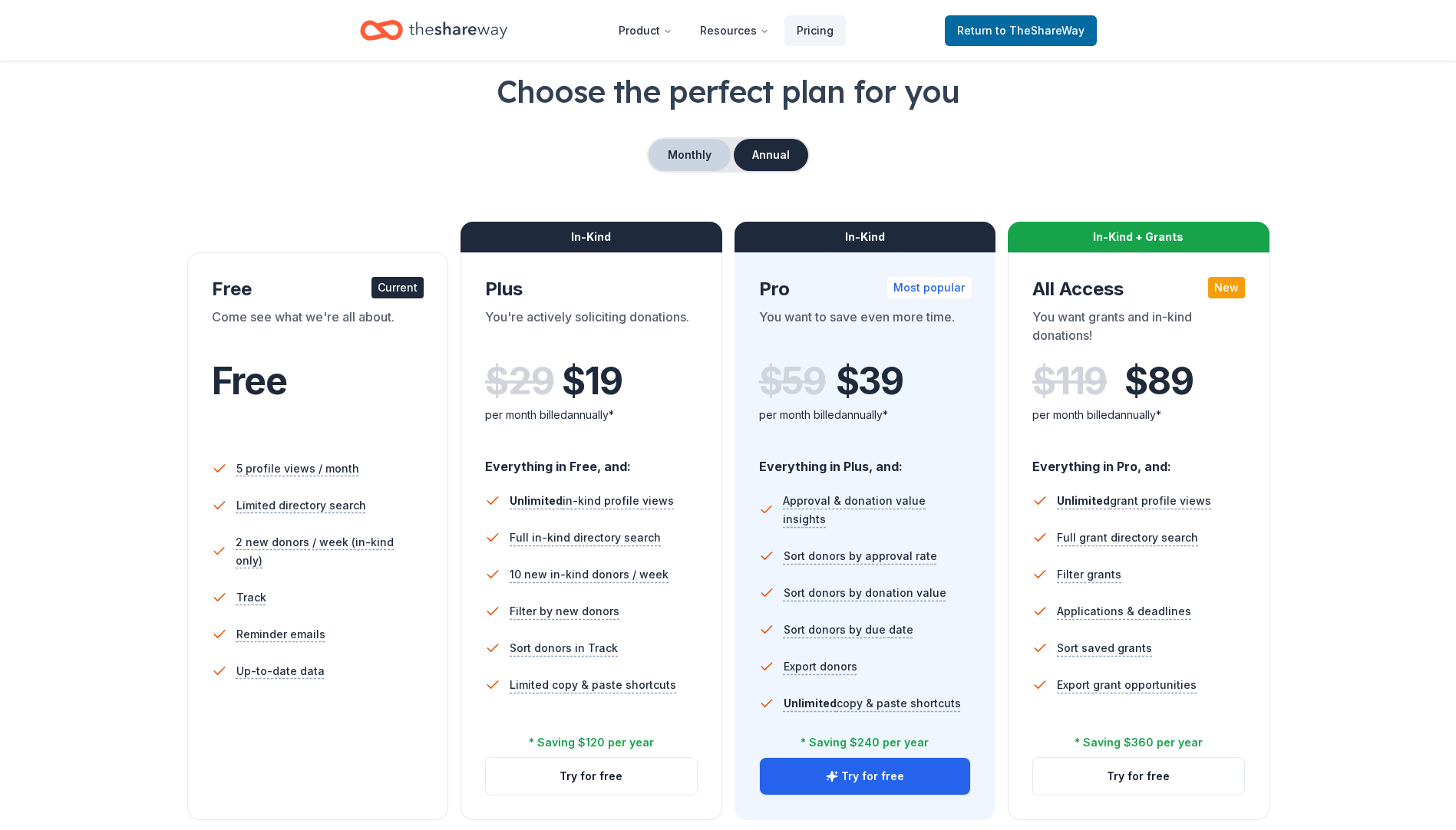
click at [677, 168] on button "Monthly" at bounding box center [689, 155] width 82 height 32
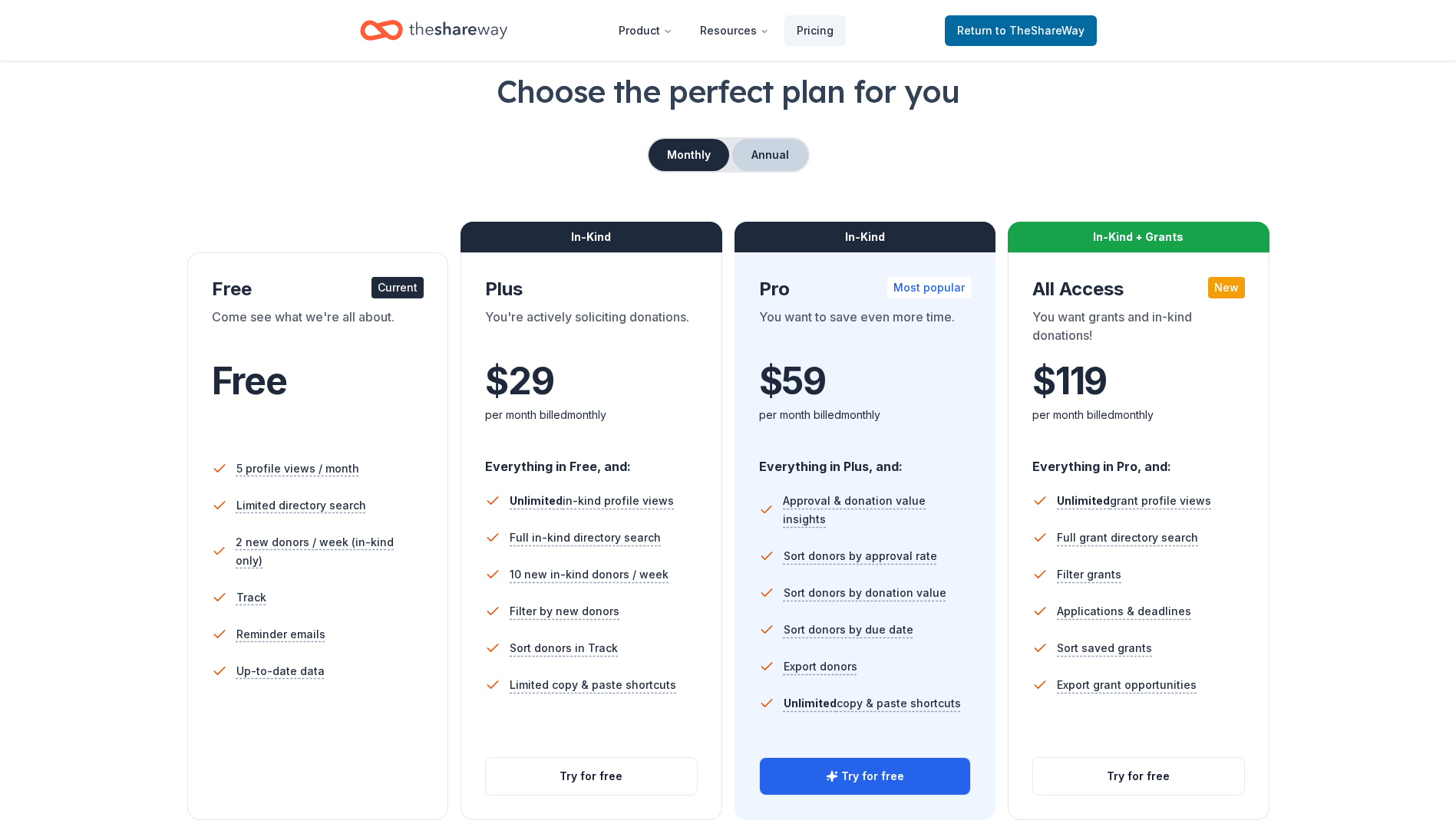
click at [768, 168] on button "Annual" at bounding box center [770, 155] width 76 height 32
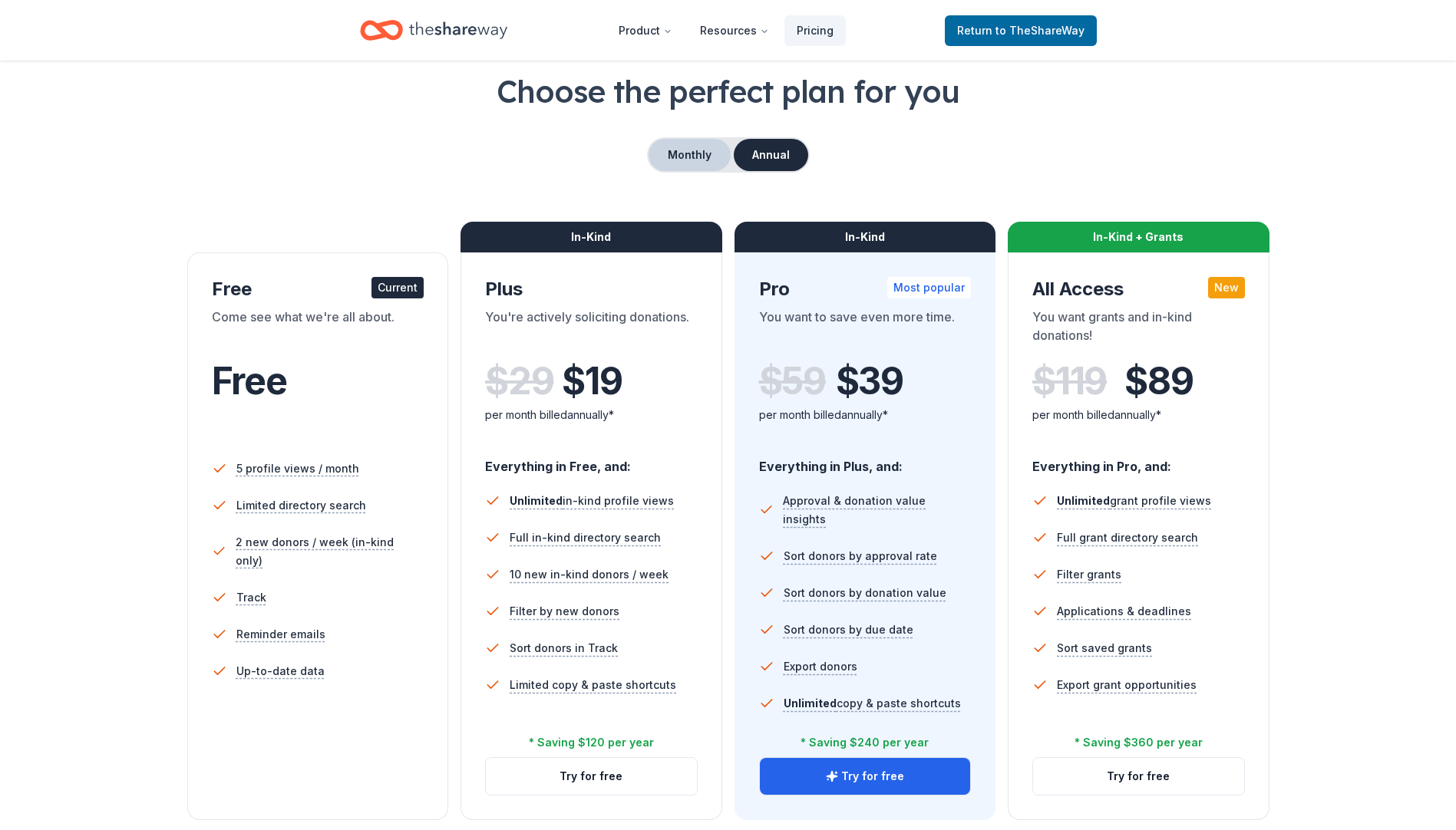
click at [688, 170] on button "Monthly" at bounding box center [689, 155] width 82 height 32
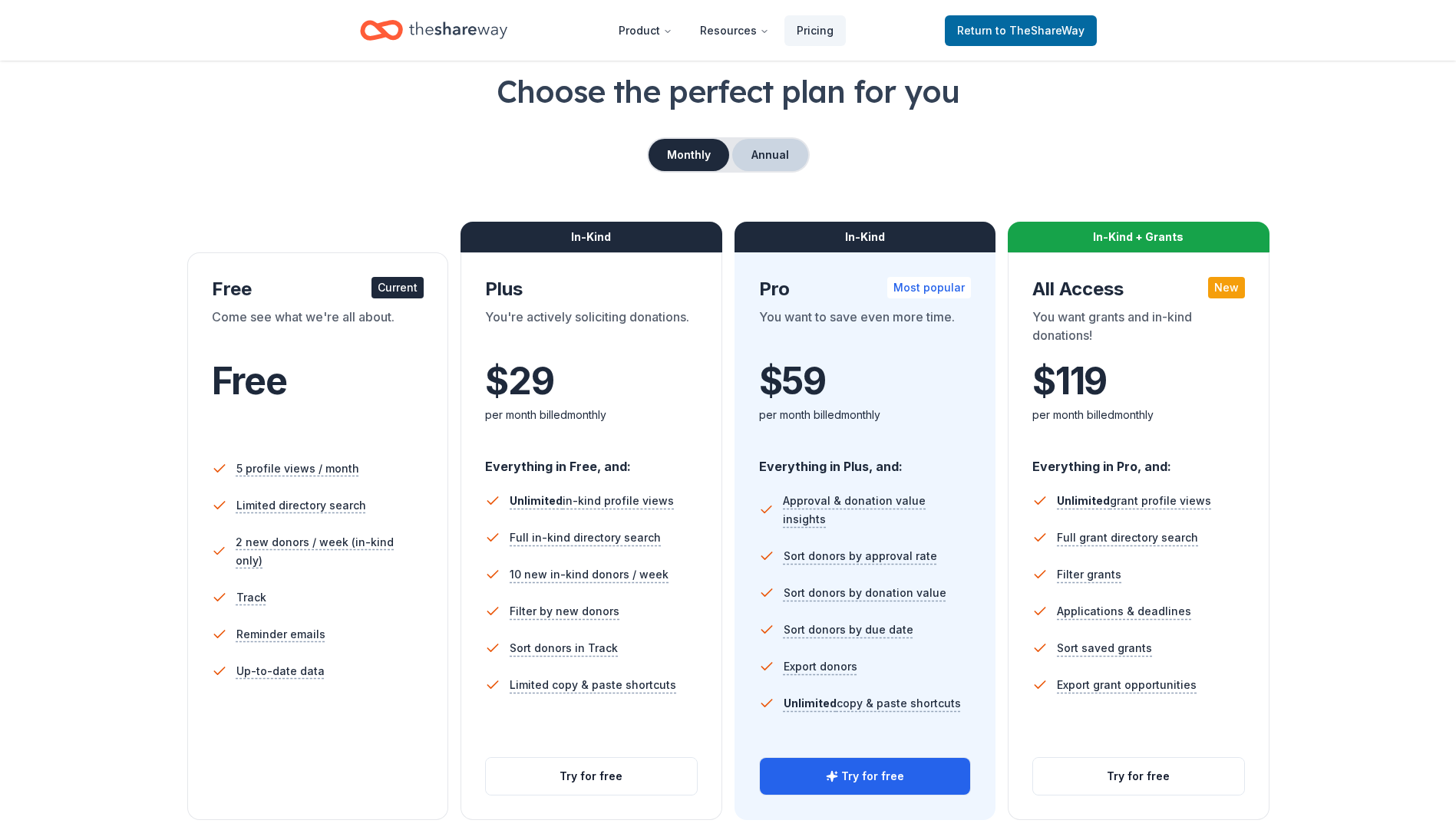
click at [782, 158] on button "Annual" at bounding box center [770, 155] width 76 height 32
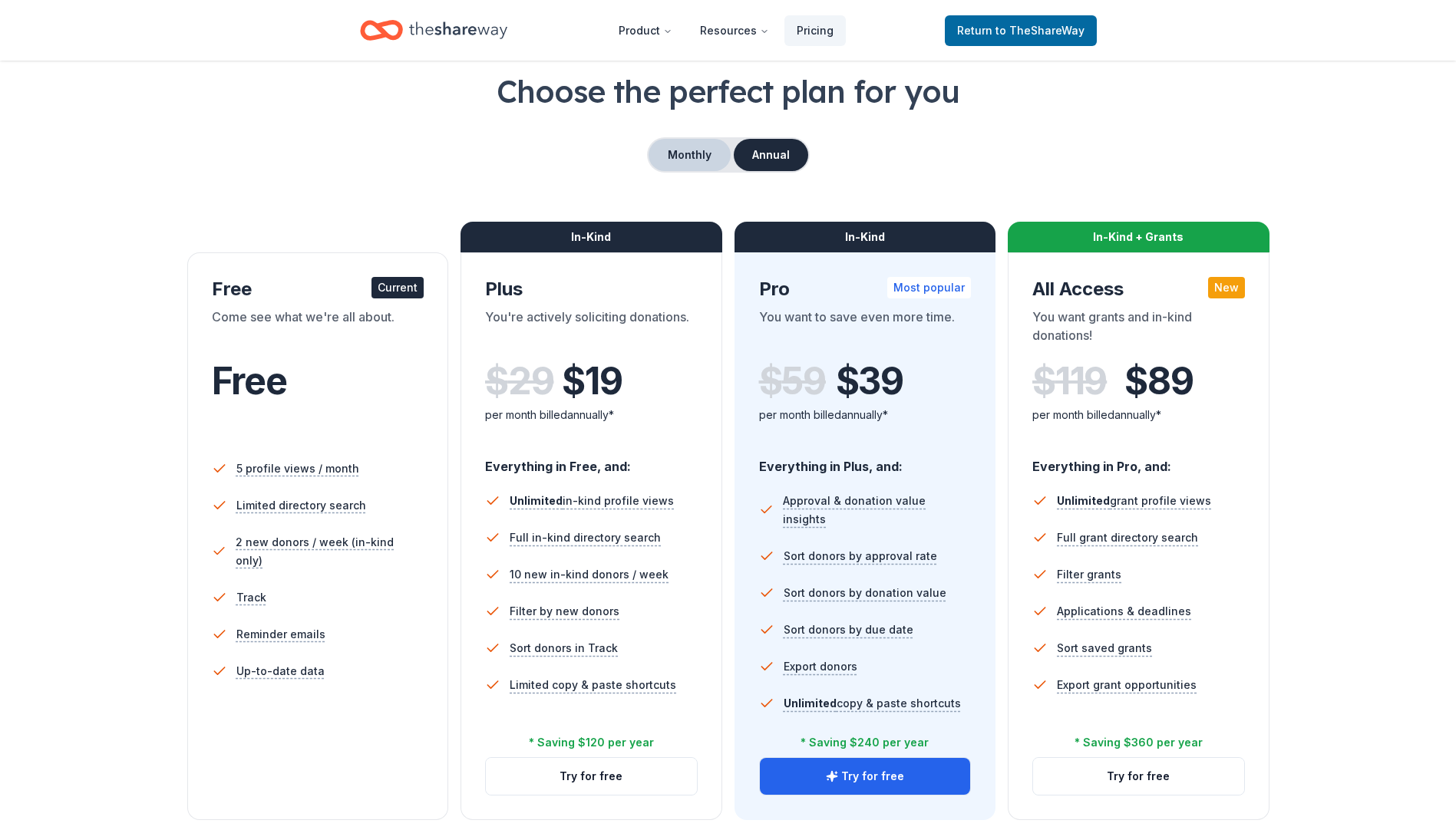
click at [684, 154] on button "Monthly" at bounding box center [689, 155] width 82 height 32
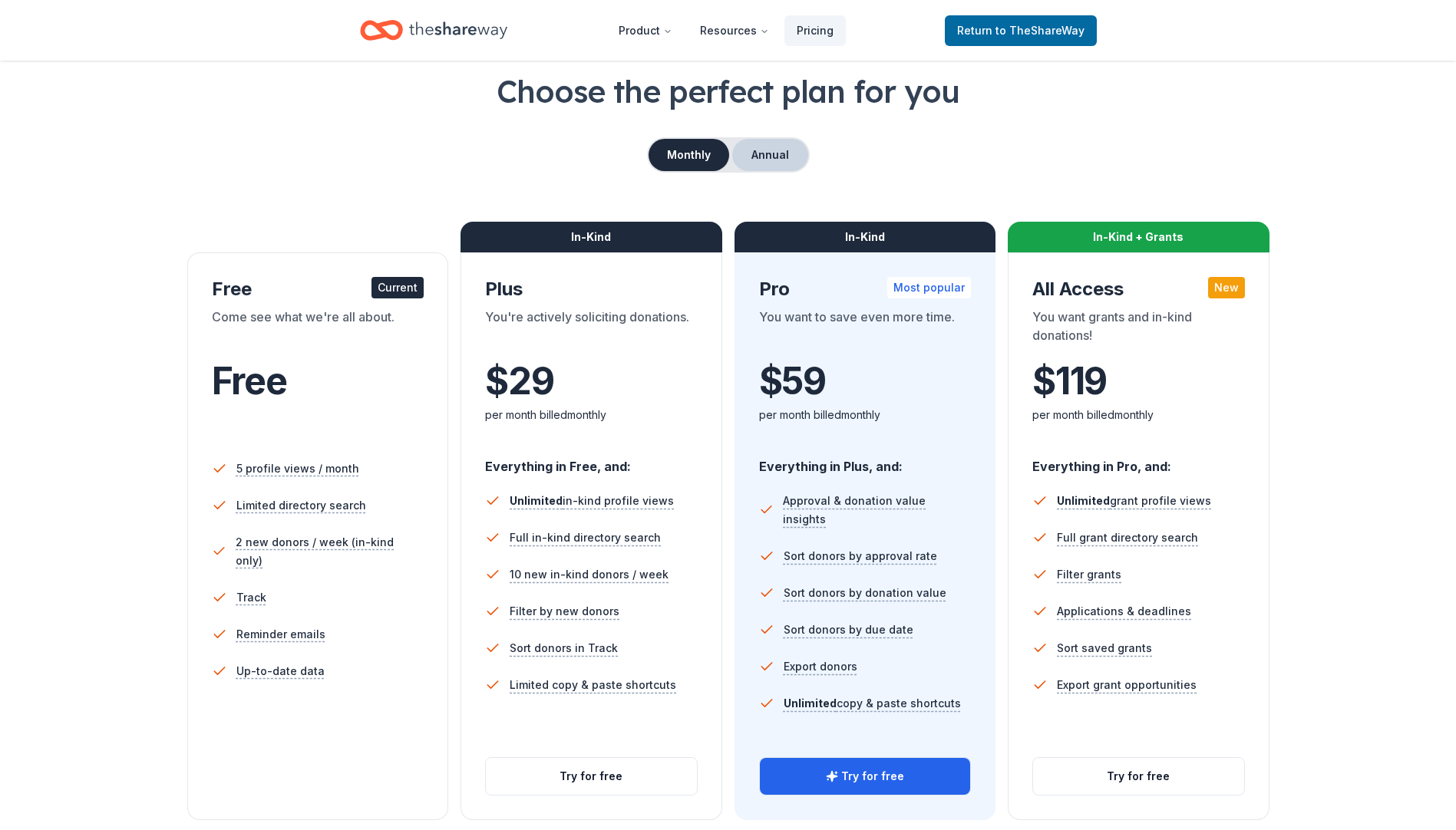
click at [755, 154] on button "Annual" at bounding box center [770, 155] width 76 height 32
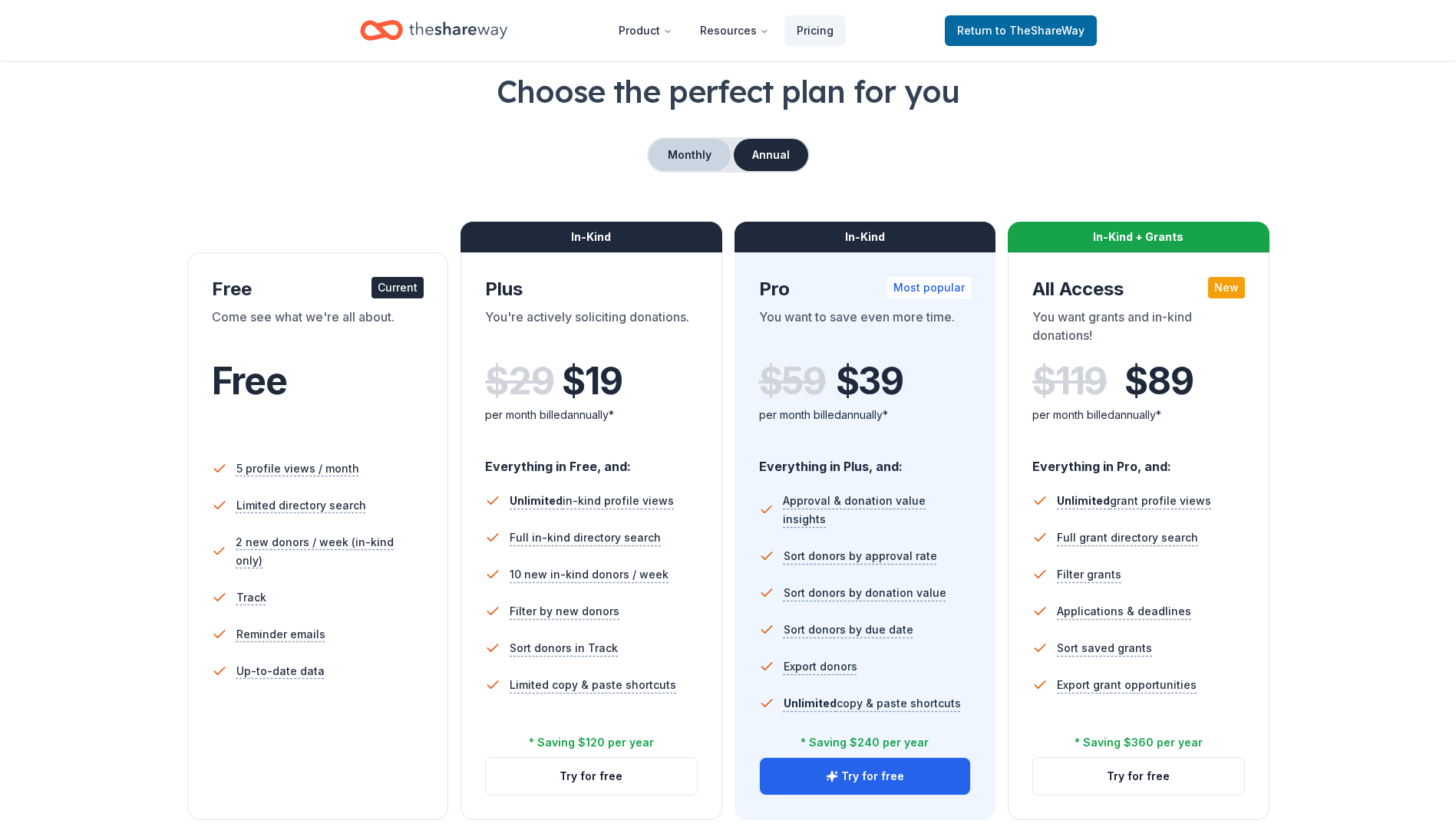
click at [676, 151] on button "Monthly" at bounding box center [689, 155] width 82 height 32
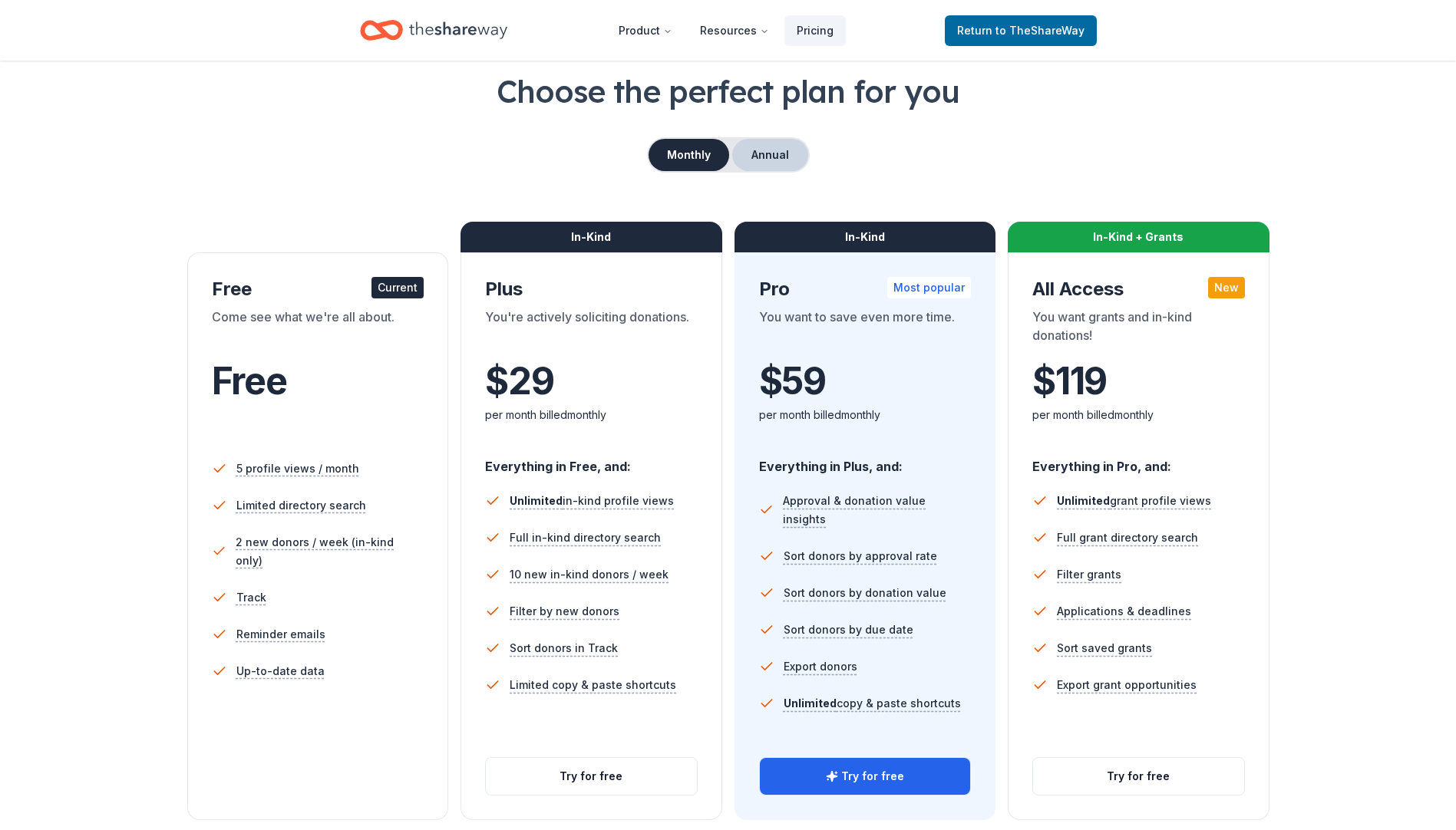
click at [798, 149] on button "Annual" at bounding box center [770, 155] width 76 height 32
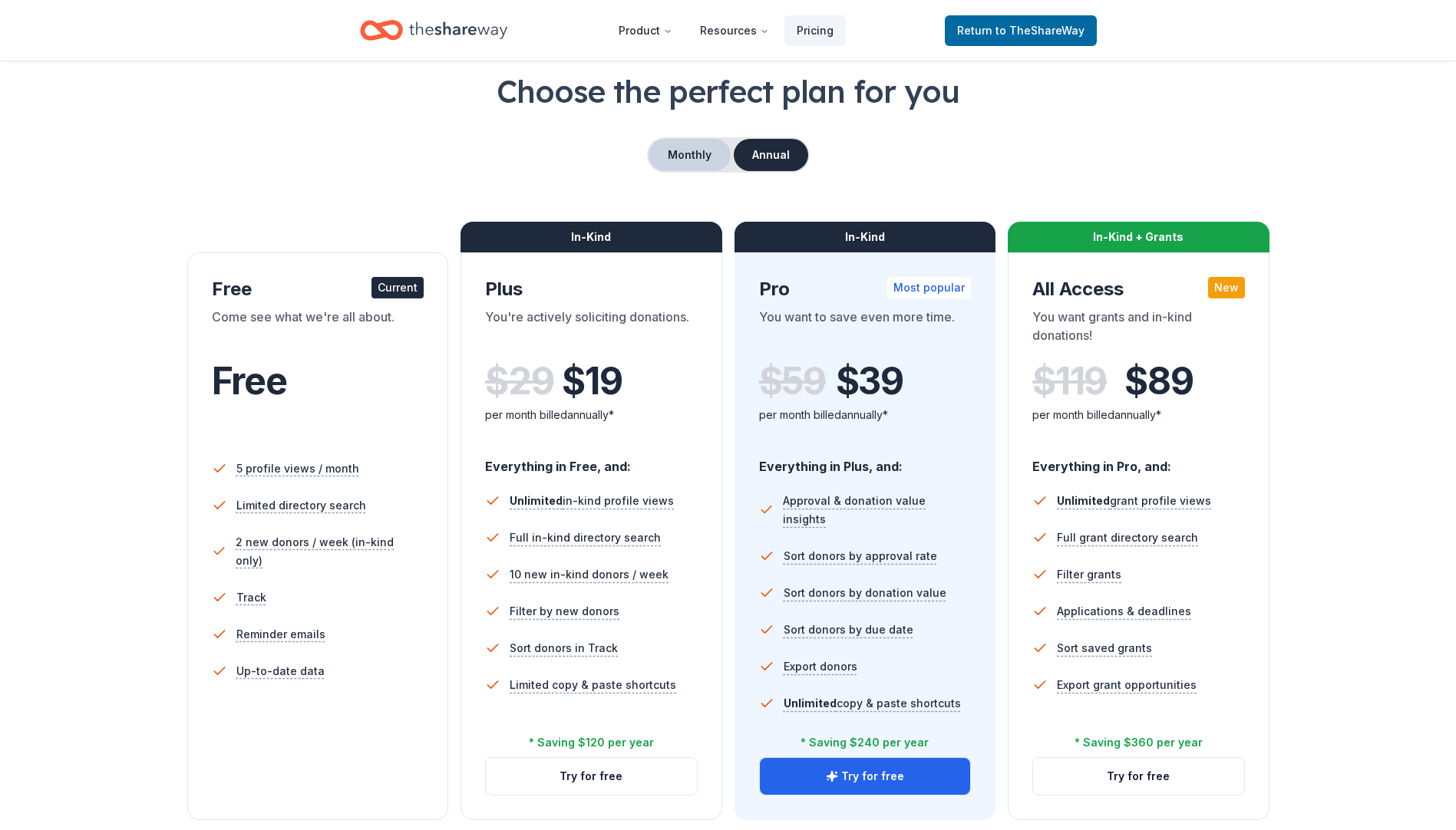
click at [696, 162] on button "Monthly" at bounding box center [689, 155] width 82 height 32
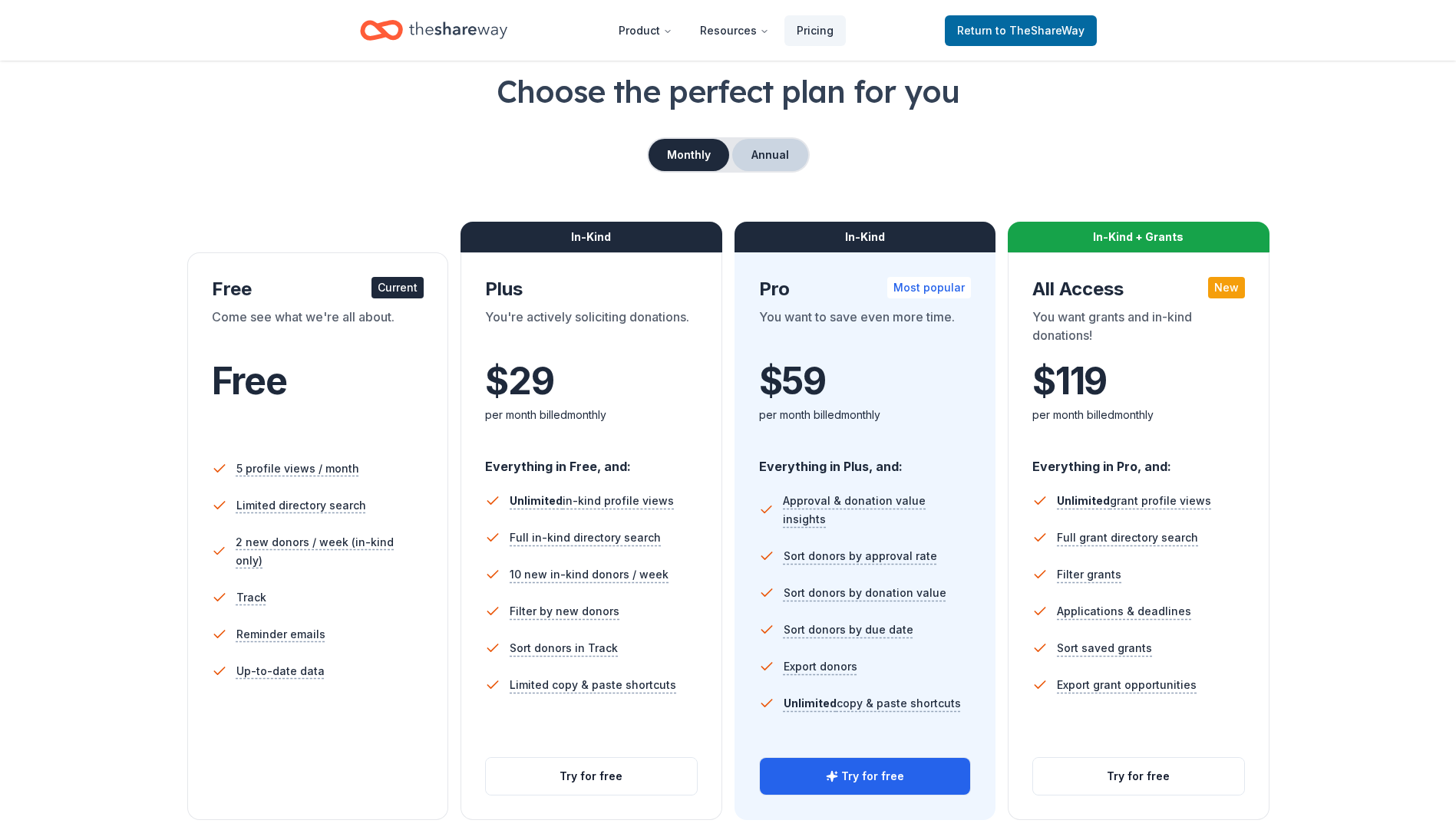
click at [760, 157] on button "Annual" at bounding box center [770, 155] width 76 height 32
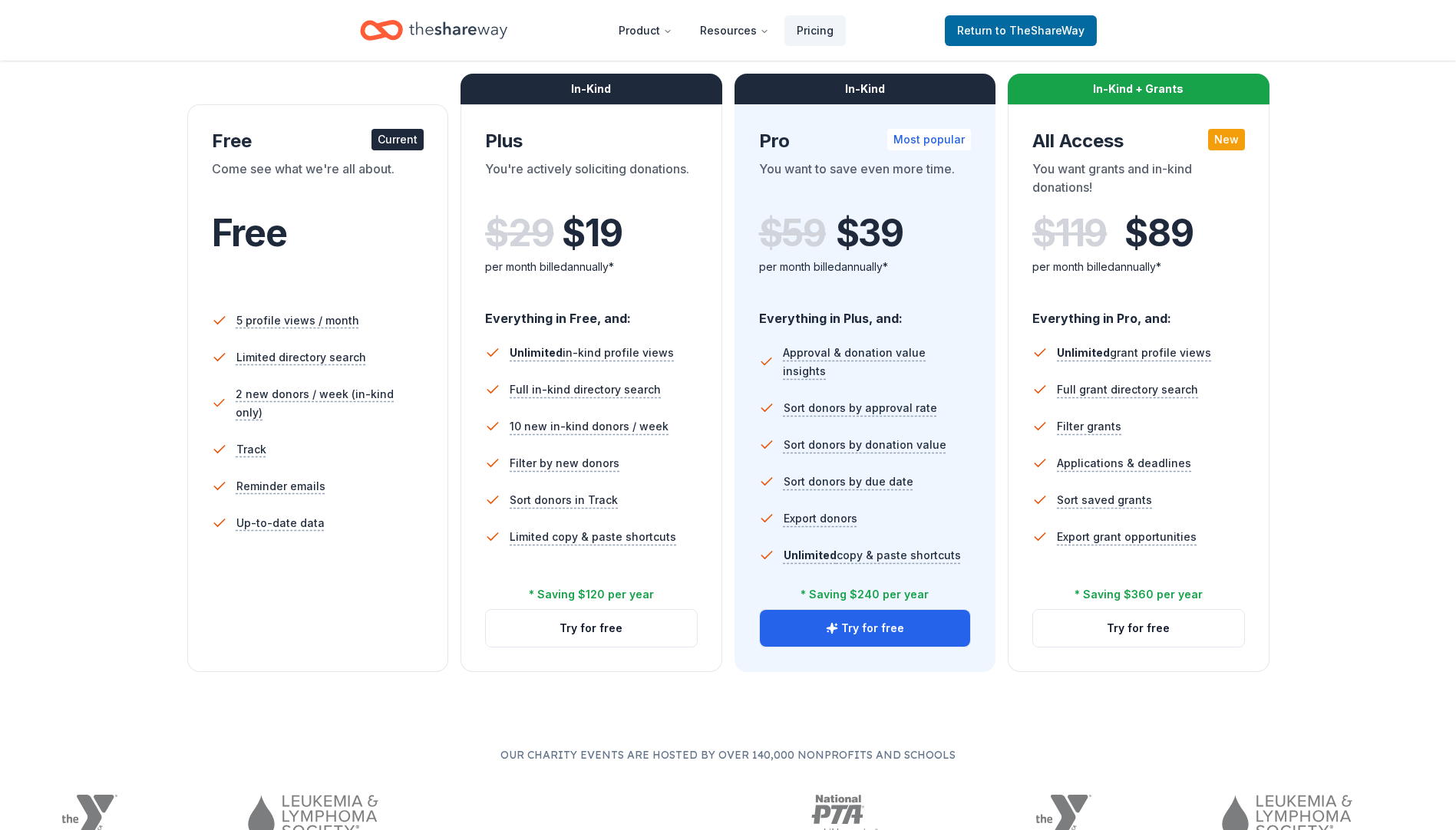
scroll to position [383, 0]
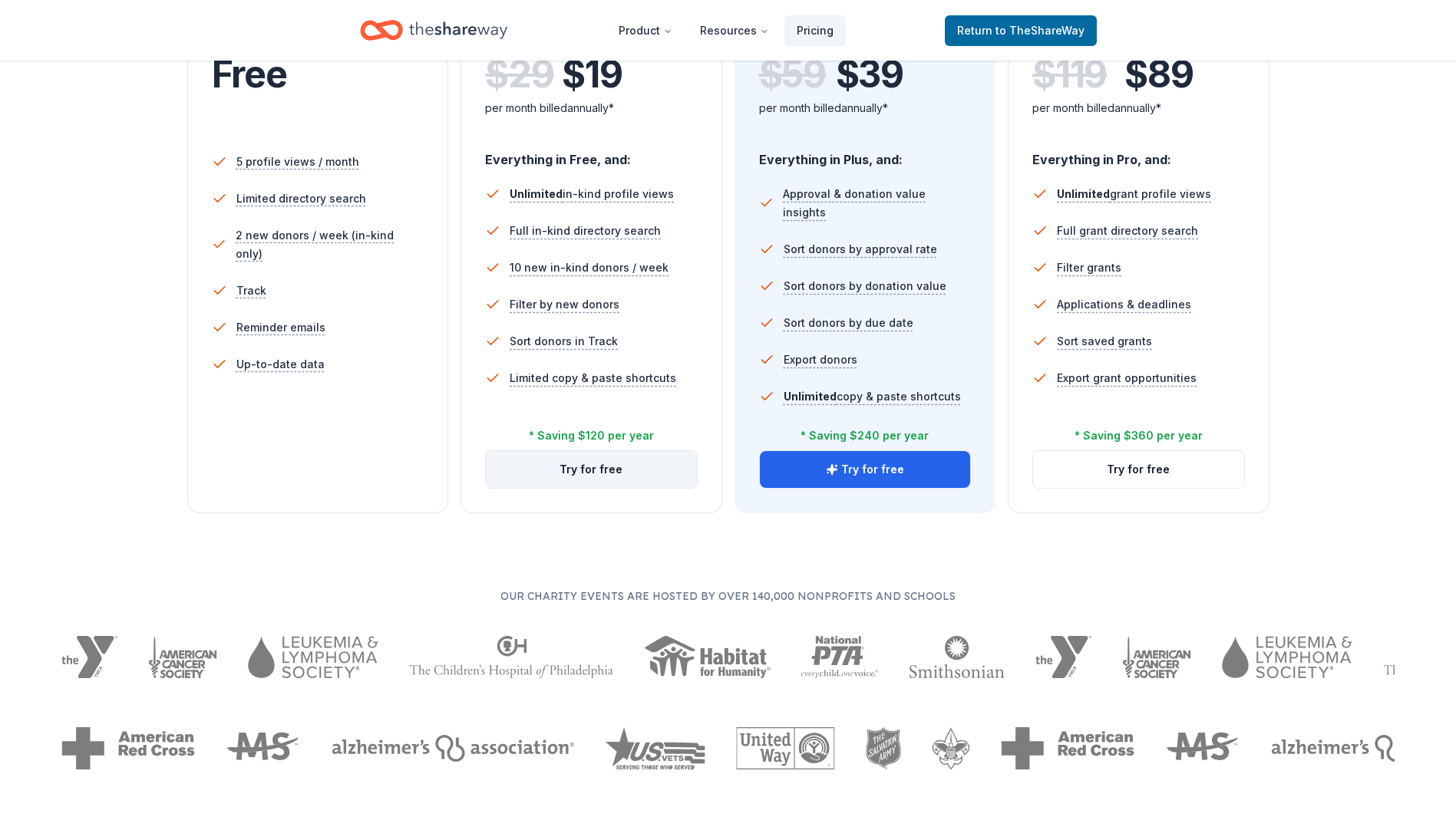
click at [621, 474] on button "Try for free" at bounding box center [591, 470] width 211 height 37
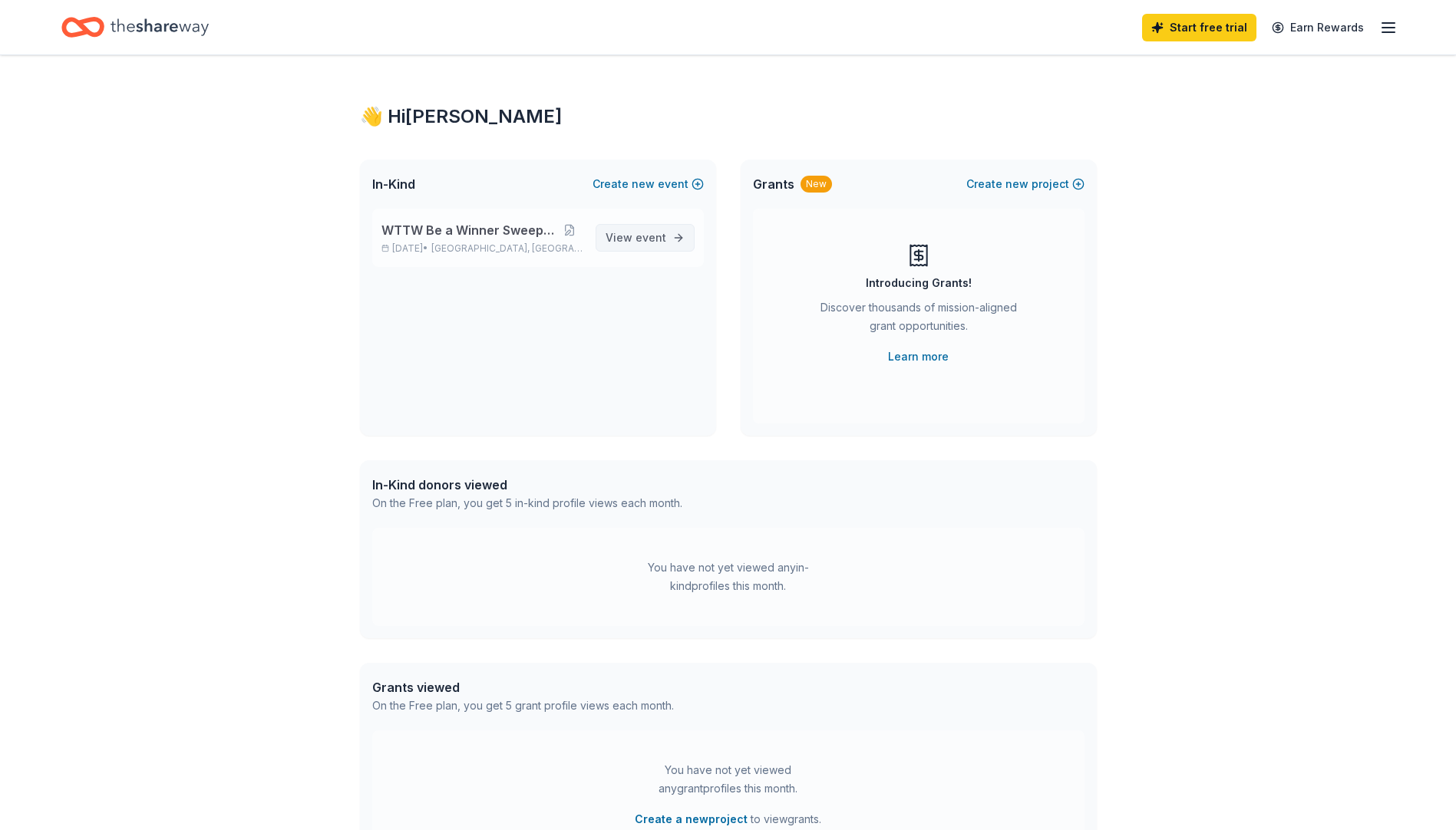
click at [661, 236] on span "event" at bounding box center [651, 236] width 31 height 13
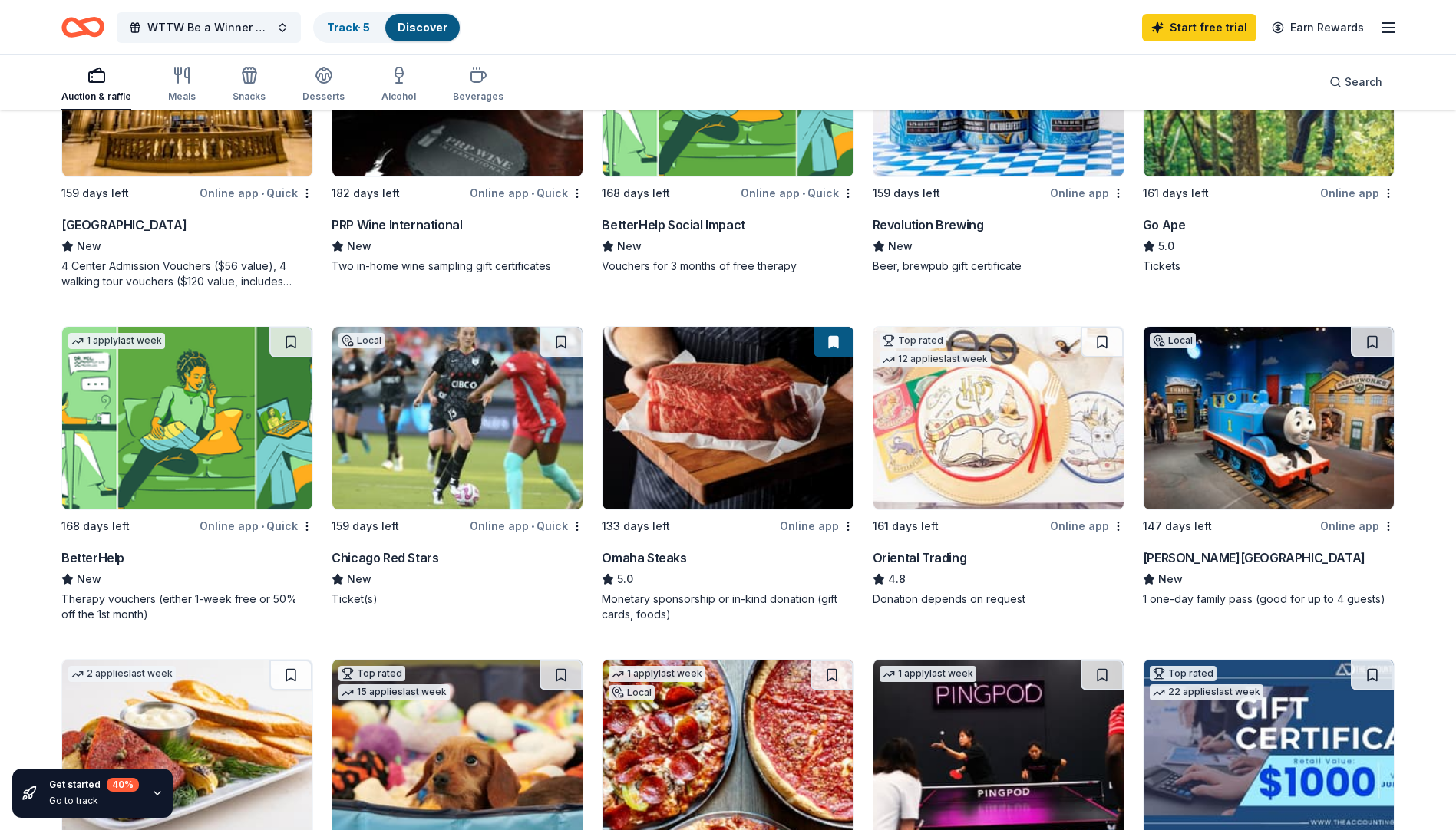
scroll to position [383, 0]
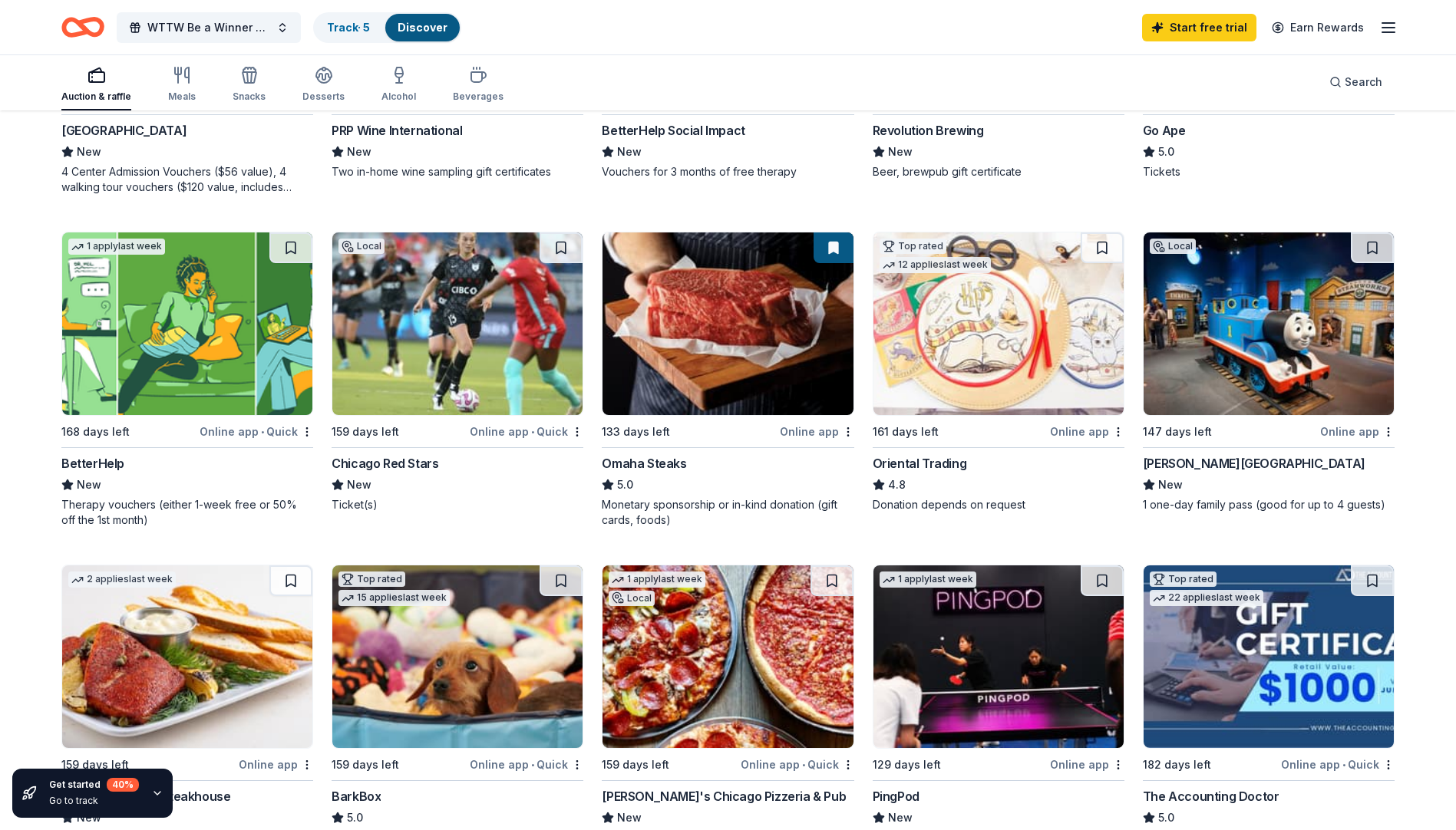
click at [651, 466] on div "Omaha Steaks" at bounding box center [643, 463] width 85 height 18
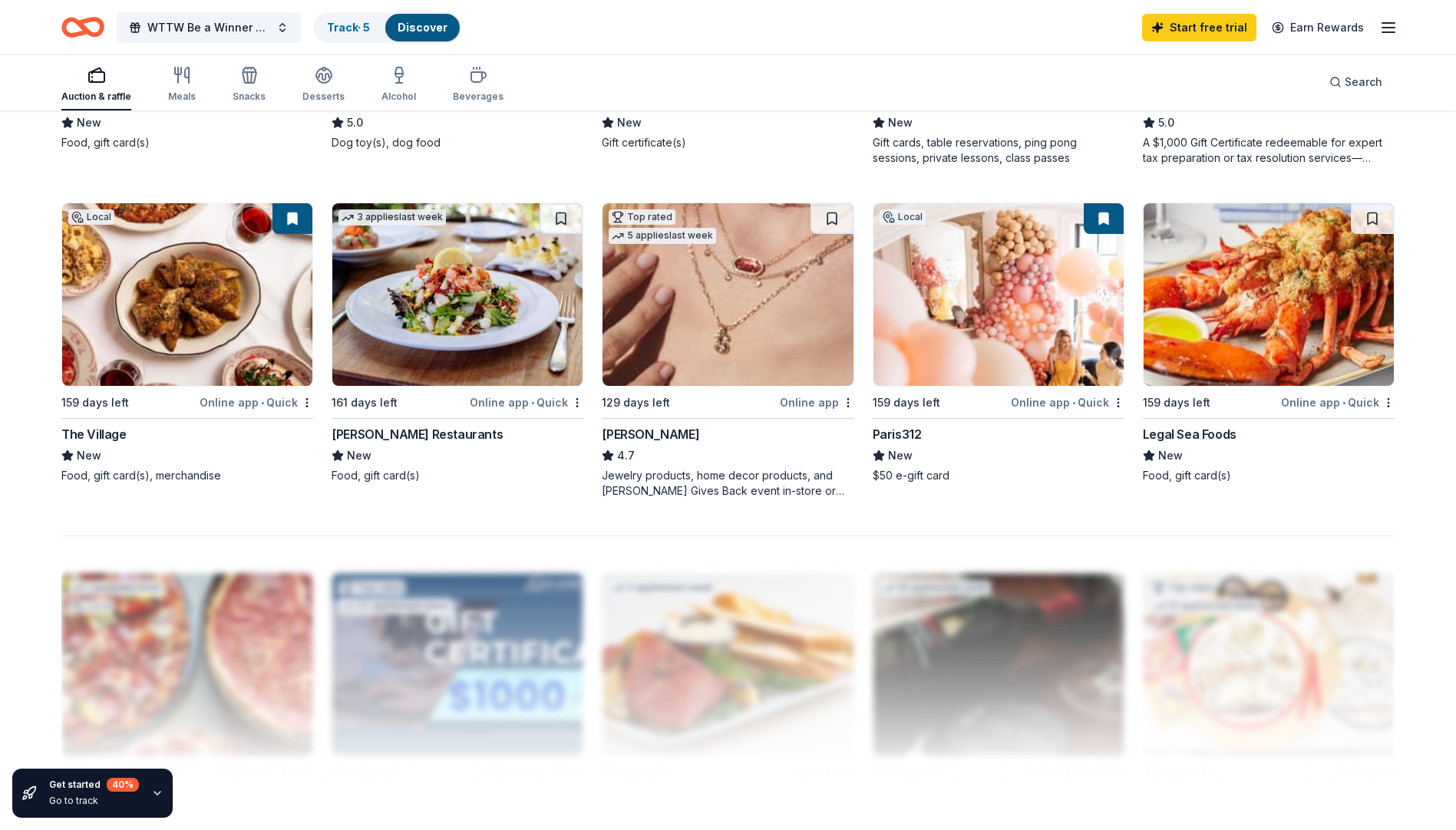
scroll to position [1074, 0]
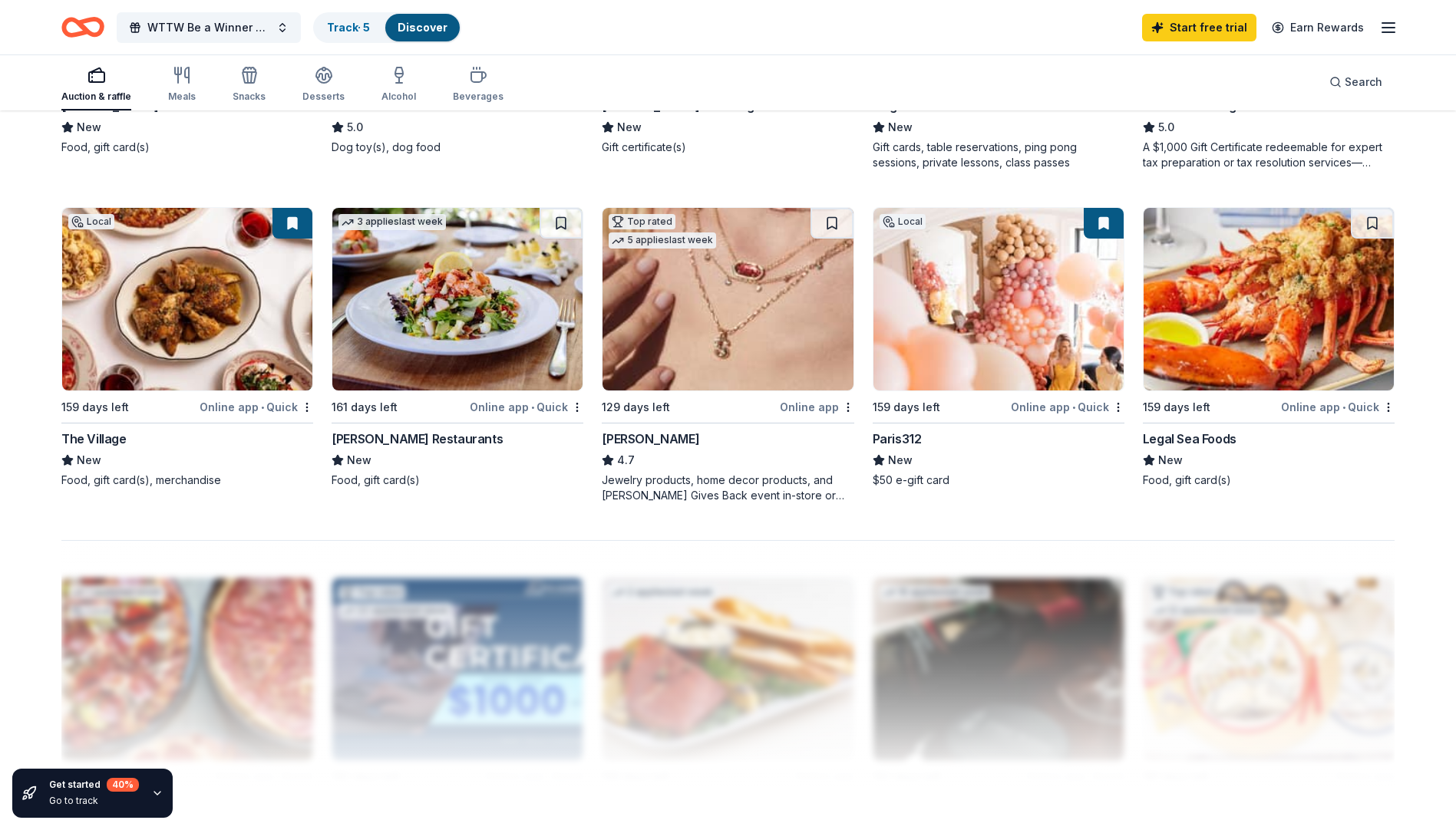
click at [755, 339] on img at bounding box center [727, 300] width 250 height 183
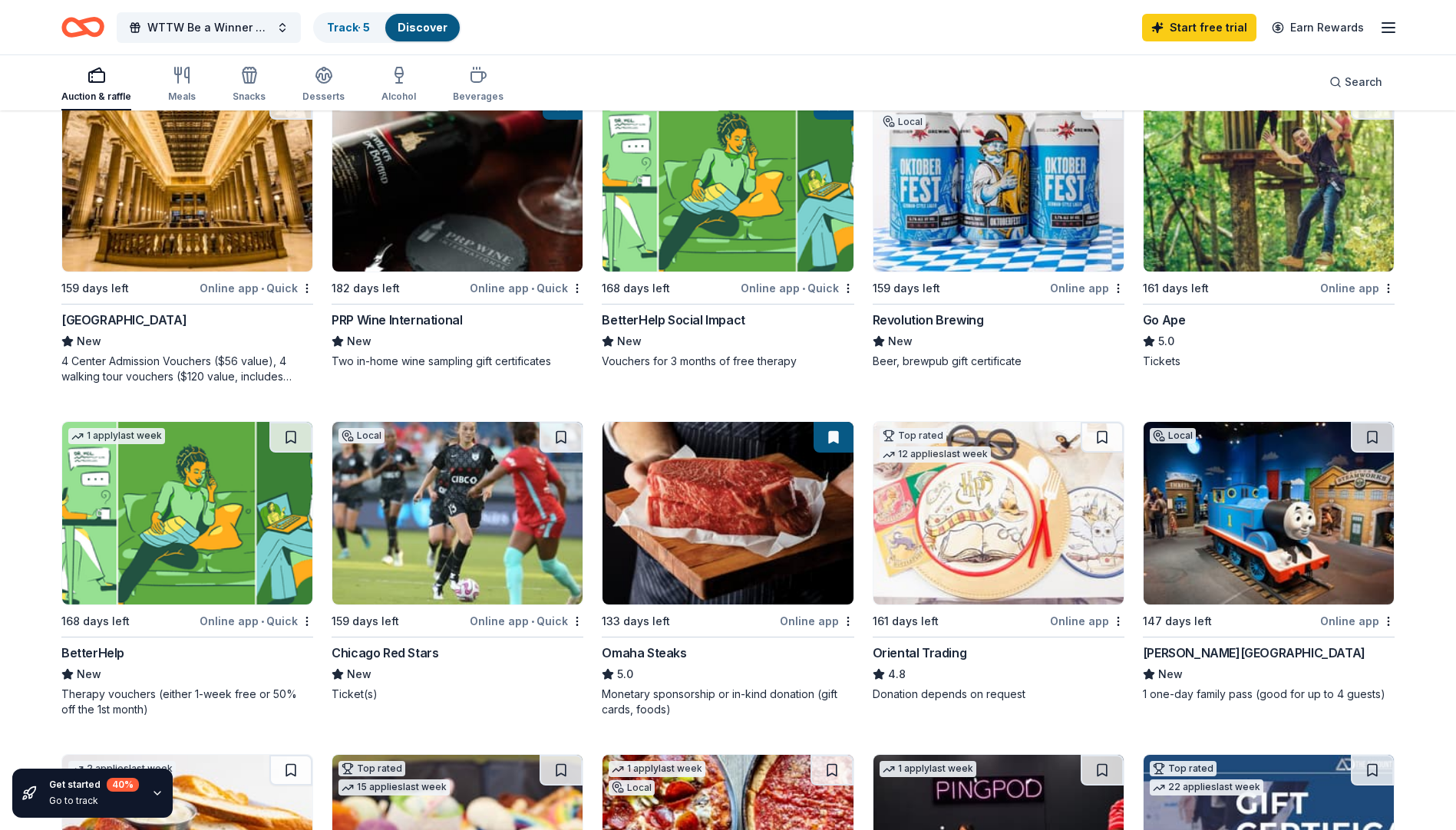
scroll to position [307, 0]
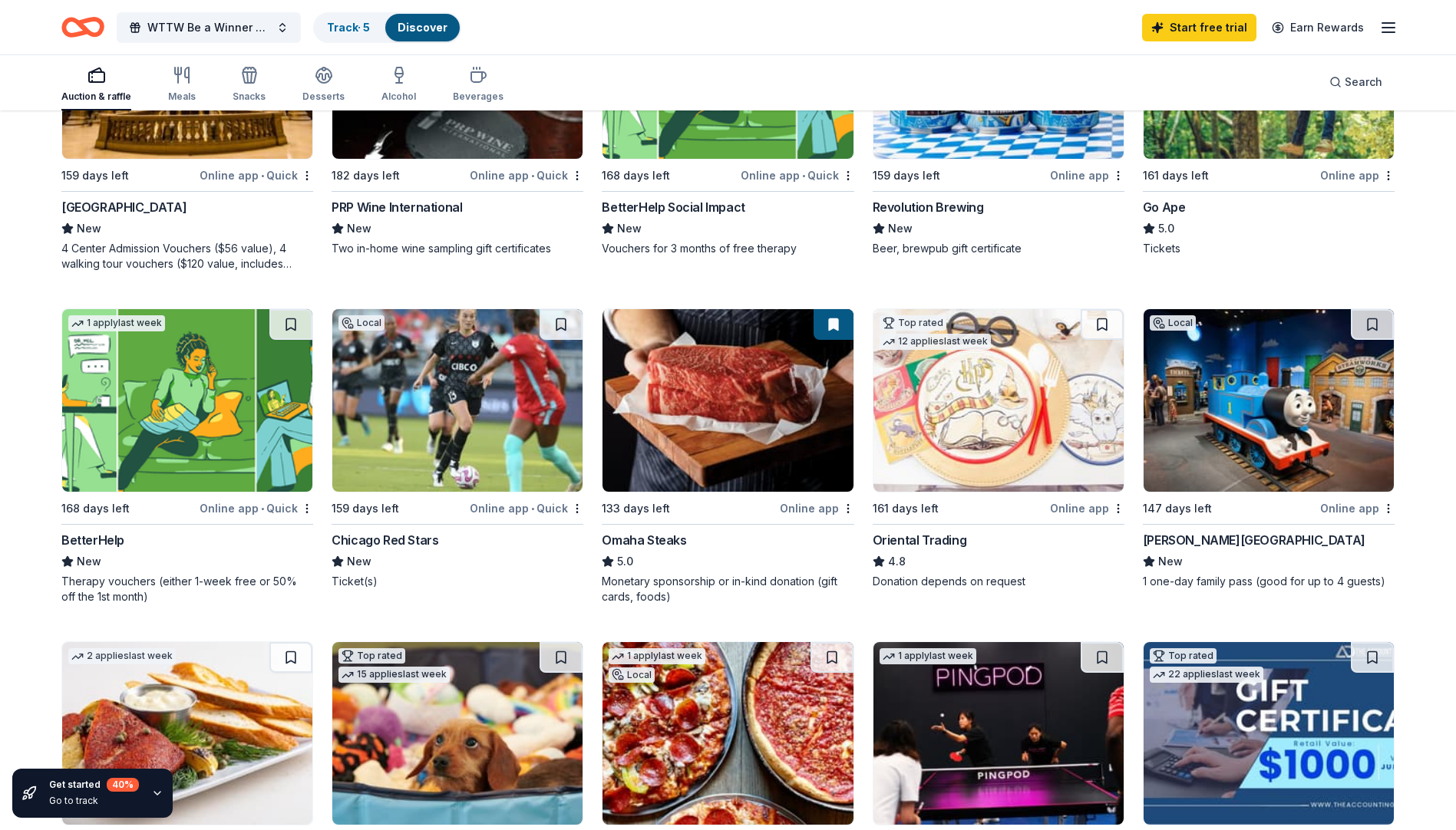
click at [422, 539] on div "Chicago Red Stars" at bounding box center [385, 540] width 107 height 18
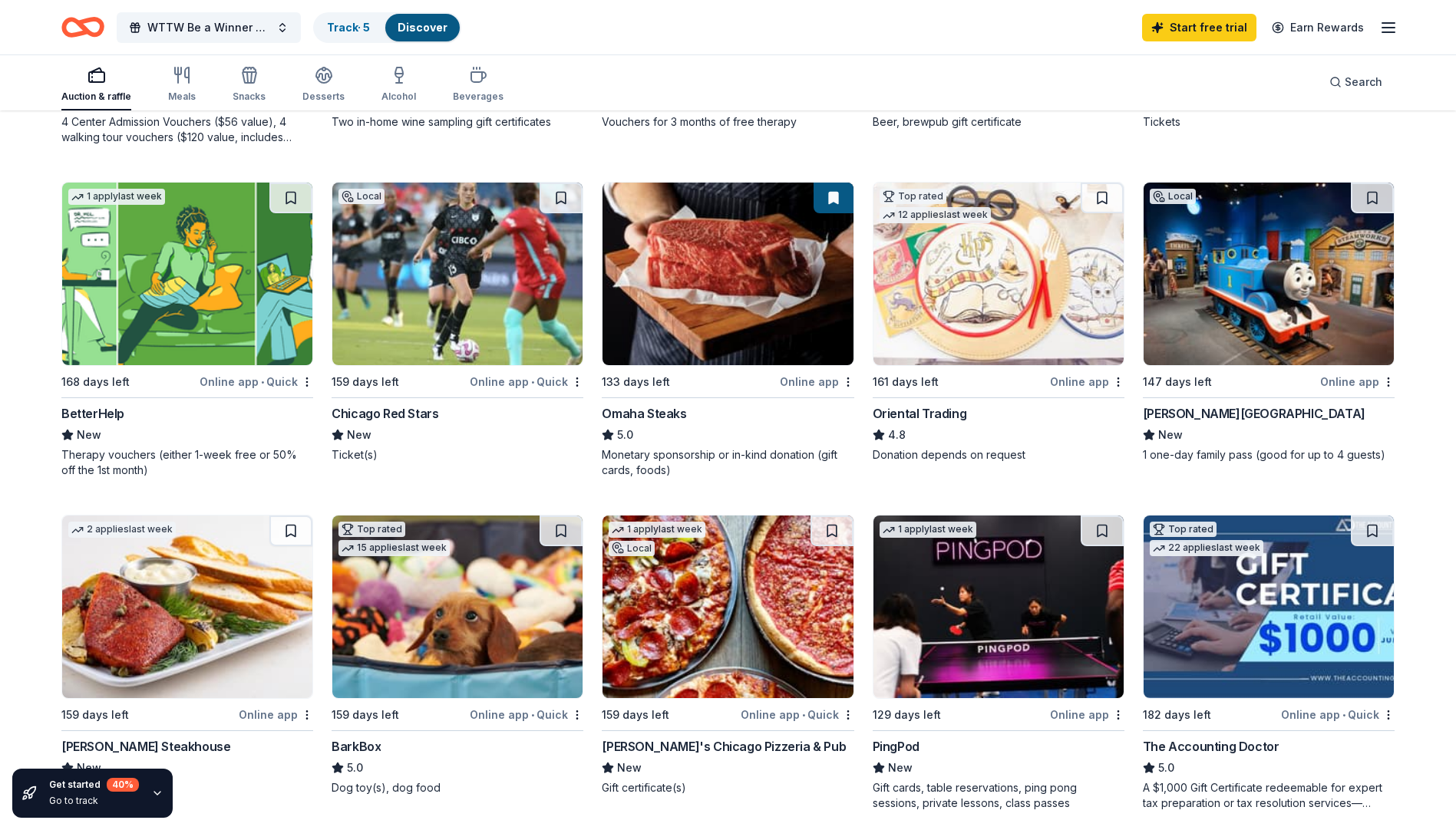
scroll to position [537, 0]
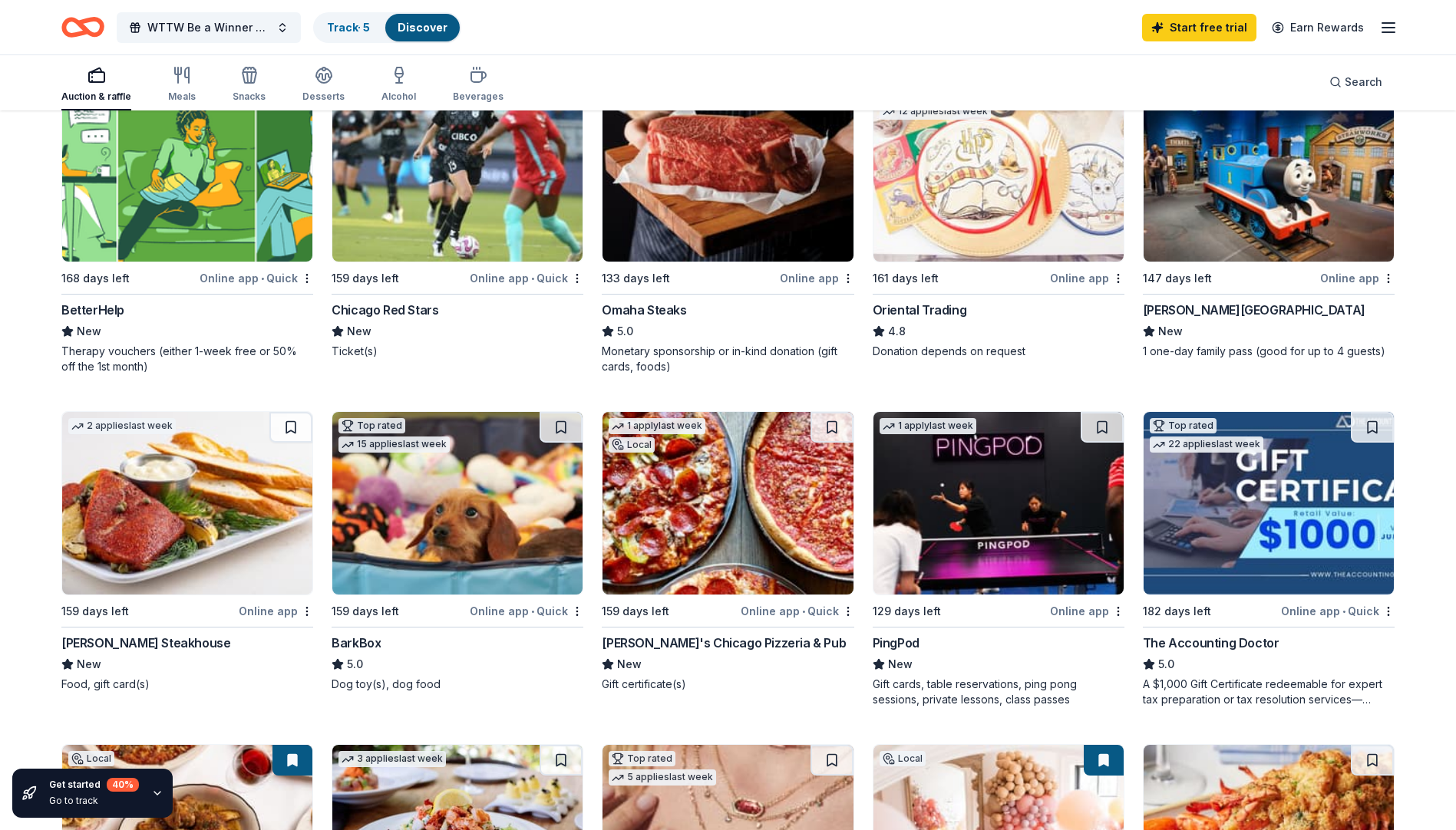
click at [466, 542] on img at bounding box center [456, 503] width 250 height 183
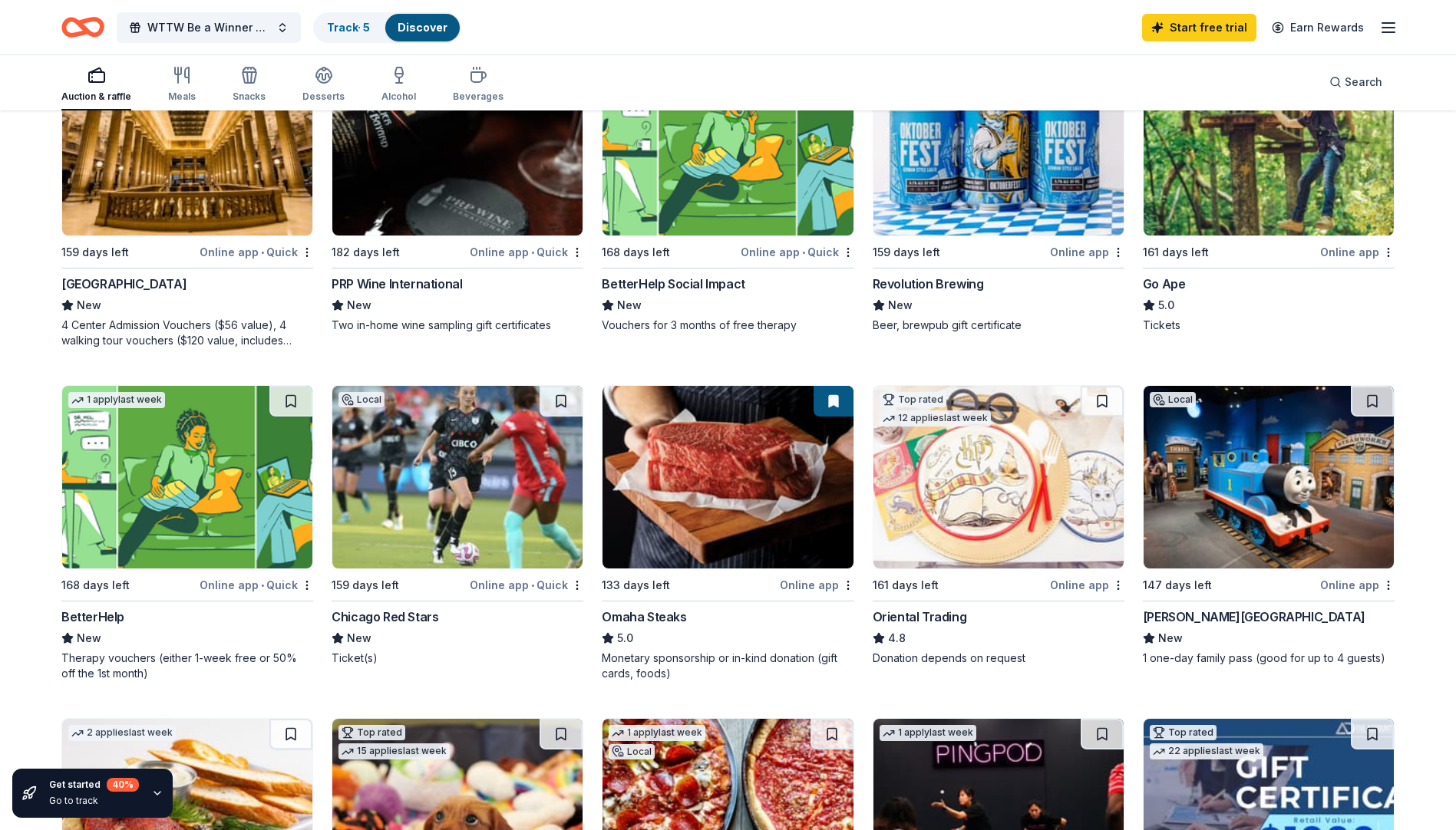
scroll to position [0, 0]
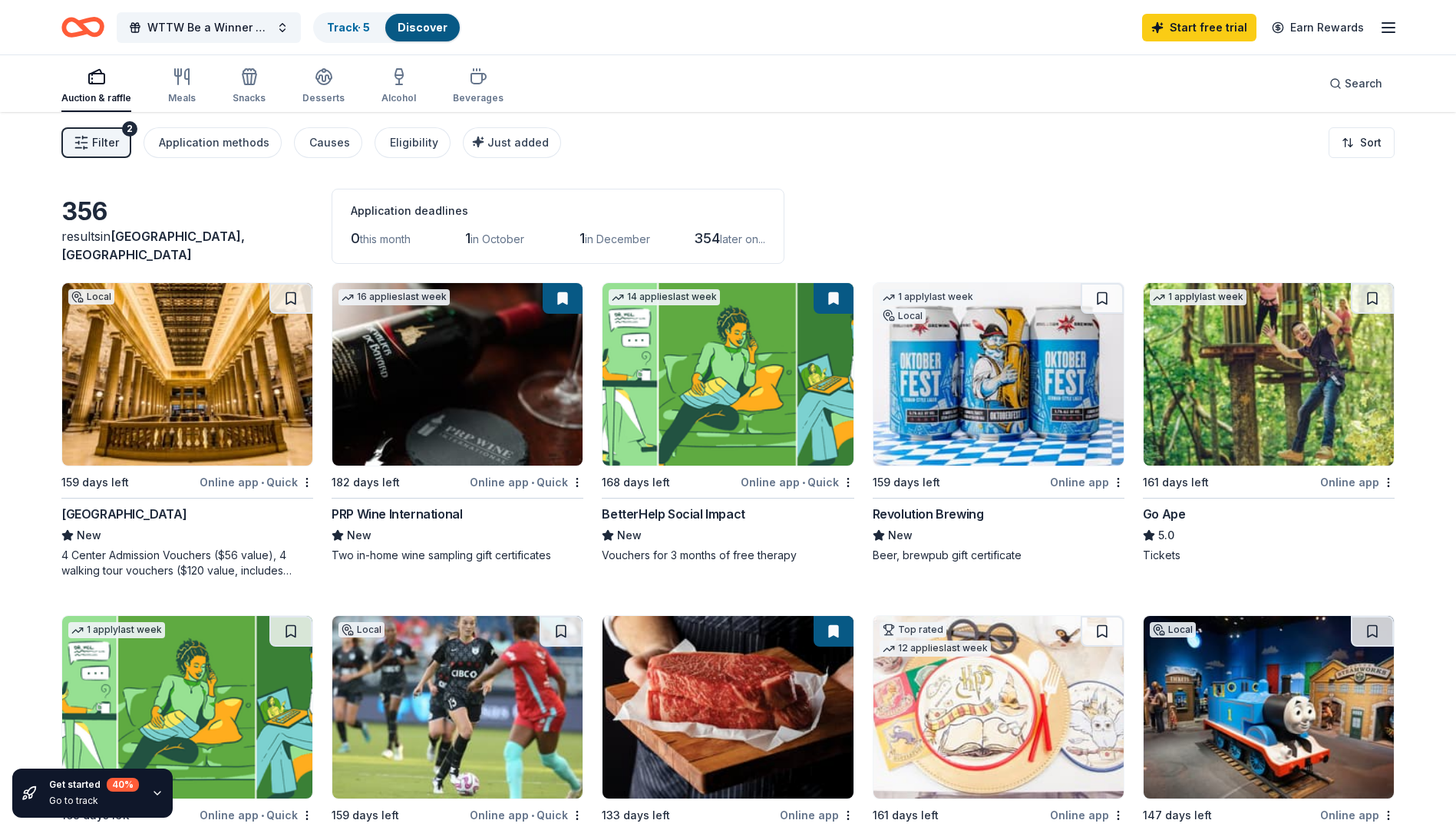
click at [495, 411] on img at bounding box center [456, 375] width 250 height 183
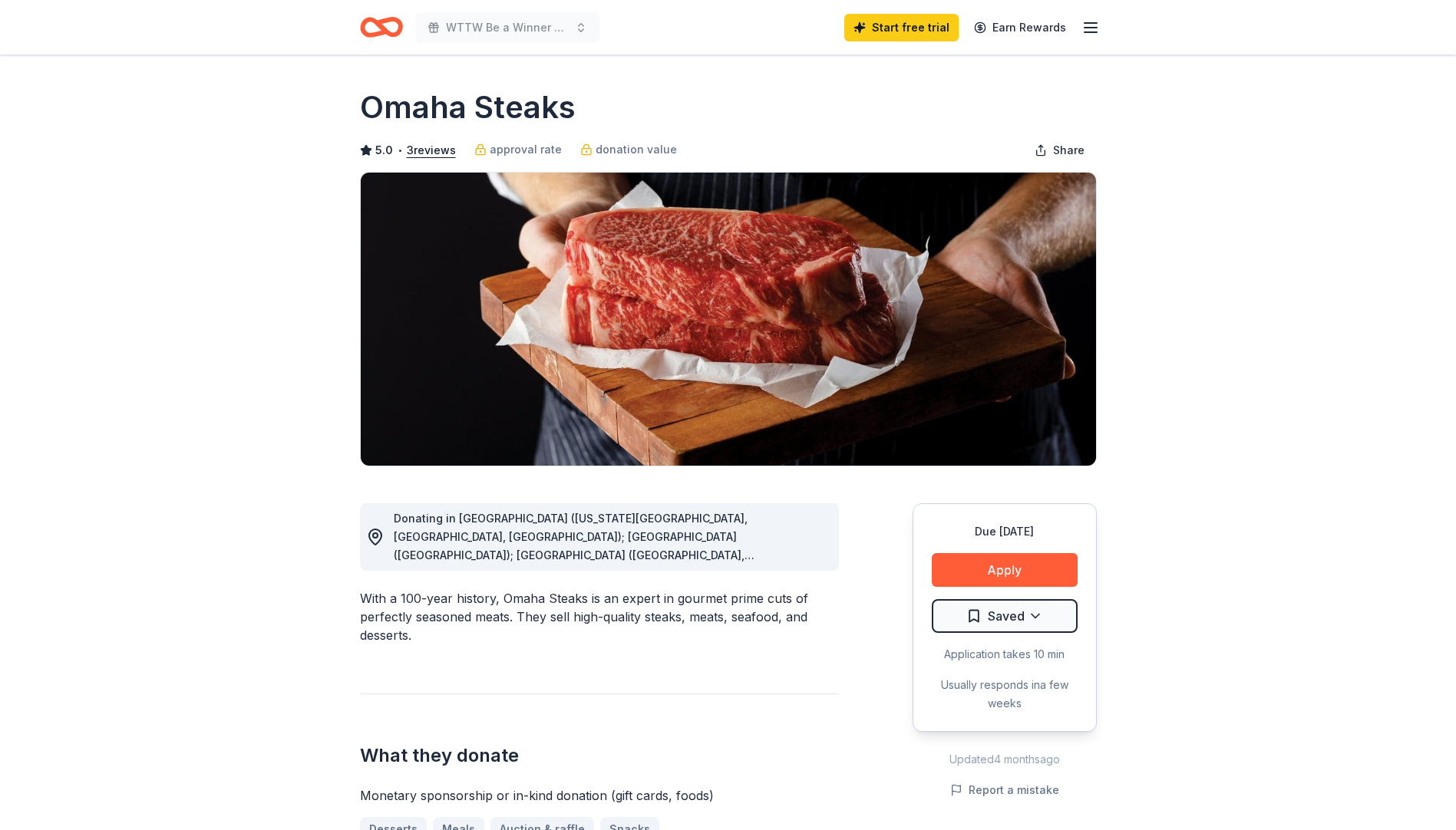
click at [739, 555] on span "Donating in [GEOGRAPHIC_DATA] ([US_STATE][GEOGRAPHIC_DATA], [GEOGRAPHIC_DATA], …" at bounding box center [574, 684] width 361 height 344
click at [993, 574] on button "Apply" at bounding box center [1004, 570] width 146 height 34
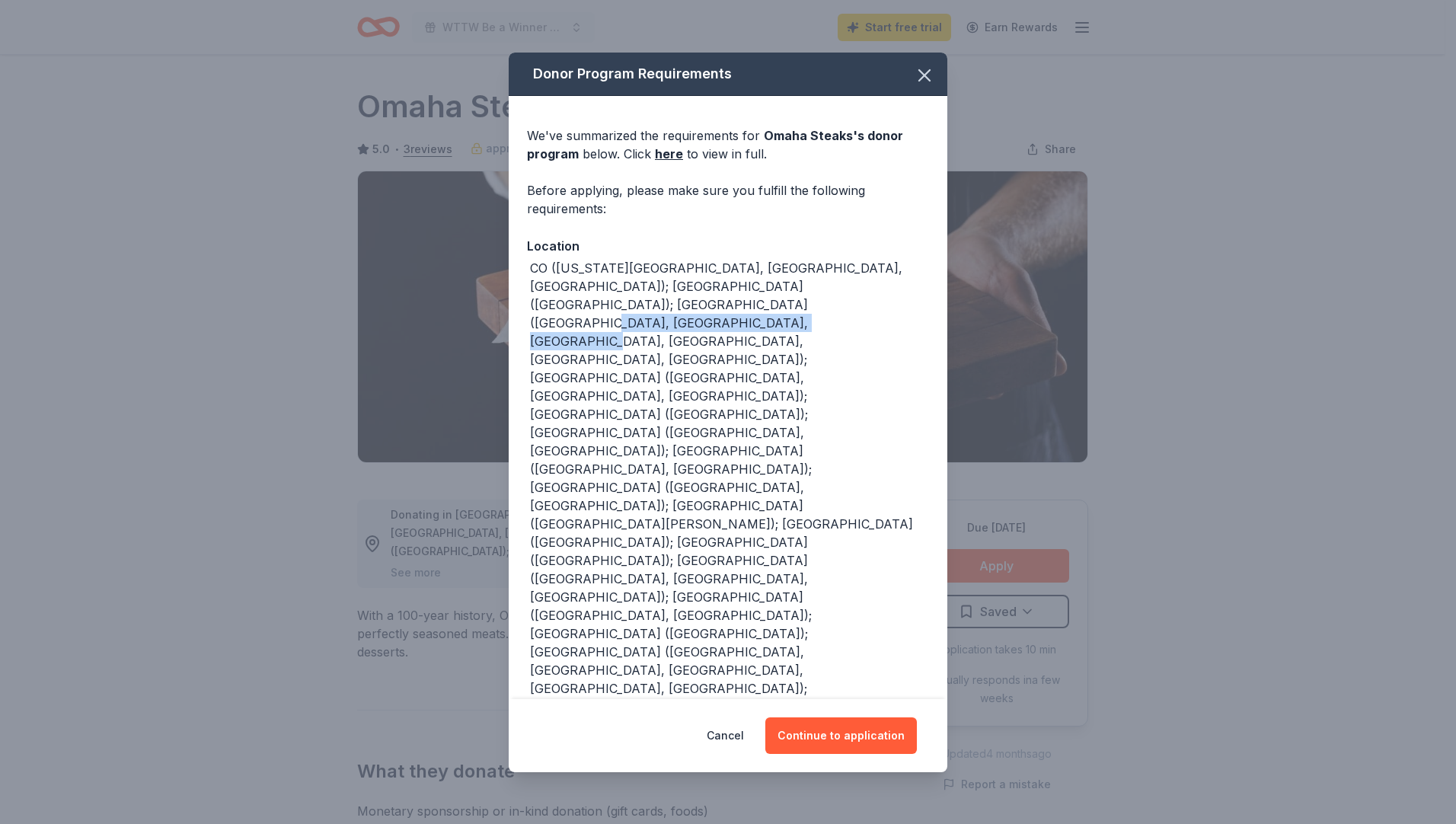
drag, startPoint x: 631, startPoint y: 304, endPoint x: 855, endPoint y: 299, distance: 224.1
click at [855, 299] on div "CO ([US_STATE][GEOGRAPHIC_DATA], [GEOGRAPHIC_DATA], [GEOGRAPHIC_DATA]); [GEOGRA…" at bounding box center [729, 505] width 399 height 494
click at [815, 734] on button "Continue to application" at bounding box center [840, 736] width 152 height 37
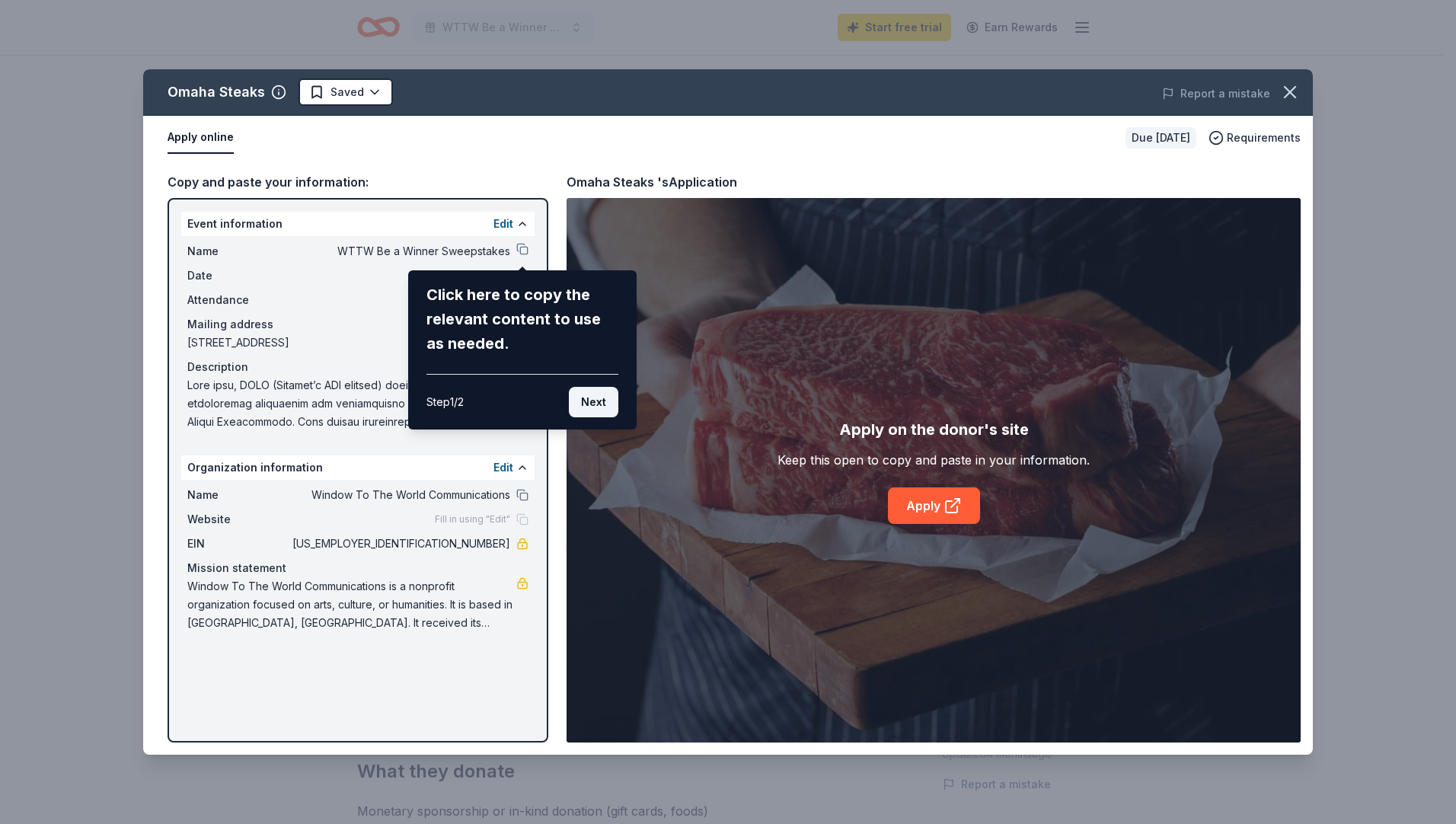
click at [593, 398] on button "Next" at bounding box center [593, 403] width 49 height 31
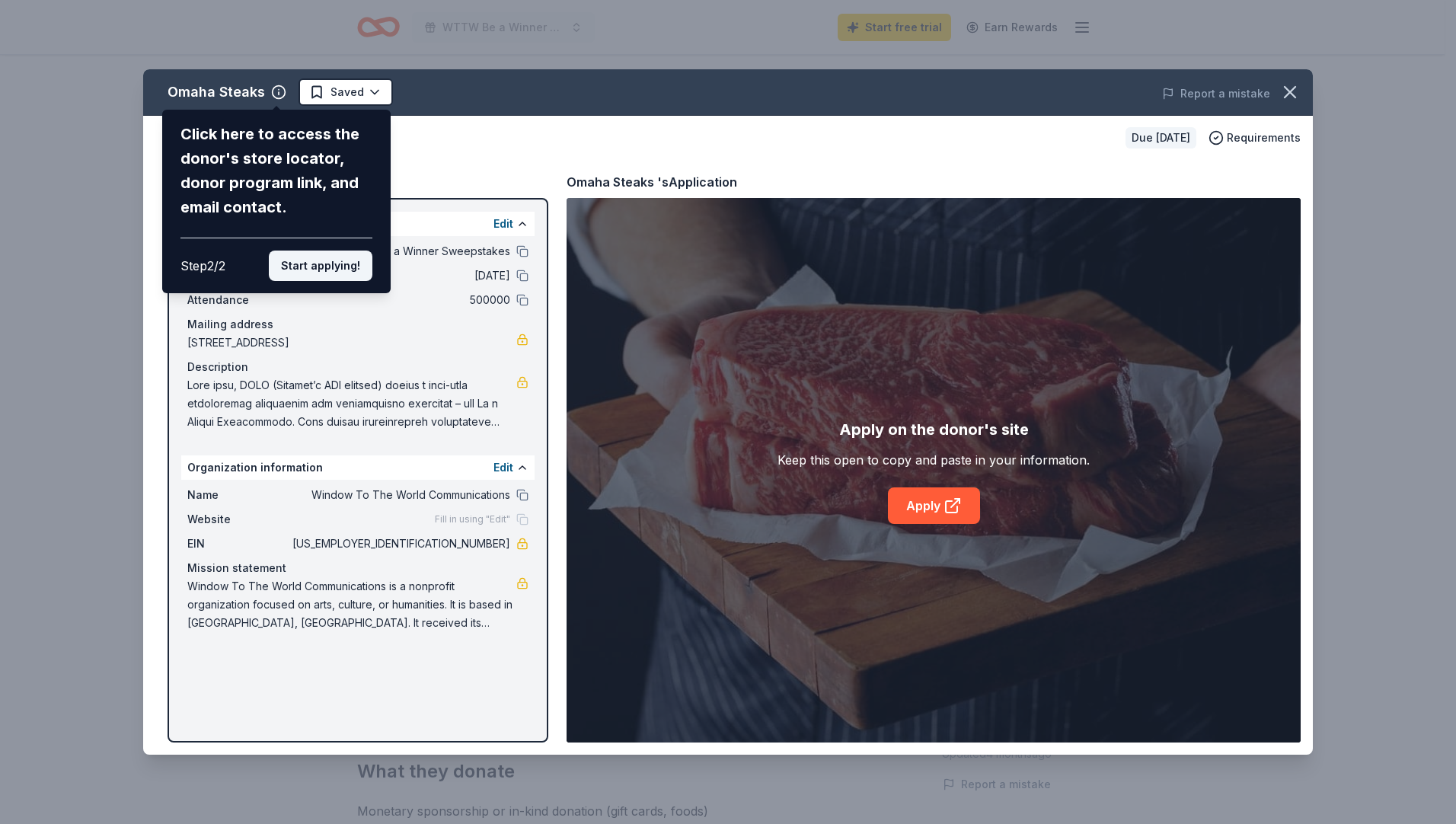
click at [337, 266] on button "Start applying!" at bounding box center [320, 266] width 103 height 31
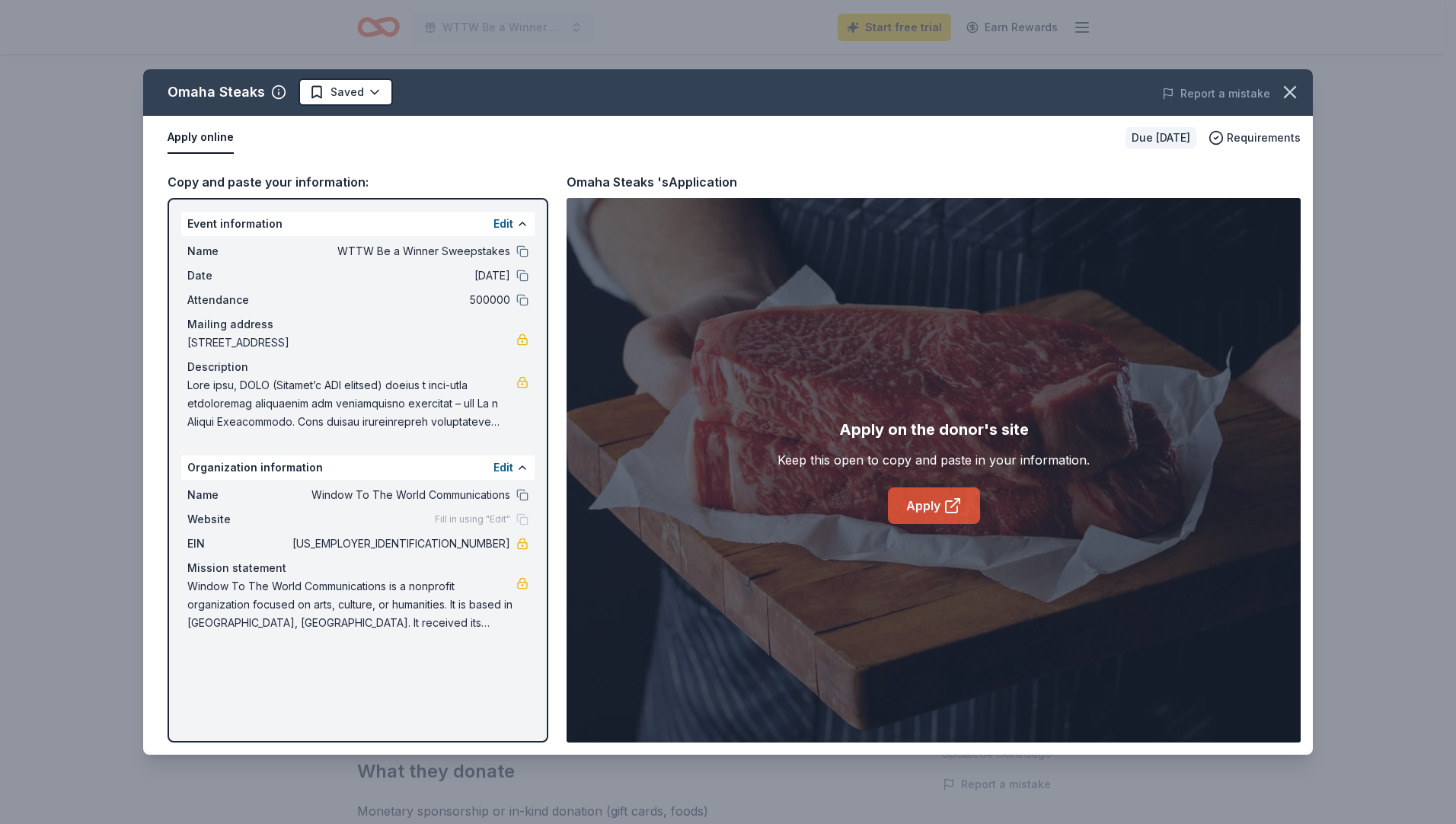
click at [937, 509] on link "Apply" at bounding box center [933, 506] width 92 height 37
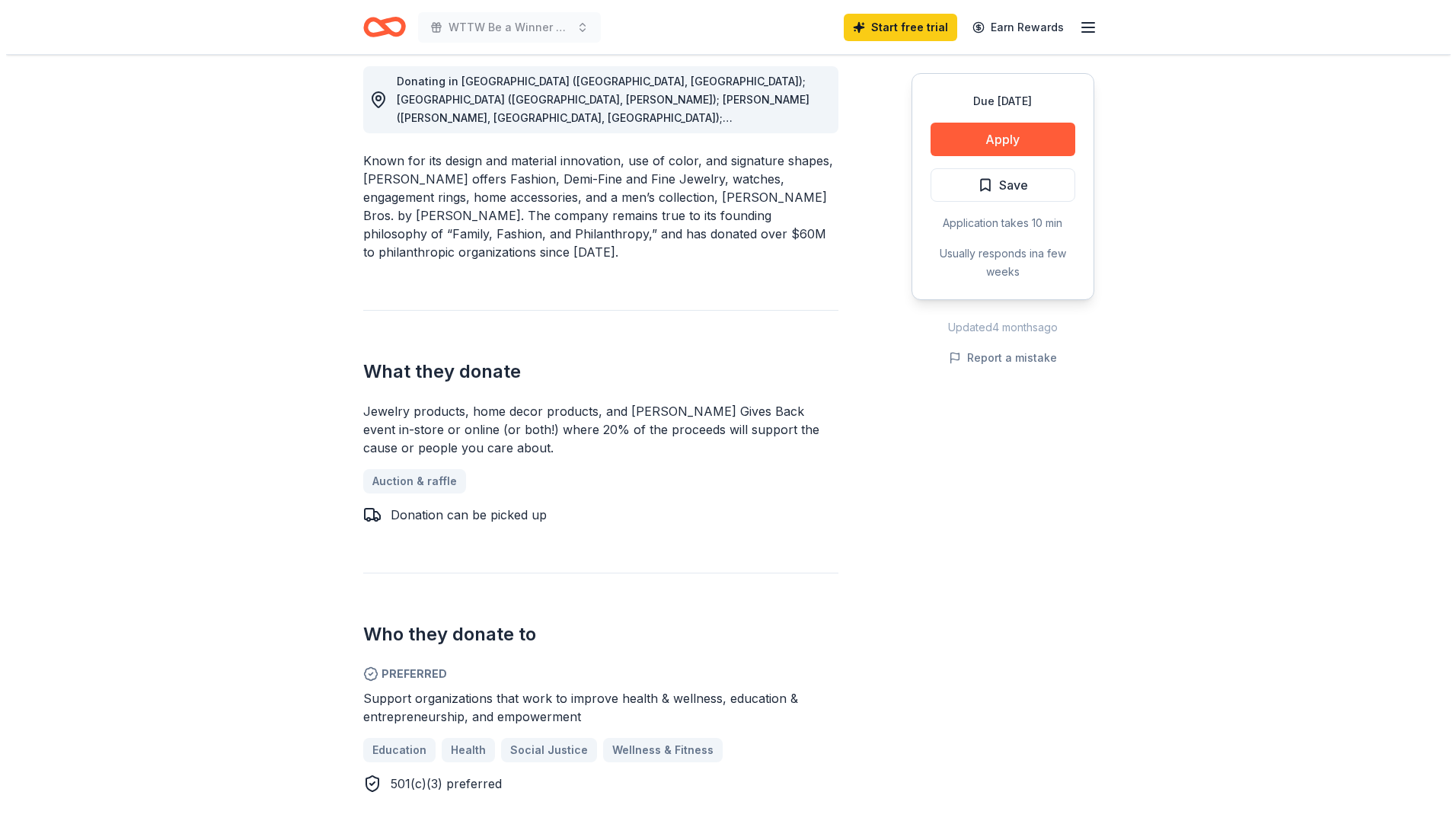
scroll to position [229, 0]
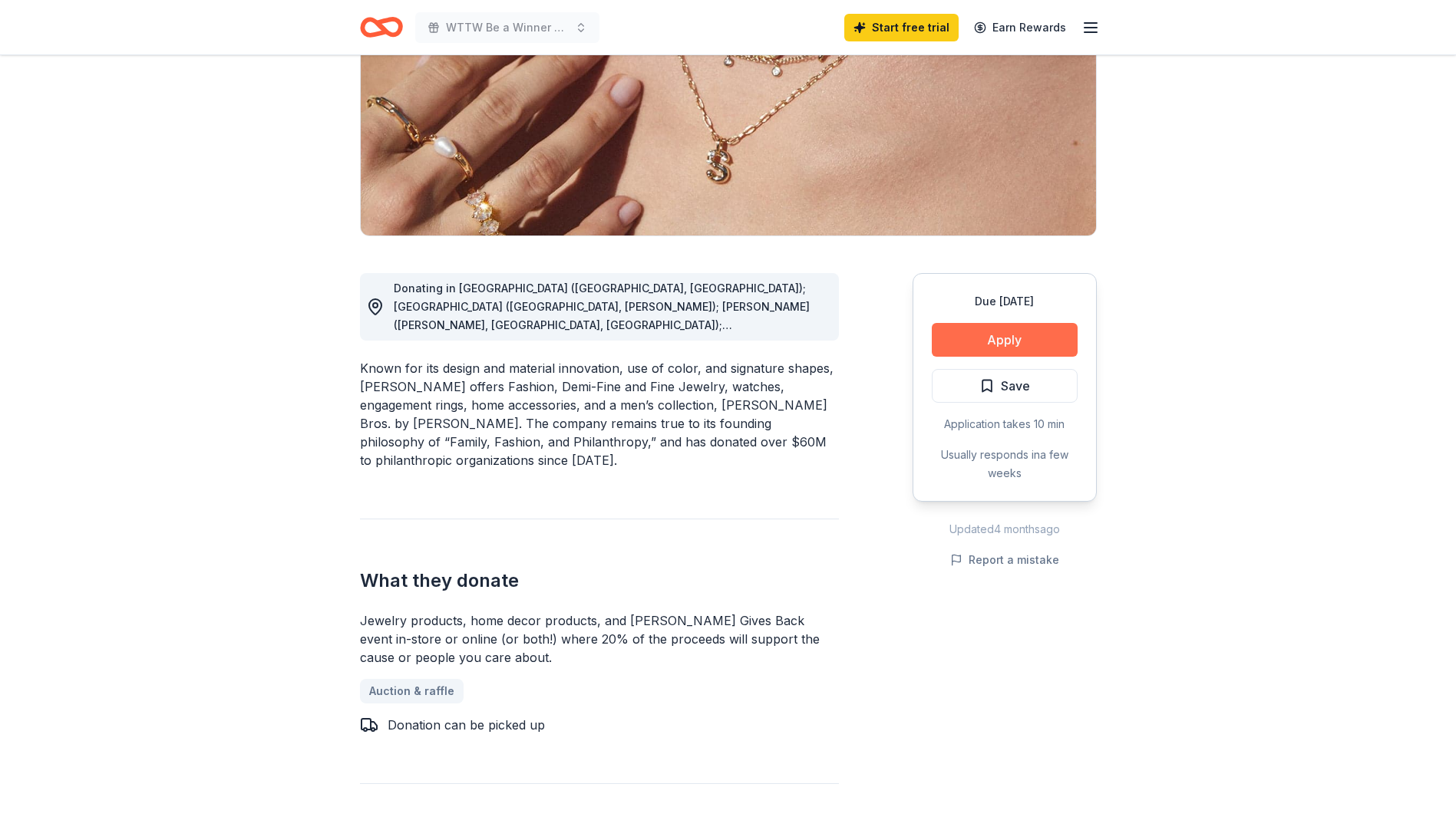
click at [989, 339] on button "Apply" at bounding box center [1004, 340] width 146 height 34
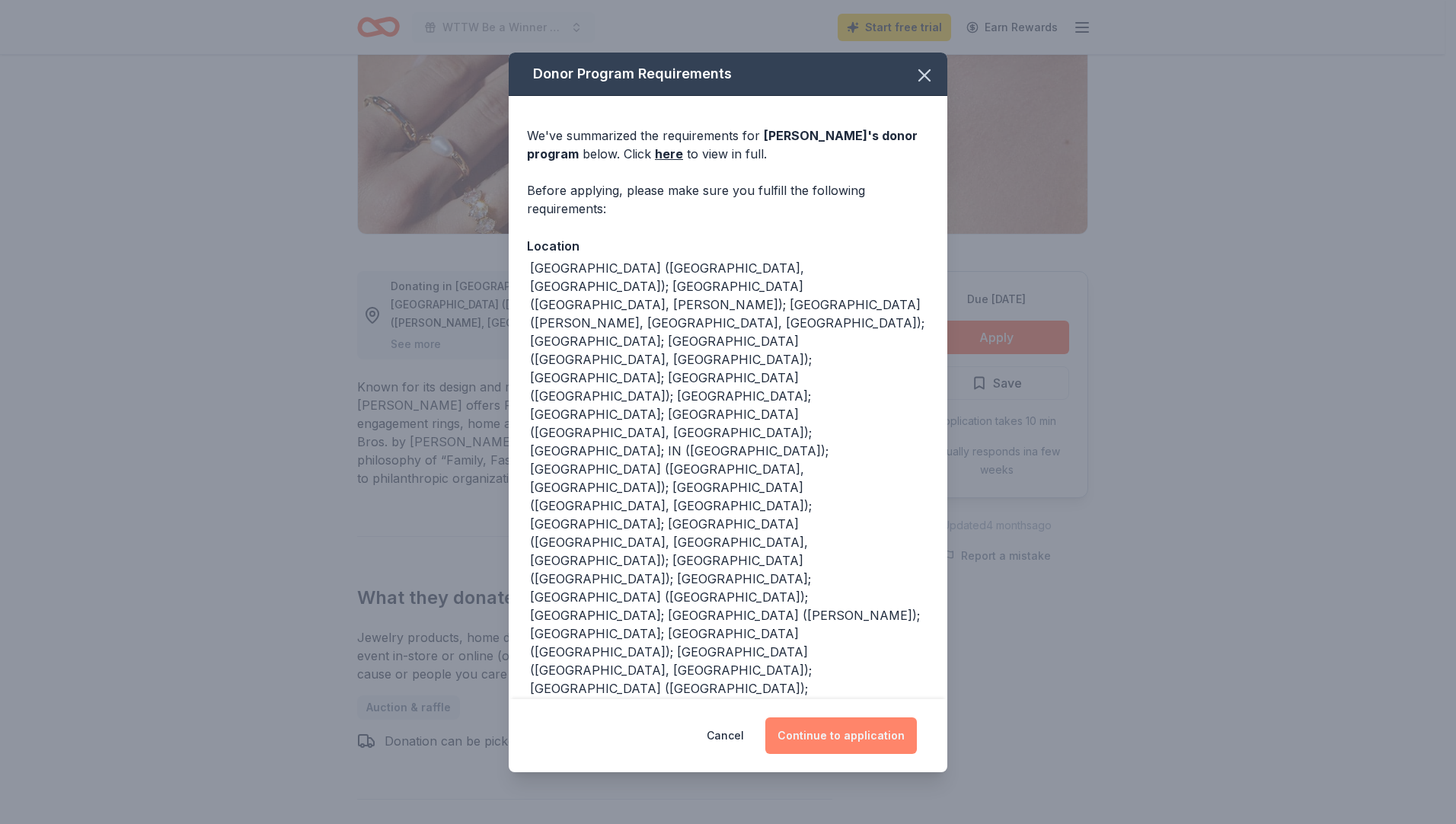
click at [873, 718] on button "Continue to application" at bounding box center [840, 736] width 152 height 37
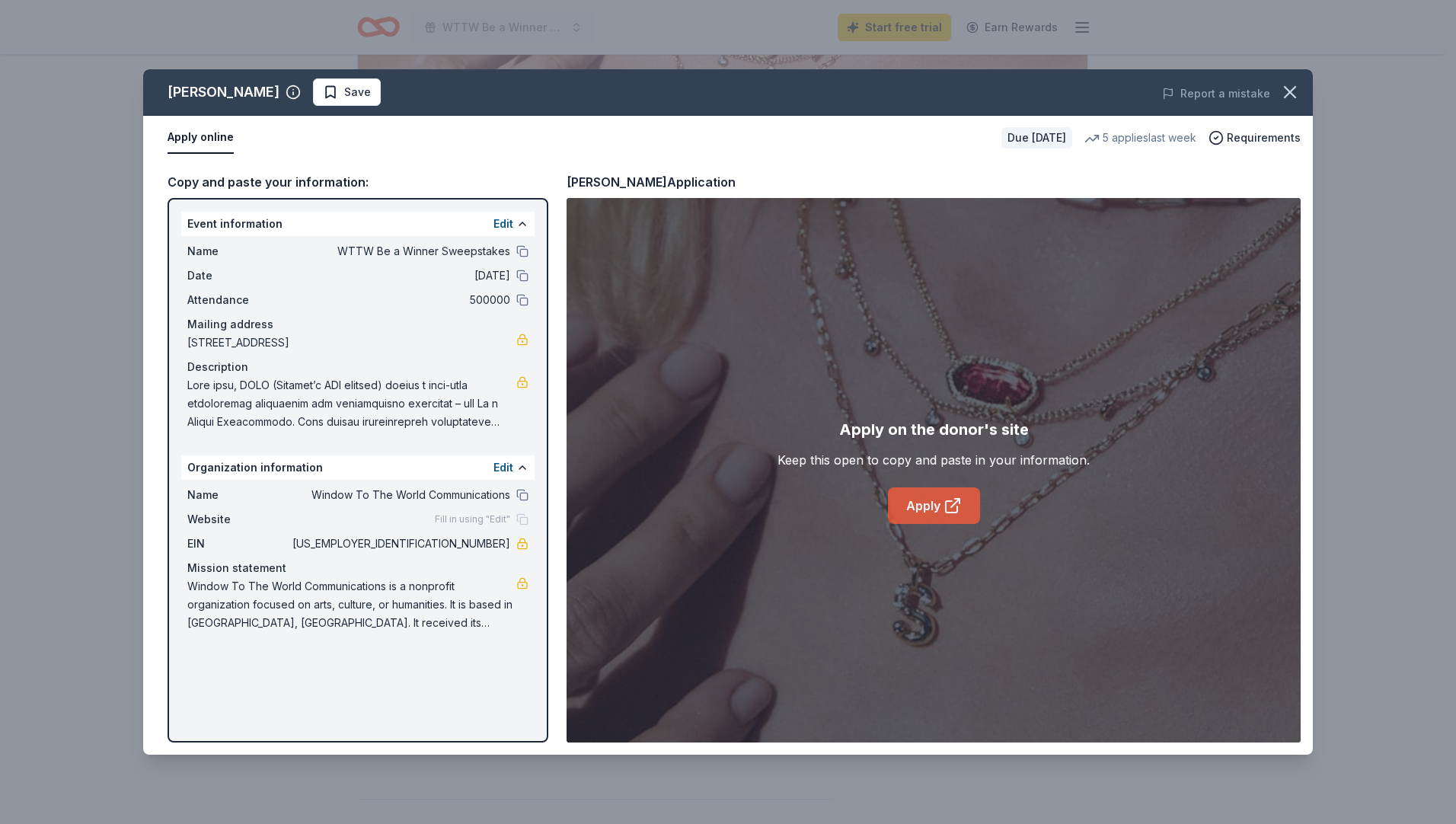
click at [935, 503] on link "Apply" at bounding box center [933, 506] width 92 height 37
click at [946, 507] on icon at bounding box center [952, 505] width 18 height 18
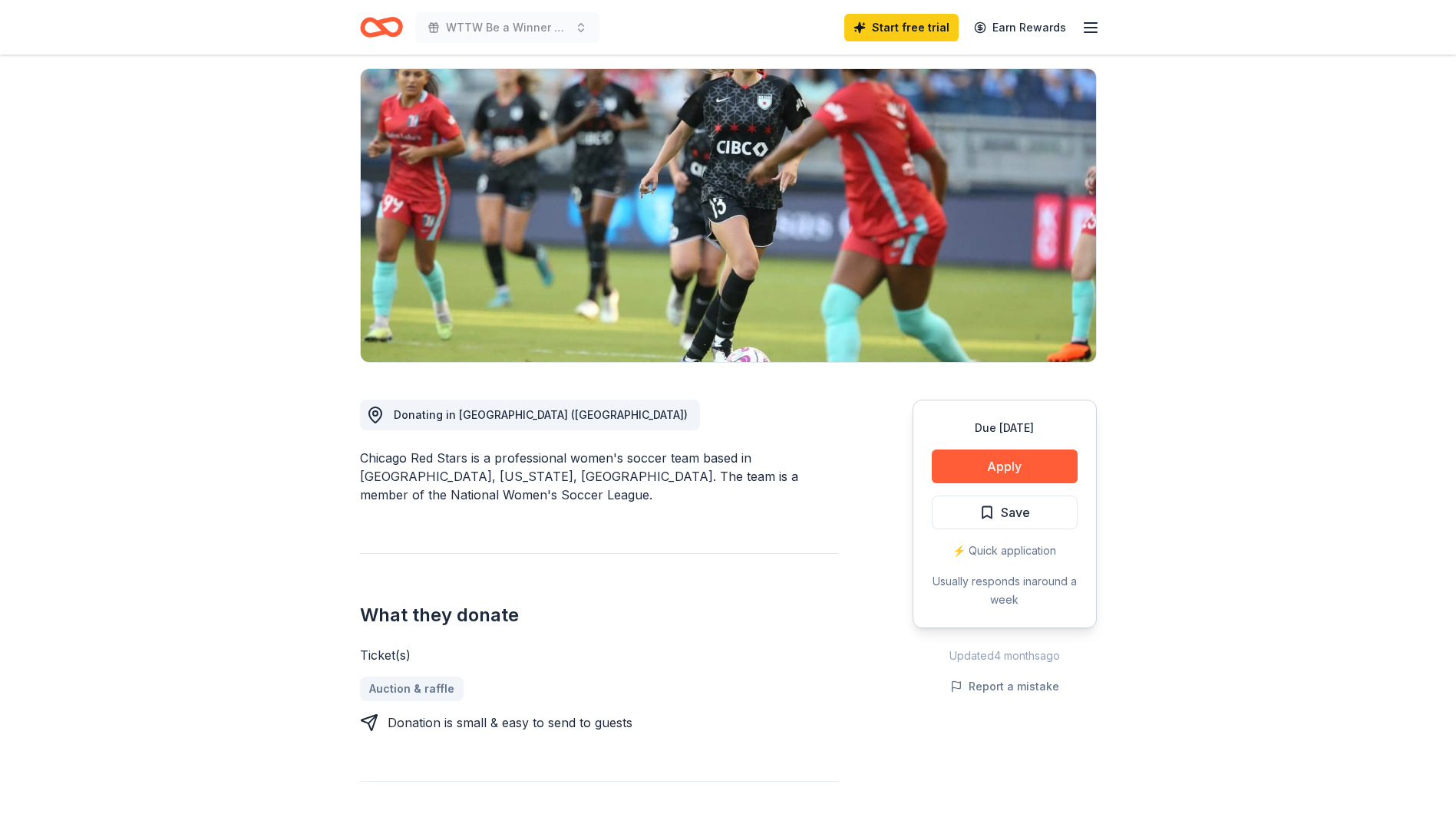
scroll to position [77, 0]
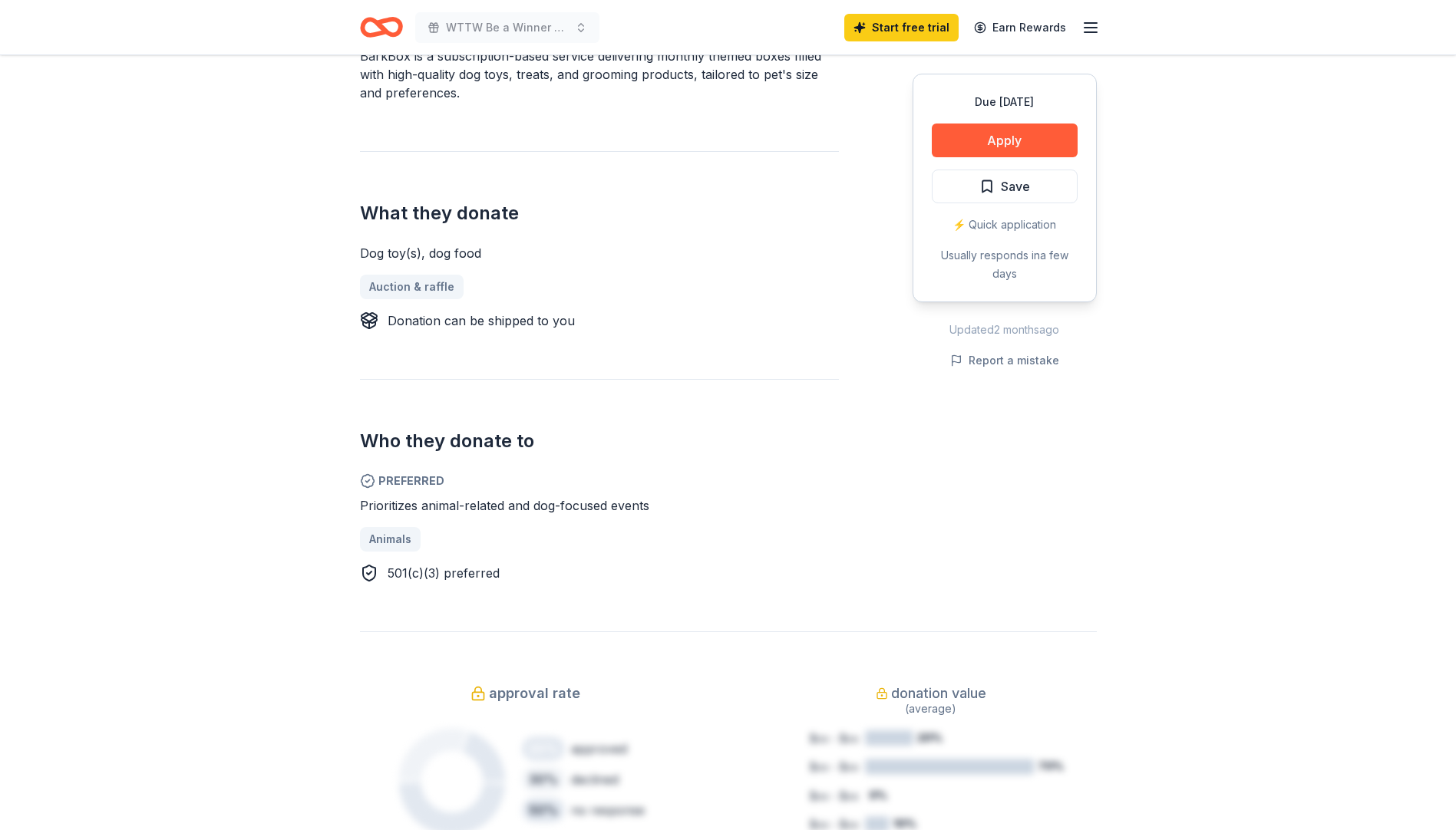
scroll to position [537, 0]
